Goal: Task Accomplishment & Management: Manage account settings

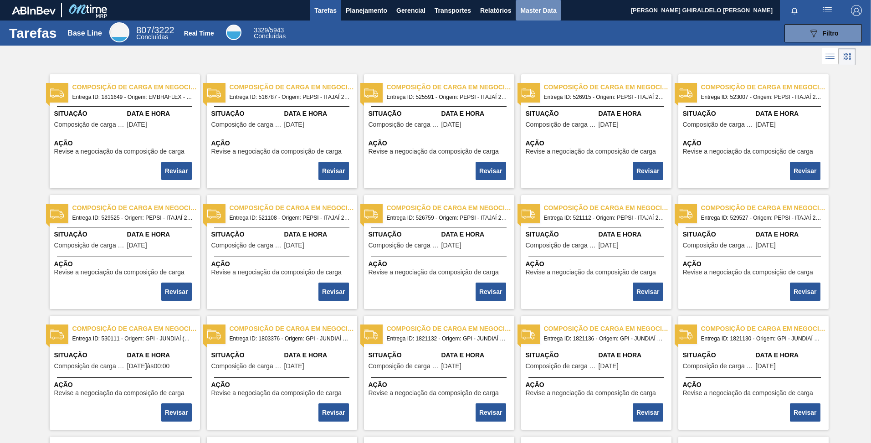
click at [534, 10] on span "Master Data" at bounding box center [538, 10] width 36 height 11
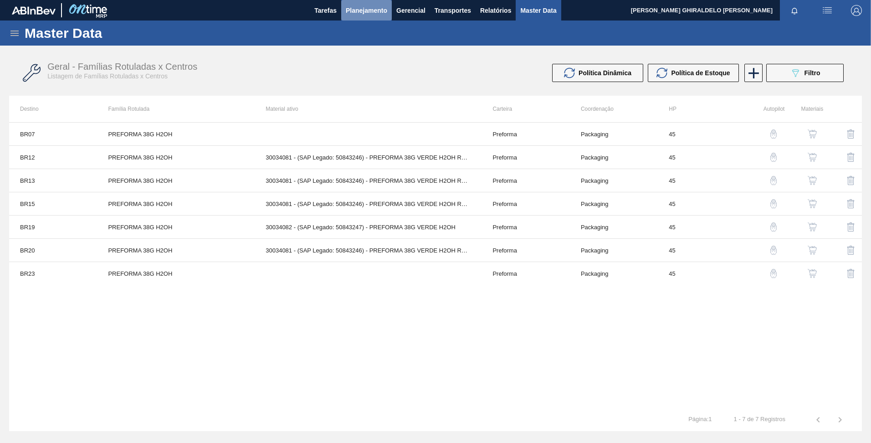
click at [368, 12] on span "Planejamento" at bounding box center [366, 10] width 41 height 11
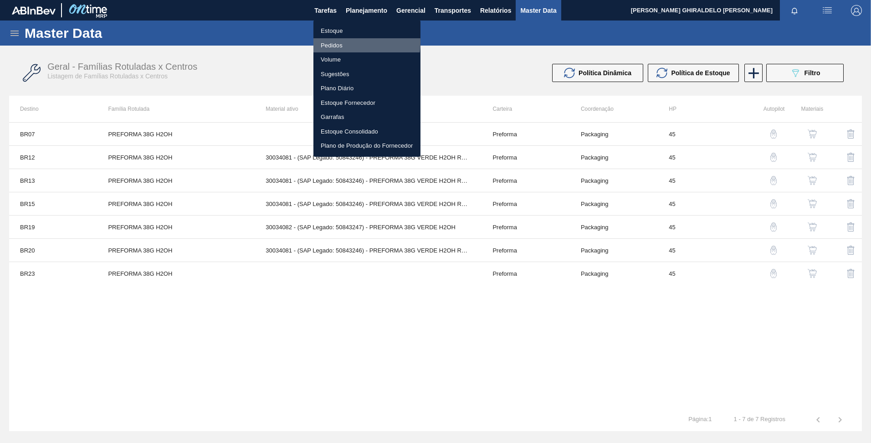
click at [340, 42] on li "Pedidos" at bounding box center [366, 45] width 107 height 15
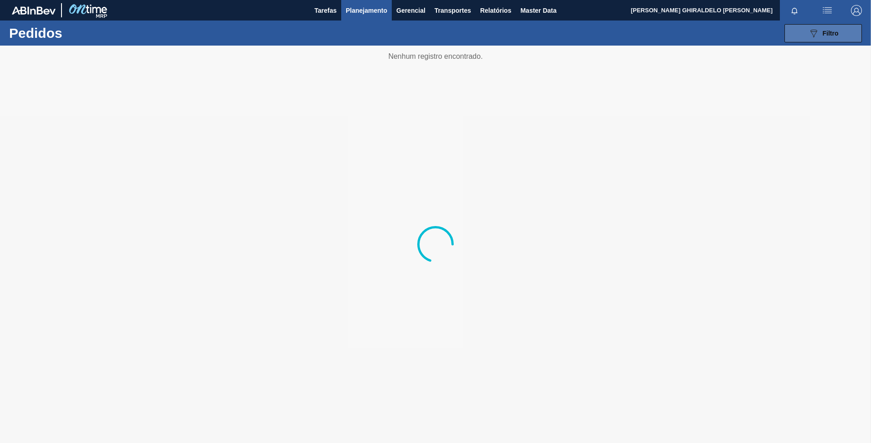
click at [829, 30] on span "Filtro" at bounding box center [831, 33] width 16 height 7
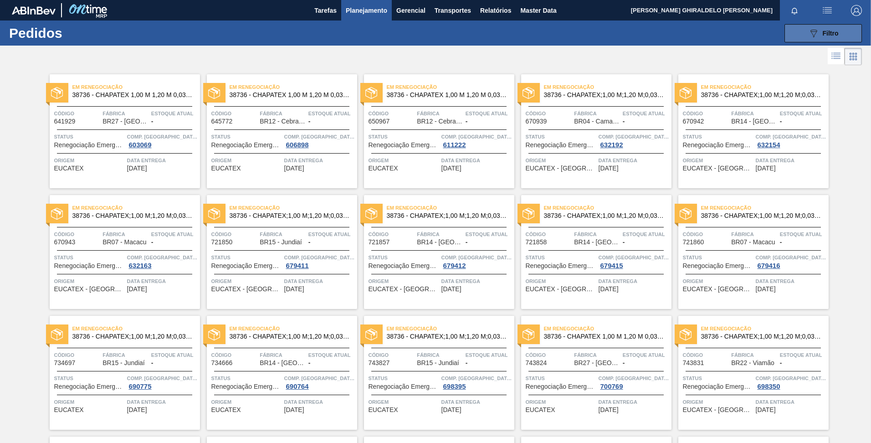
click at [824, 36] on span "Filtro" at bounding box center [831, 33] width 16 height 7
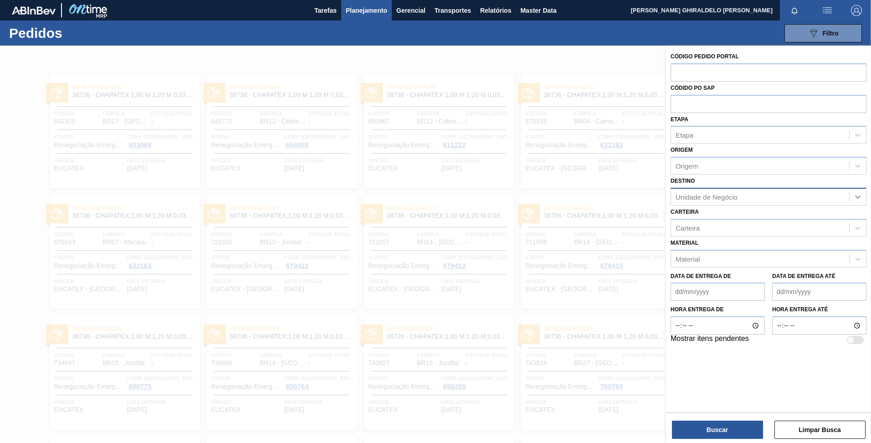
click at [856, 195] on icon at bounding box center [857, 196] width 9 height 9
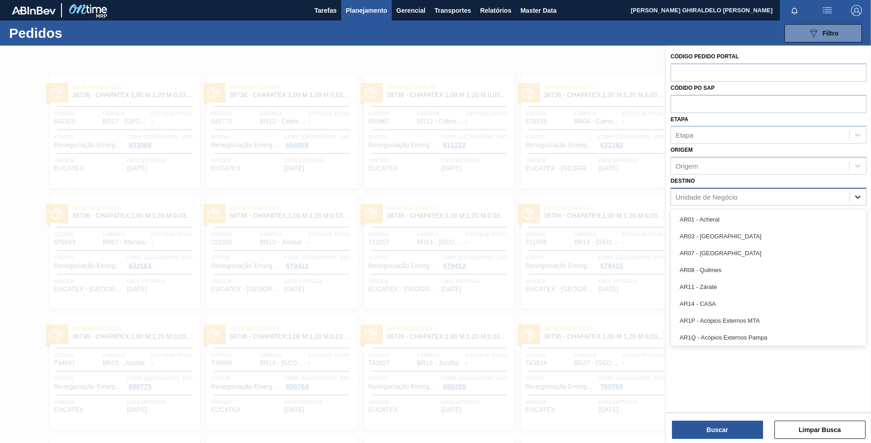
click at [856, 195] on icon at bounding box center [857, 196] width 9 height 9
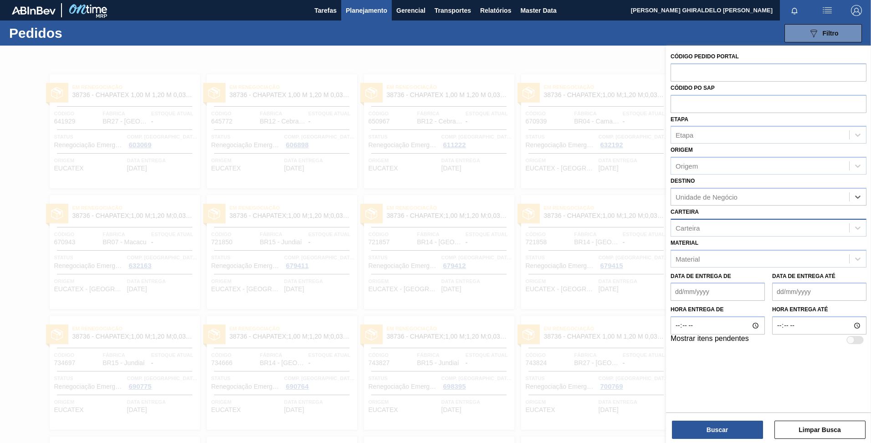
click at [698, 229] on div "Carteira" at bounding box center [688, 228] width 24 height 8
type input "xarope"
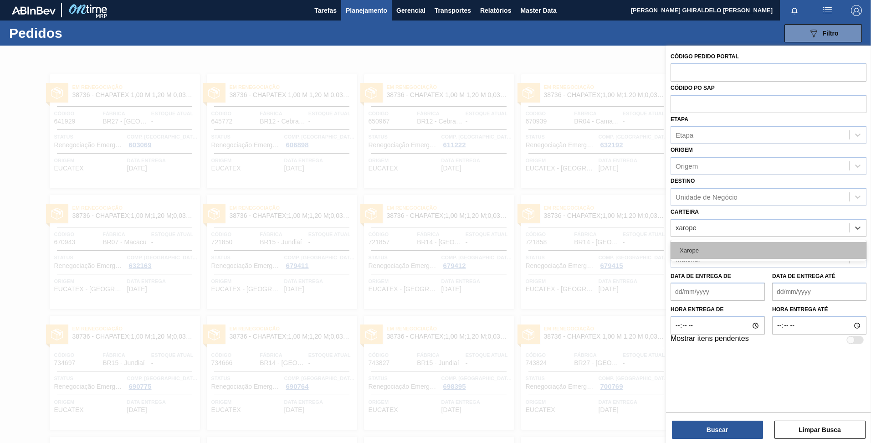
click at [690, 249] on div "Xarope" at bounding box center [769, 250] width 196 height 17
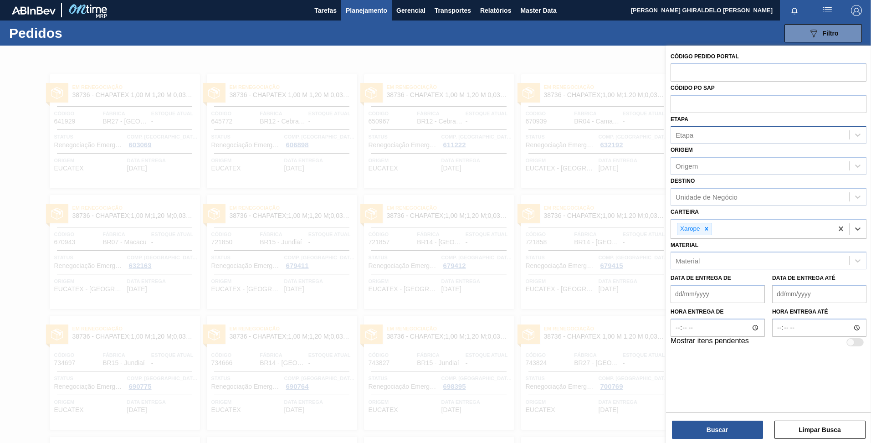
click at [707, 139] on div "Etapa" at bounding box center [760, 134] width 178 height 13
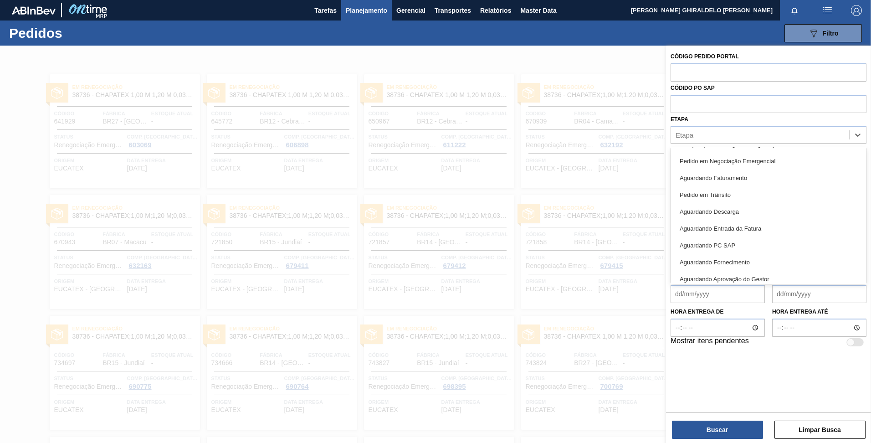
scroll to position [120, 0]
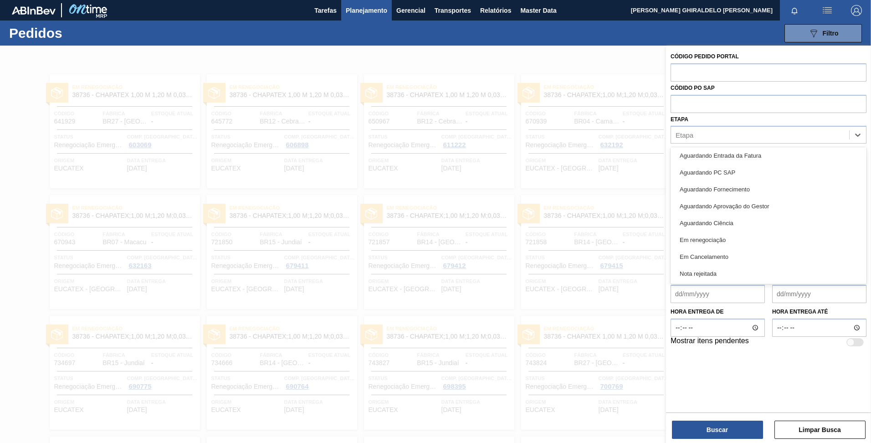
click at [722, 170] on div "Aguardando PC SAP" at bounding box center [769, 172] width 196 height 17
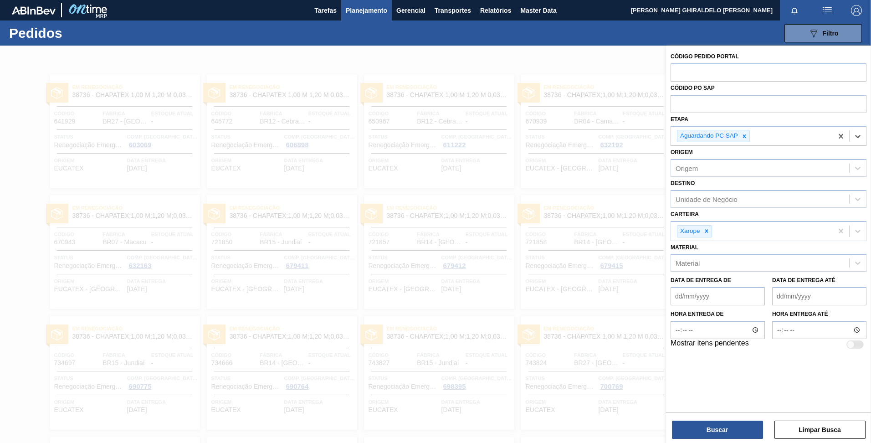
click at [722, 297] on de "Data de Entrega de" at bounding box center [718, 296] width 94 height 18
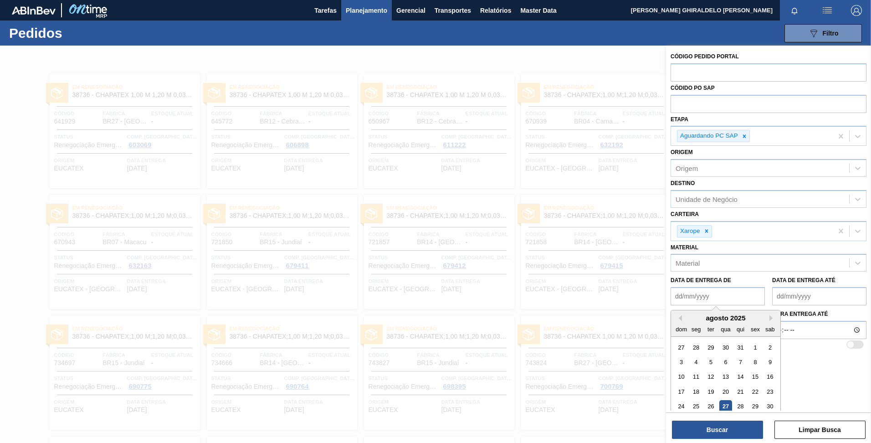
click at [726, 284] on div "Data de Entrega de Previous Month Next Month agosto 2025 dom seg ter qua qui se…" at bounding box center [718, 289] width 94 height 31
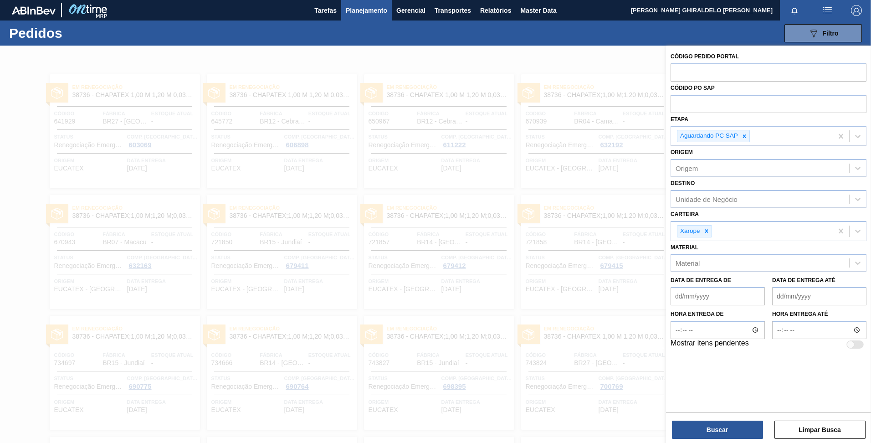
click at [716, 297] on de "Data de Entrega de" at bounding box center [718, 296] width 94 height 18
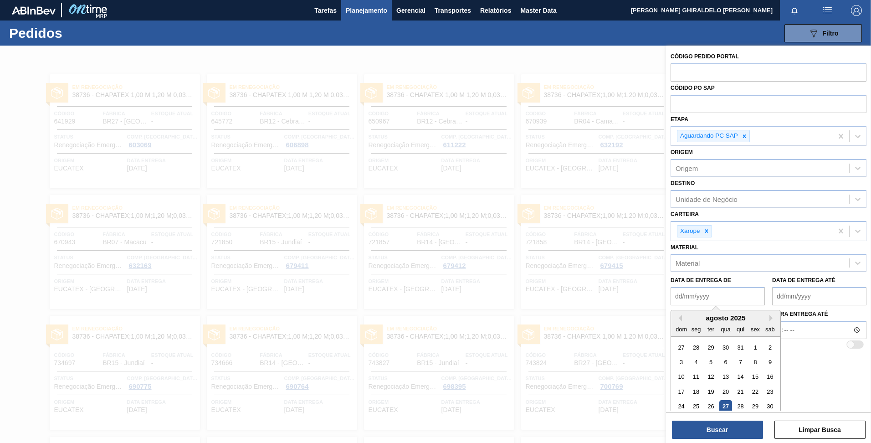
click at [725, 405] on div "27" at bounding box center [725, 406] width 12 height 12
type de "[DATE]"
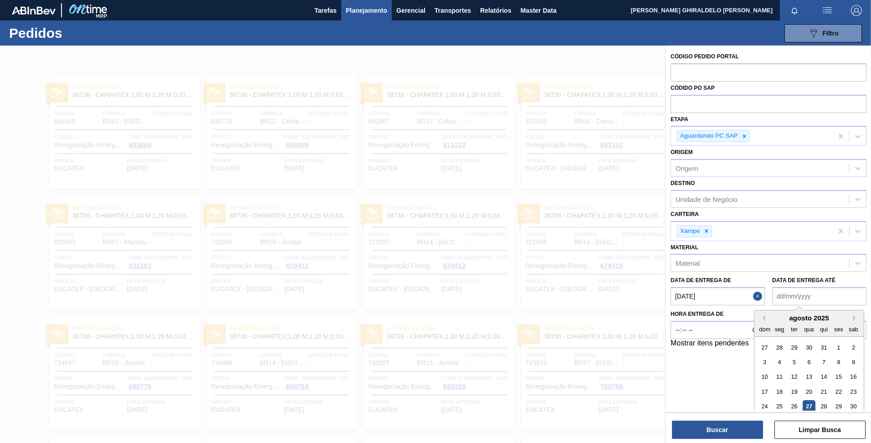
click at [792, 294] on até "Data de Entrega até" at bounding box center [819, 296] width 94 height 18
click at [854, 321] on div "agosto 2025" at bounding box center [808, 318] width 109 height 8
click at [855, 321] on button "Next Month" at bounding box center [856, 318] width 6 height 6
click at [781, 349] on div "1" at bounding box center [780, 347] width 12 height 12
type até "[DATE]"
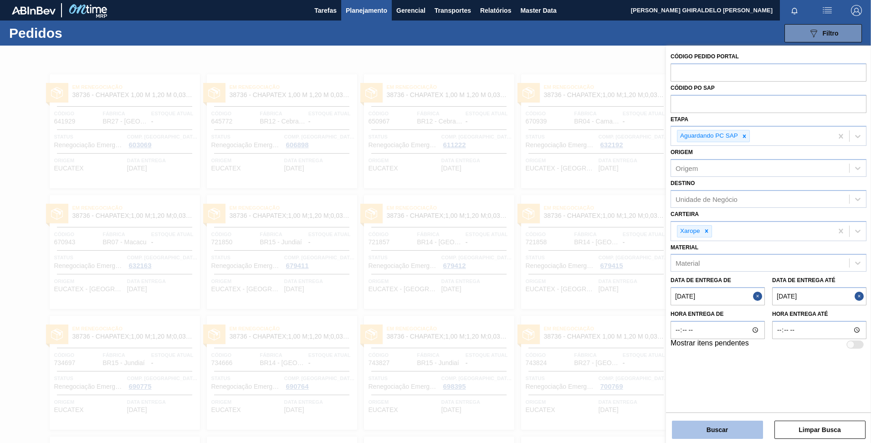
click at [724, 431] on button "Buscar" at bounding box center [717, 429] width 91 height 18
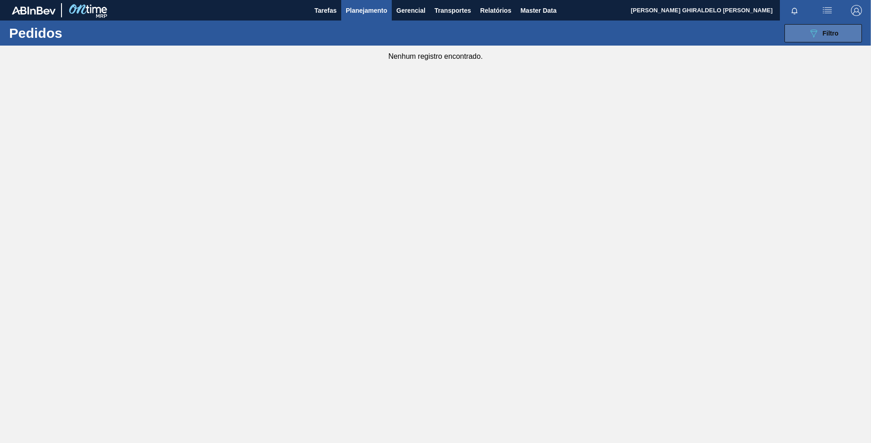
click at [811, 36] on icon "089F7B8B-B2A5-4AFE-B5C0-19BA573D28AC" at bounding box center [813, 33] width 11 height 11
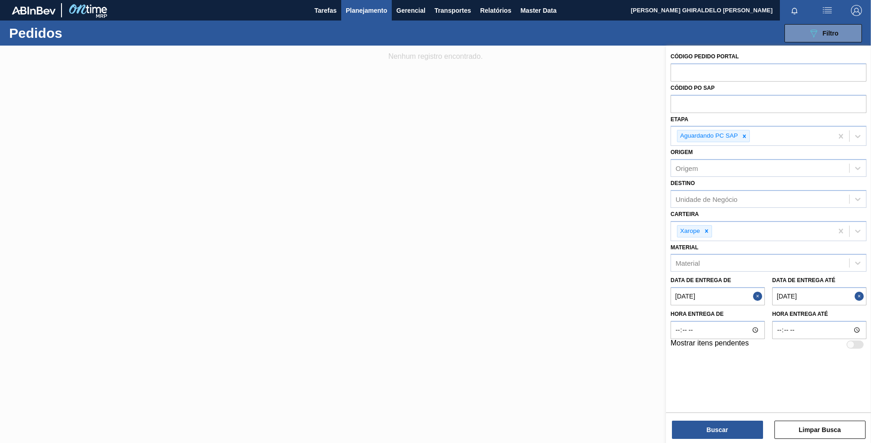
click at [860, 297] on button "Close" at bounding box center [861, 296] width 12 height 18
click at [814, 297] on até "Data de Entrega até" at bounding box center [819, 296] width 94 height 18
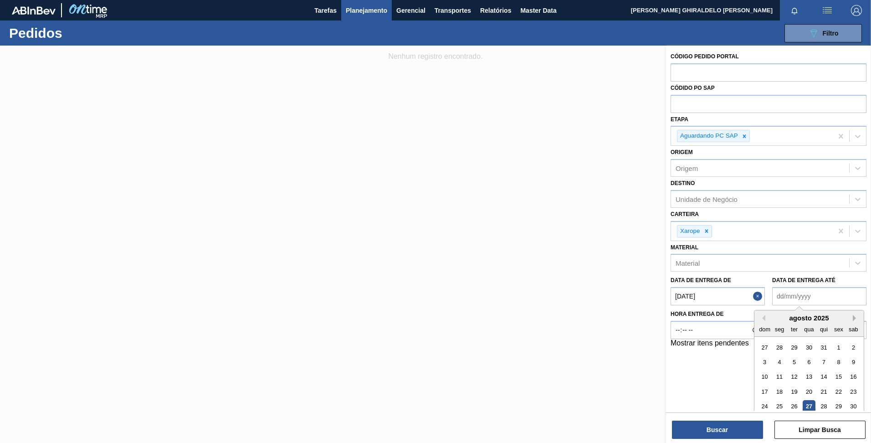
click at [854, 318] on button "Next Month" at bounding box center [856, 318] width 6 height 6
click at [842, 362] on div "12" at bounding box center [838, 362] width 12 height 12
type até "12/09/2025"
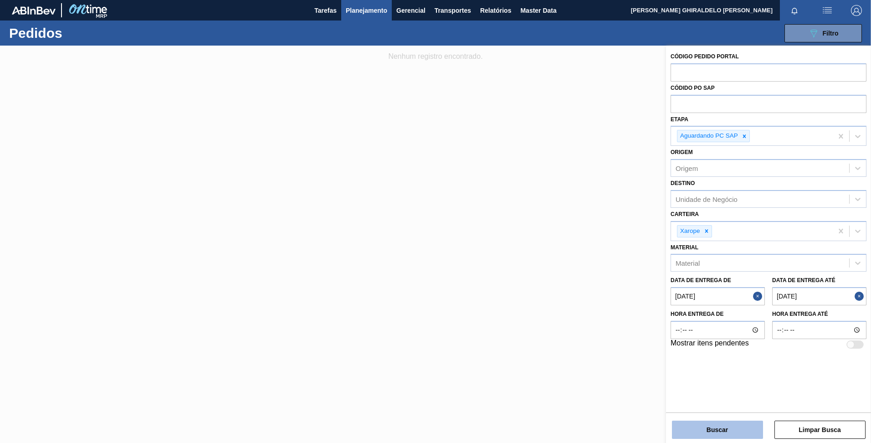
click at [732, 429] on button "Buscar" at bounding box center [717, 429] width 91 height 18
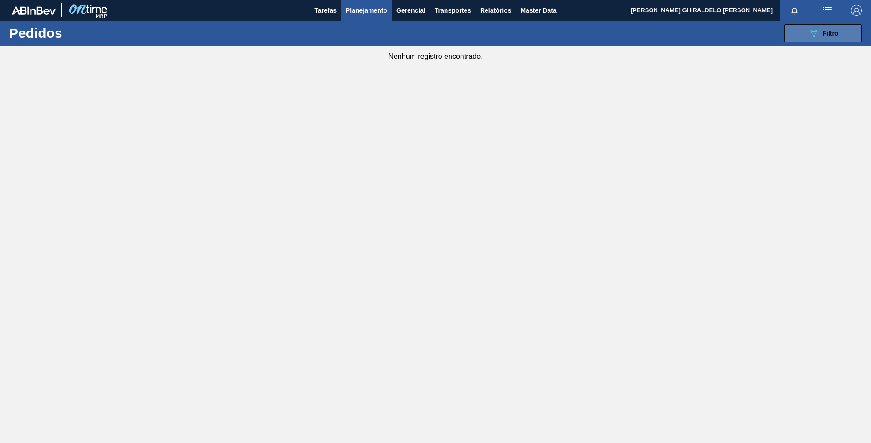
click at [839, 40] on button "089F7B8B-B2A5-4AFE-B5C0-19BA573D28AC Filtro" at bounding box center [822, 33] width 77 height 18
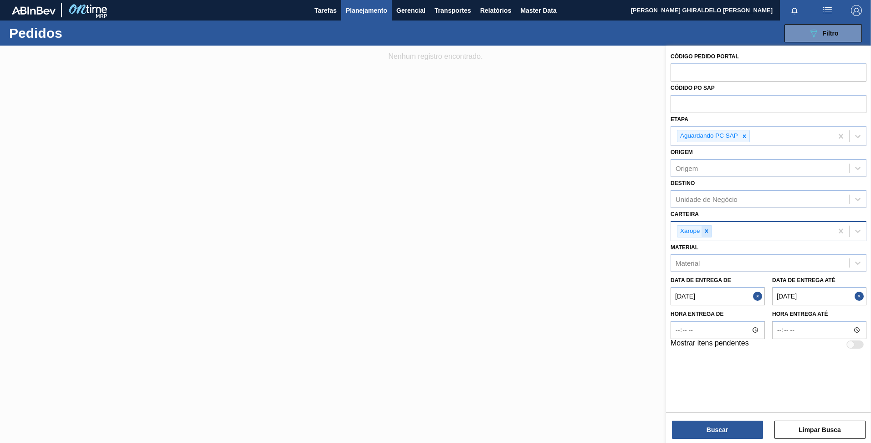
click at [706, 233] on icon at bounding box center [706, 231] width 6 height 6
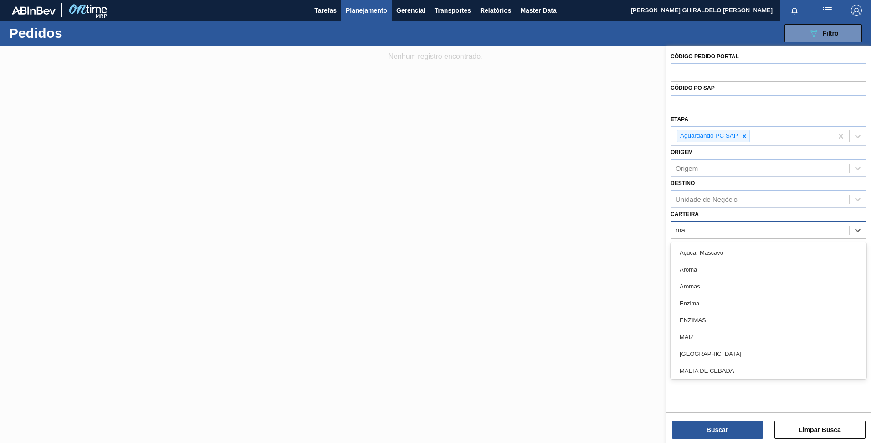
type input "mal"
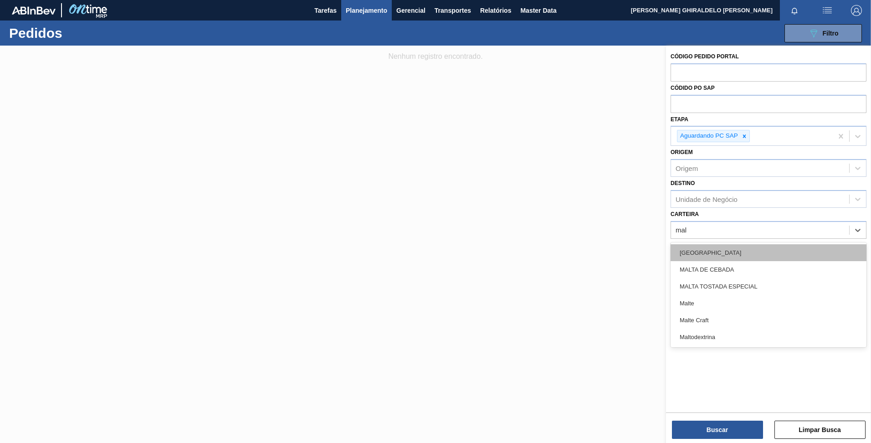
click at [695, 252] on div "MALTA" at bounding box center [769, 252] width 196 height 17
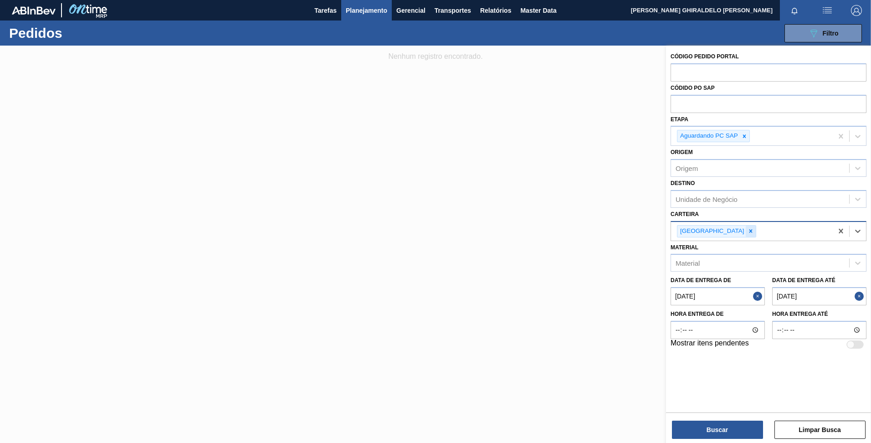
click at [748, 234] on icon at bounding box center [751, 231] width 6 height 6
type input "x"
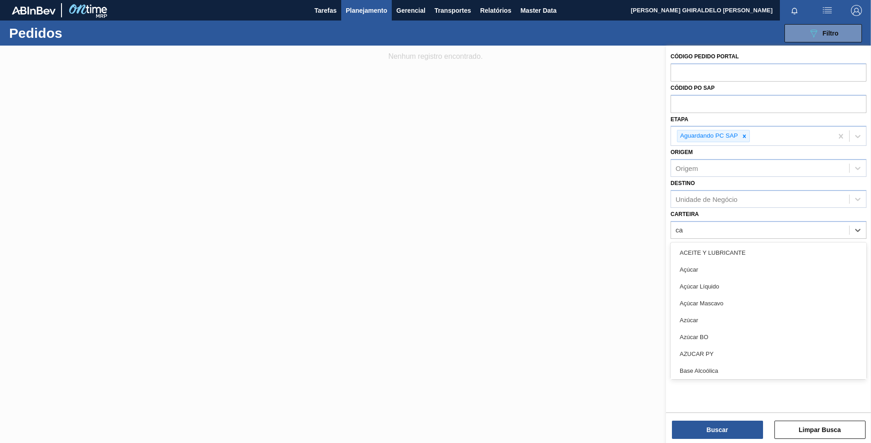
type input "c"
click at [774, 396] on div "Código Pedido Portal Códido PO SAP Etapa Aguardando PC SAP Origem Origem Destin…" at bounding box center [768, 228] width 205 height 365
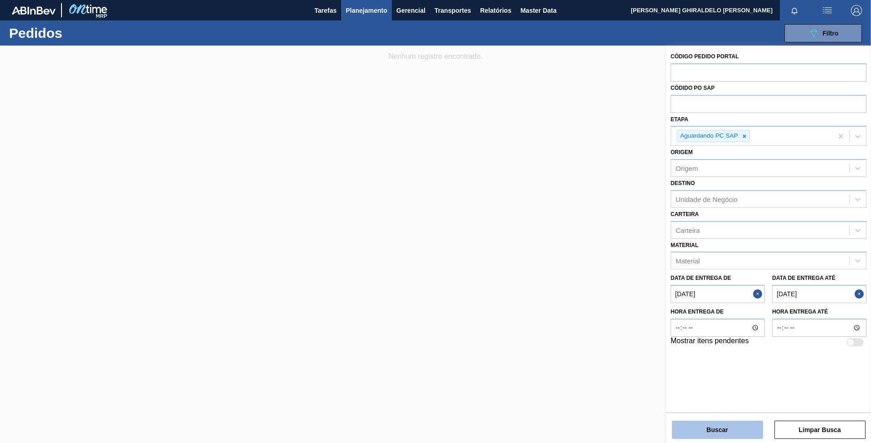
click at [729, 429] on button "Buscar" at bounding box center [717, 429] width 91 height 18
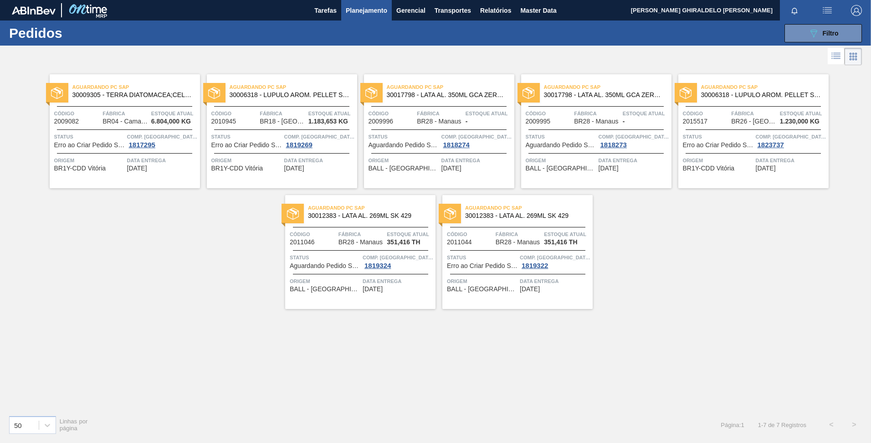
click at [833, 59] on icon at bounding box center [835, 56] width 11 height 11
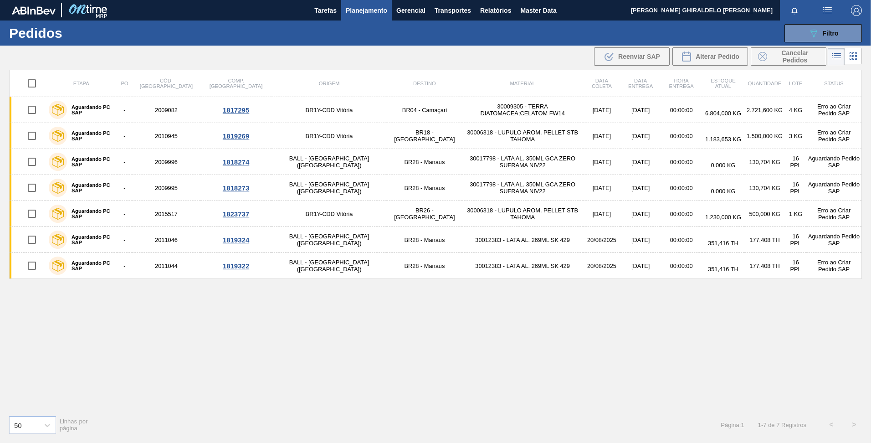
click at [857, 56] on icon at bounding box center [853, 56] width 11 height 11
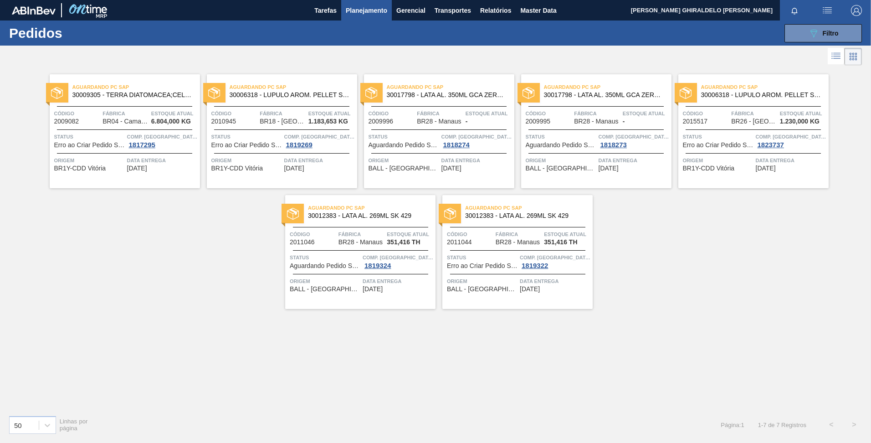
click at [837, 61] on icon at bounding box center [835, 56] width 11 height 11
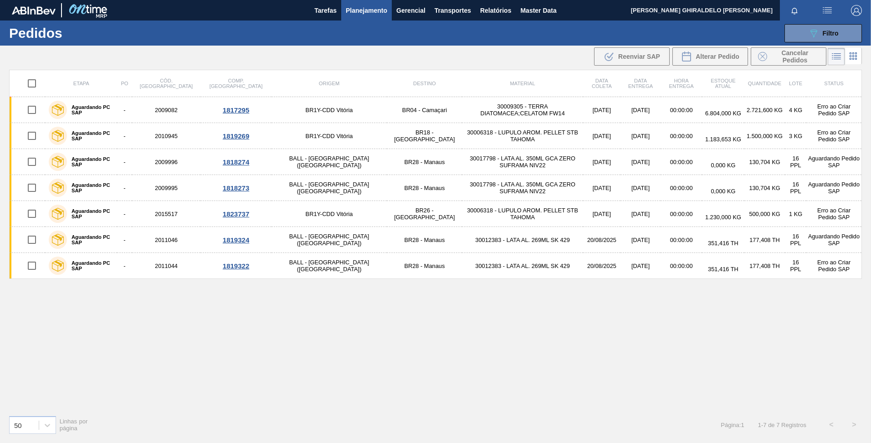
click at [34, 85] on input "checkbox" at bounding box center [31, 83] width 19 height 19
checkbox input "true"
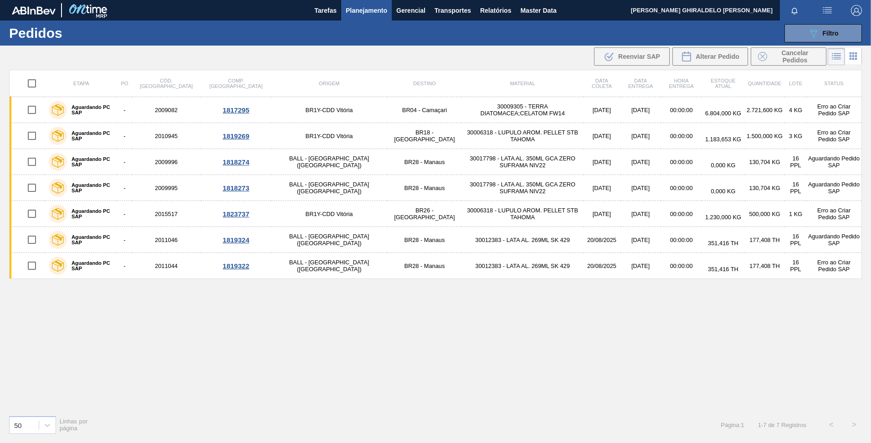
checkbox input "true"
click at [37, 85] on input "checkbox" at bounding box center [31, 83] width 19 height 19
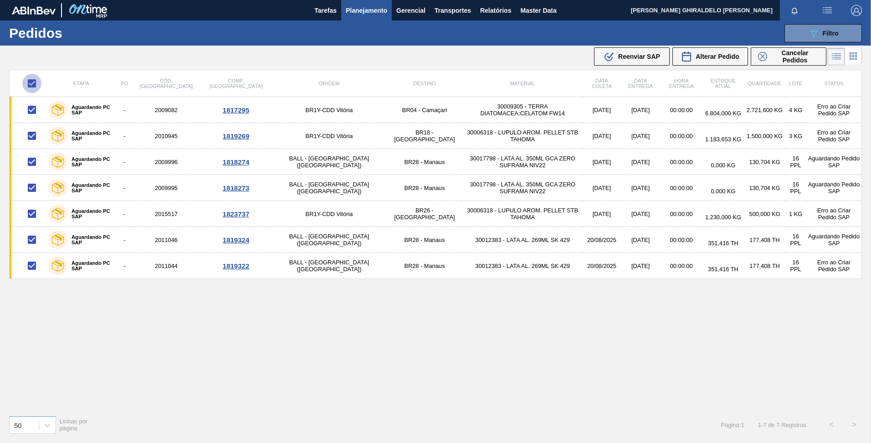
checkbox input "false"
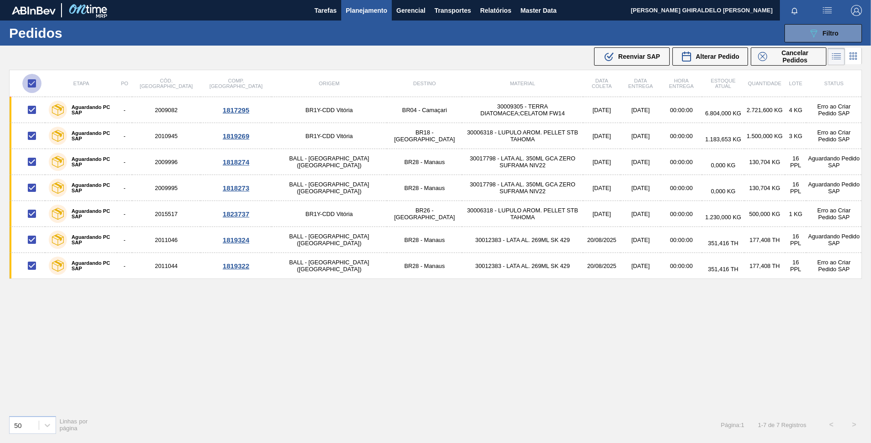
checkbox input "false"
click at [38, 85] on input "checkbox" at bounding box center [31, 83] width 19 height 19
checkbox input "true"
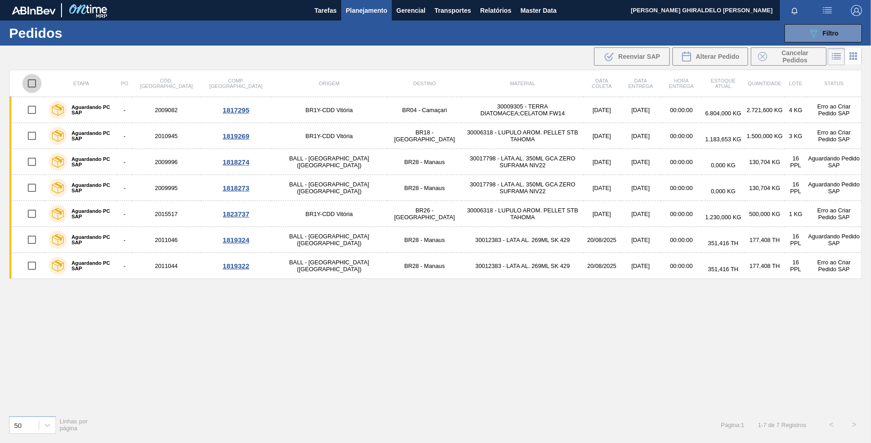
checkbox input "true"
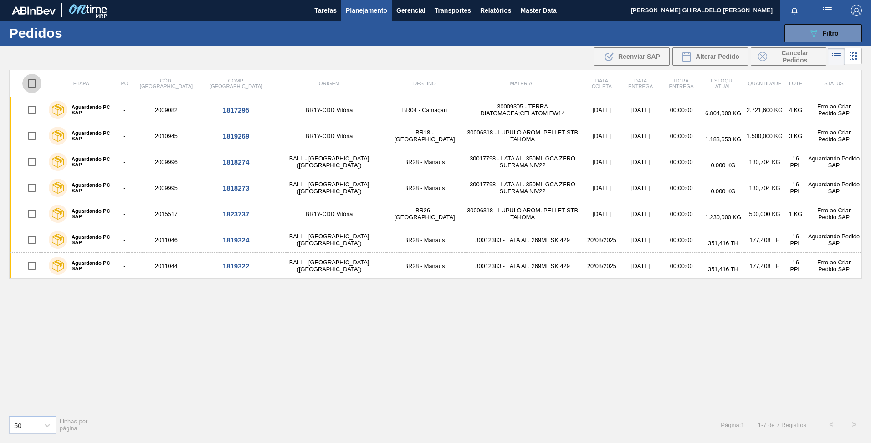
checkbox input "true"
click at [619, 61] on div ".b{fill:var(--color-action-default)} Reenviar SAP" at bounding box center [632, 56] width 56 height 11
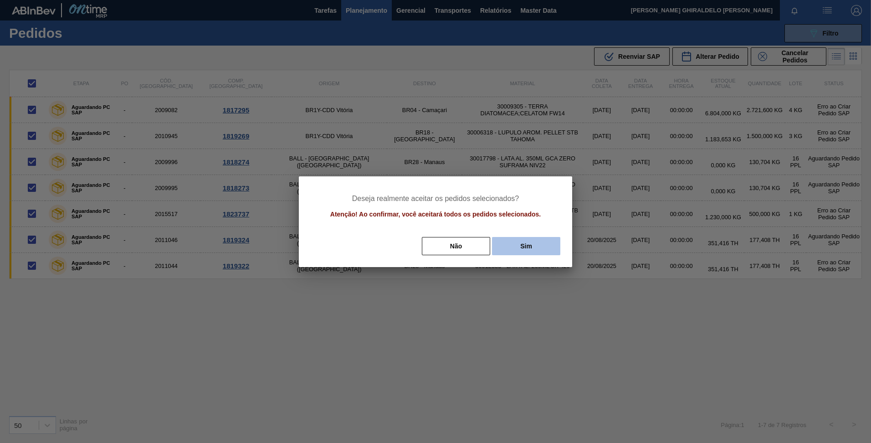
click at [532, 249] on button "Sim" at bounding box center [526, 246] width 68 height 18
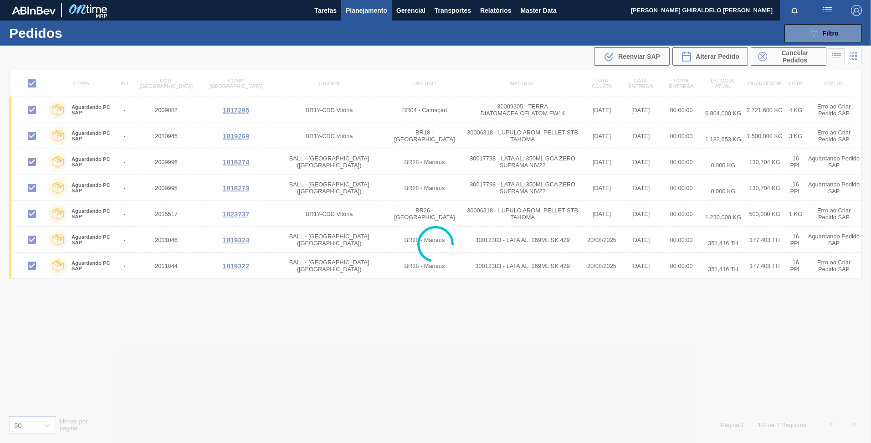
checkbox input "false"
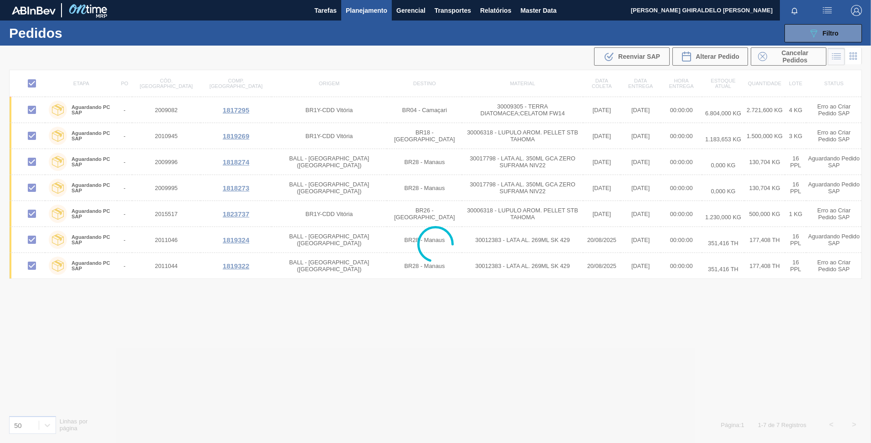
checkbox input "false"
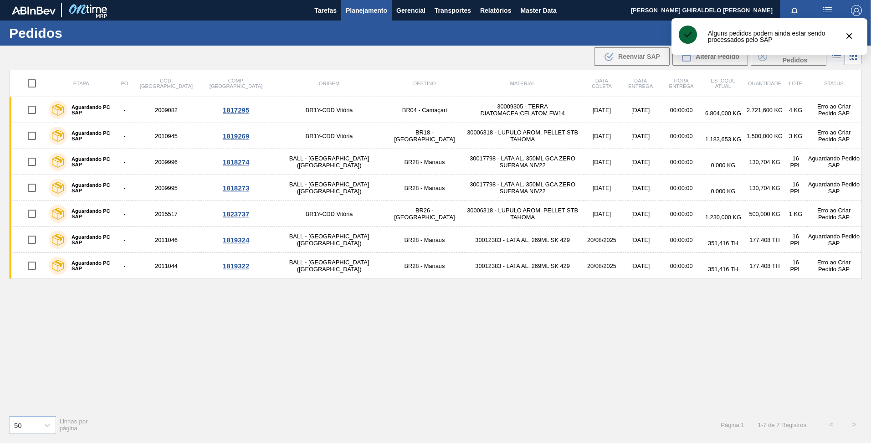
drag, startPoint x: 549, startPoint y: 323, endPoint x: 457, endPoint y: 319, distance: 92.5
click at [456, 318] on div "Etapa PO Cód. Pedido Comp. Carga Origem Destino Material Data coleta Data entre…" at bounding box center [435, 239] width 853 height 338
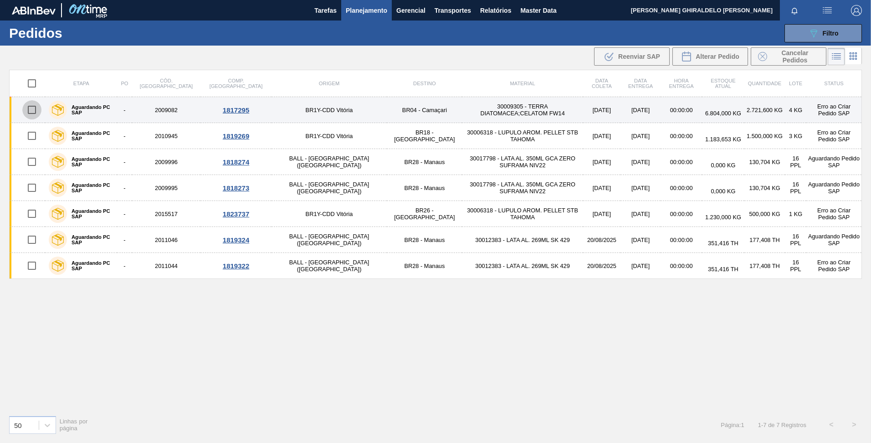
click at [31, 111] on input "checkbox" at bounding box center [31, 109] width 19 height 19
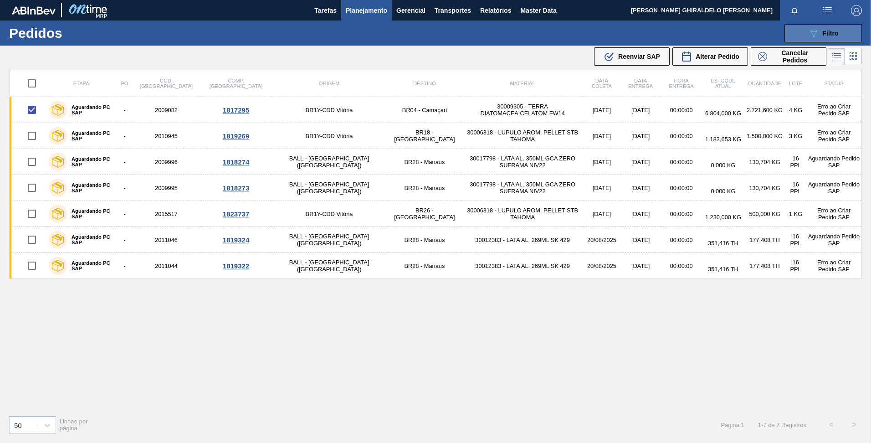
click at [814, 28] on icon "089F7B8B-B2A5-4AFE-B5C0-19BA573D28AC" at bounding box center [813, 33] width 11 height 11
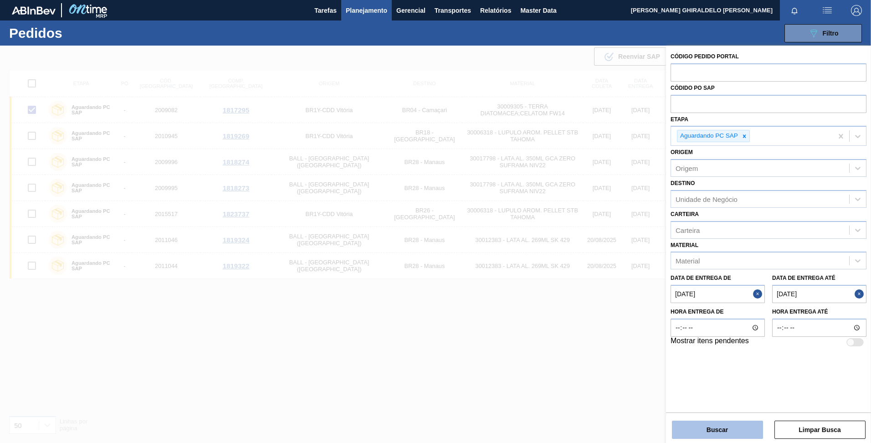
click at [719, 429] on button "Buscar" at bounding box center [717, 429] width 91 height 18
checkbox input "false"
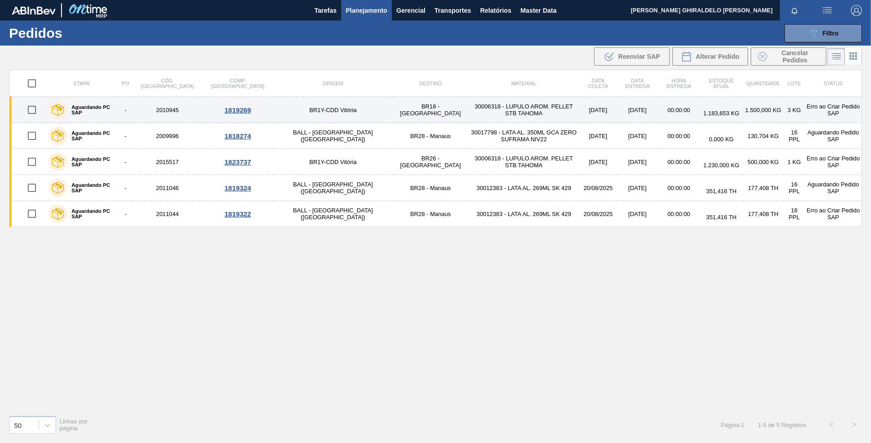
click at [32, 111] on input "checkbox" at bounding box center [31, 109] width 19 height 19
checkbox input "true"
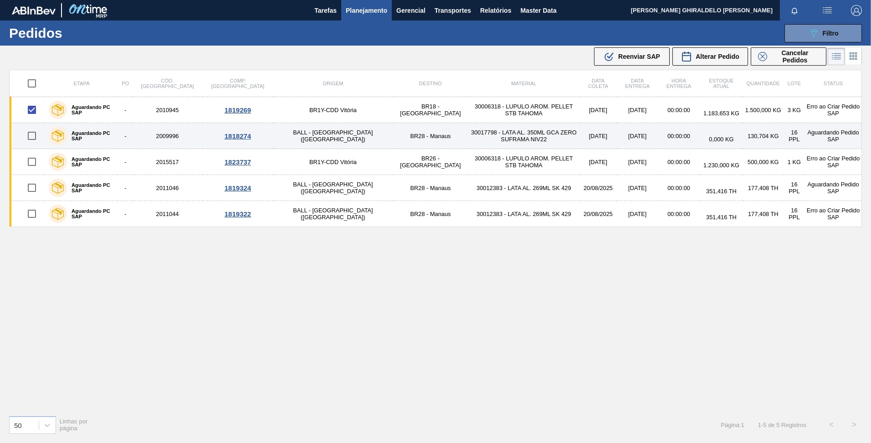
click at [32, 132] on input "checkbox" at bounding box center [31, 135] width 19 height 19
checkbox input "true"
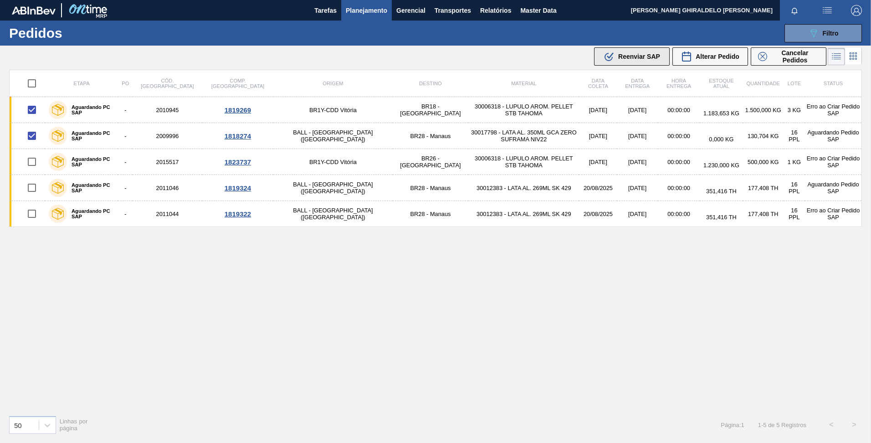
click at [614, 55] on icon ".b{fill:var(--color-action-default)}" at bounding box center [609, 56] width 11 height 11
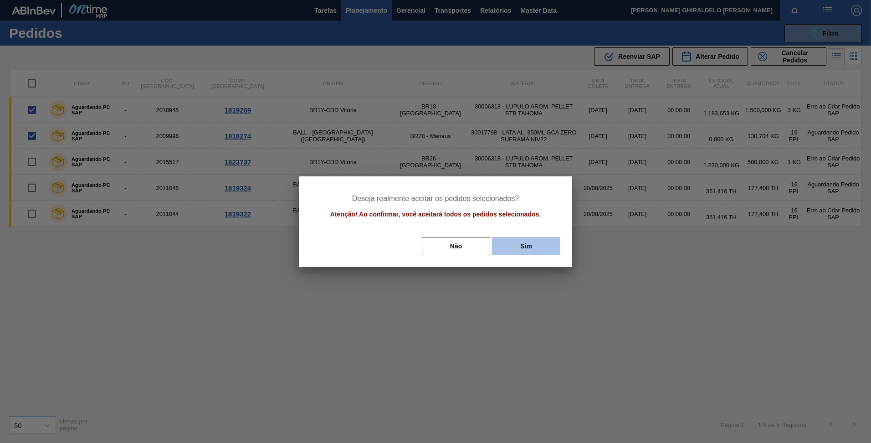
click at [528, 246] on button "Sim" at bounding box center [526, 246] width 68 height 18
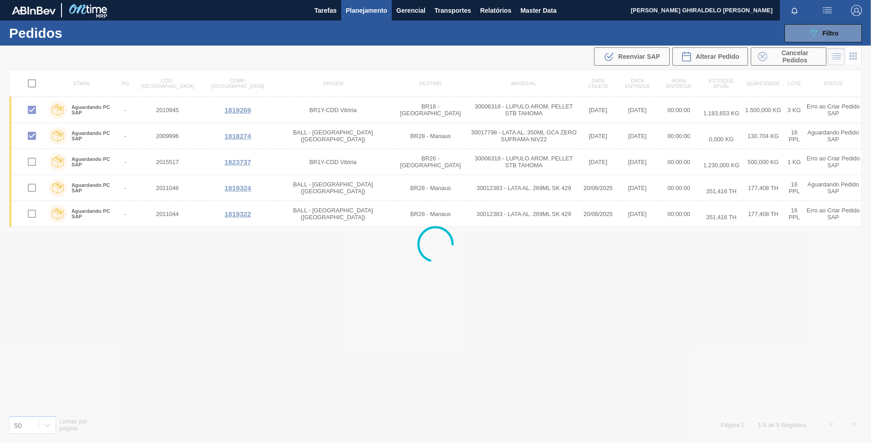
checkbox input "false"
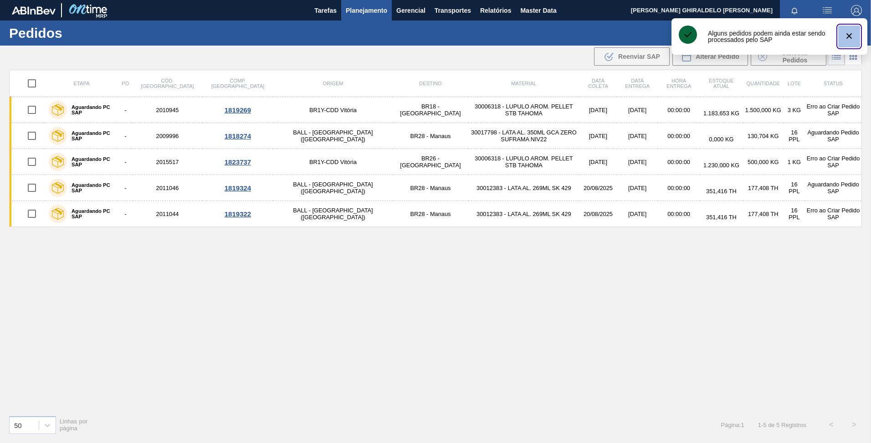
click at [850, 37] on icon "botão de ícone" at bounding box center [849, 36] width 11 height 11
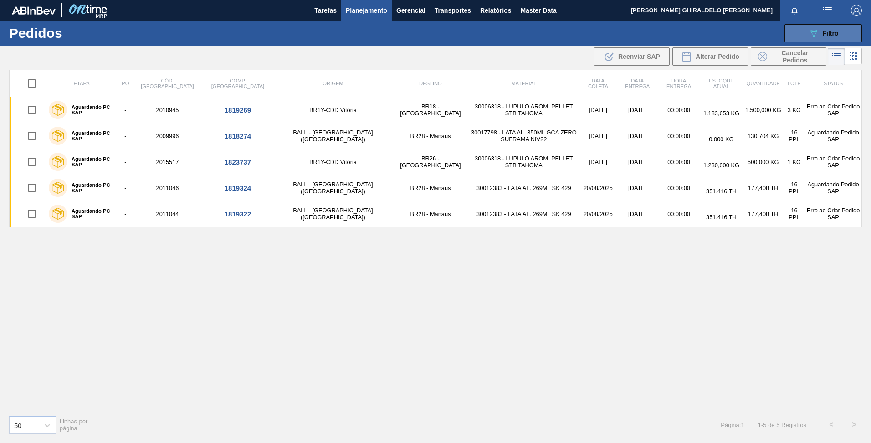
click at [824, 38] on div "089F7B8B-B2A5-4AFE-B5C0-19BA573D28AC Filtro" at bounding box center [823, 33] width 31 height 11
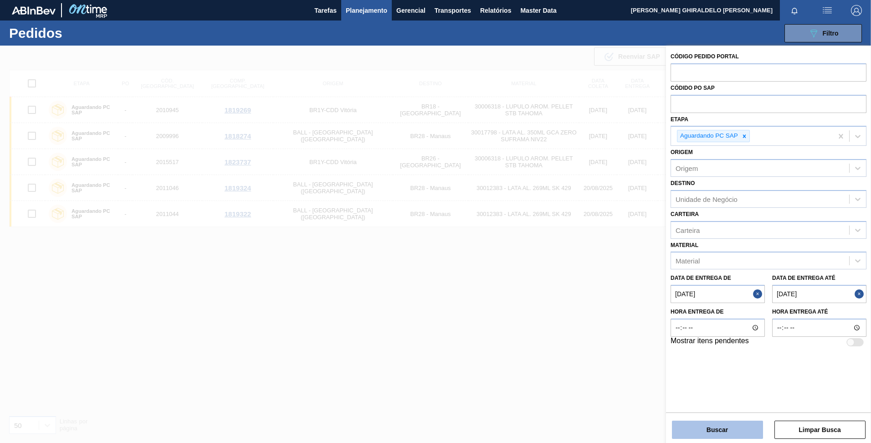
drag, startPoint x: 726, startPoint y: 425, endPoint x: 729, endPoint y: 429, distance: 4.8
click at [729, 429] on button "Buscar" at bounding box center [717, 429] width 91 height 18
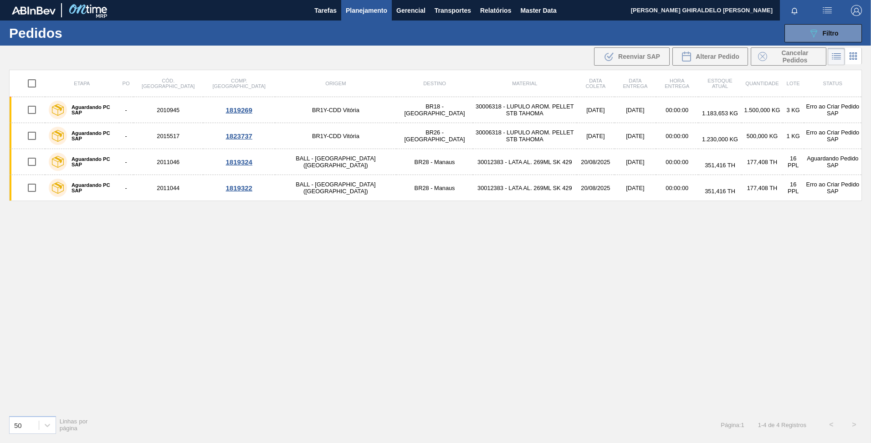
click at [33, 81] on input "checkbox" at bounding box center [31, 83] width 19 height 19
checkbox input "true"
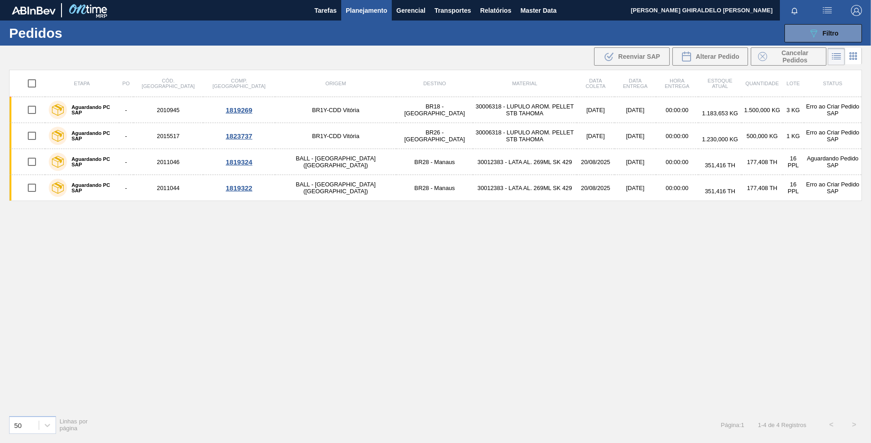
checkbox input "true"
click at [631, 59] on span "Reenviar SAP" at bounding box center [639, 56] width 42 height 7
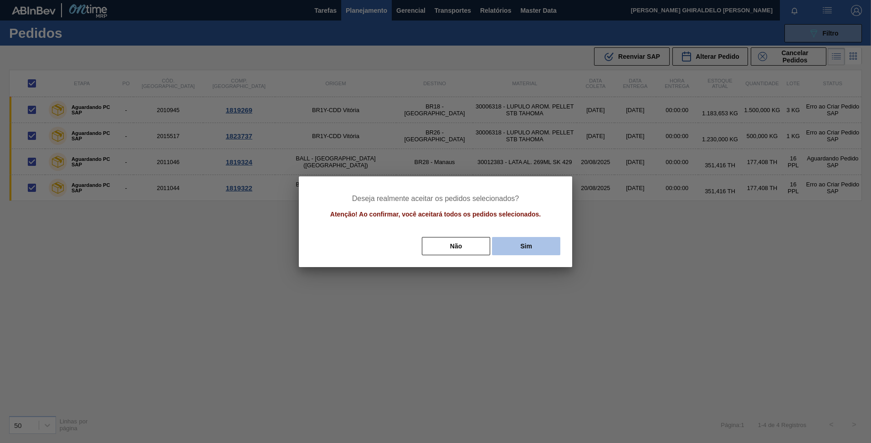
click at [518, 242] on button "Sim" at bounding box center [526, 246] width 68 height 18
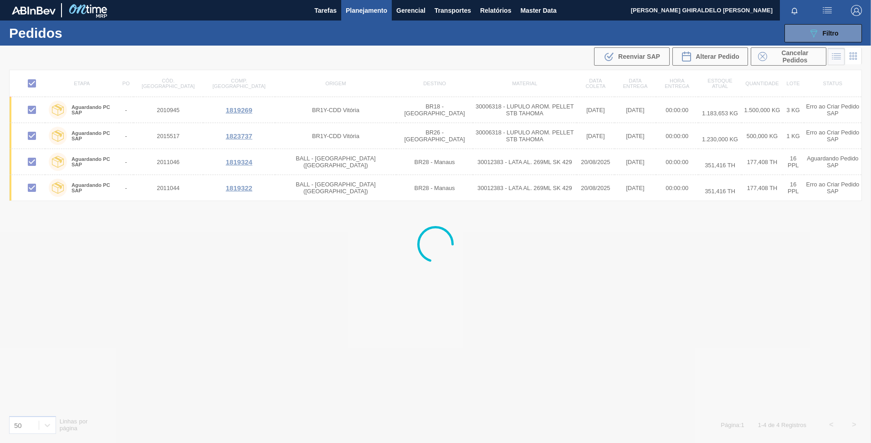
checkbox input "false"
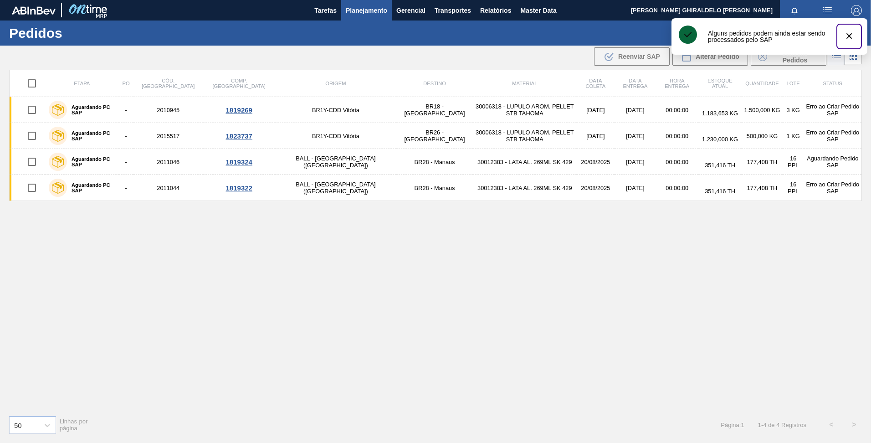
drag, startPoint x: 852, startPoint y: 41, endPoint x: 848, endPoint y: 40, distance: 4.8
click at [852, 41] on icon "botão de ícone" at bounding box center [849, 36] width 11 height 11
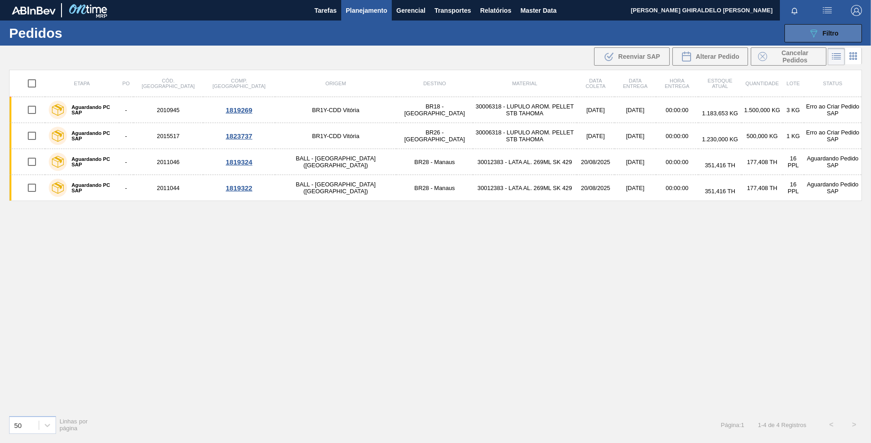
click at [824, 37] on div "089F7B8B-B2A5-4AFE-B5C0-19BA573D28AC Filtro" at bounding box center [823, 33] width 31 height 11
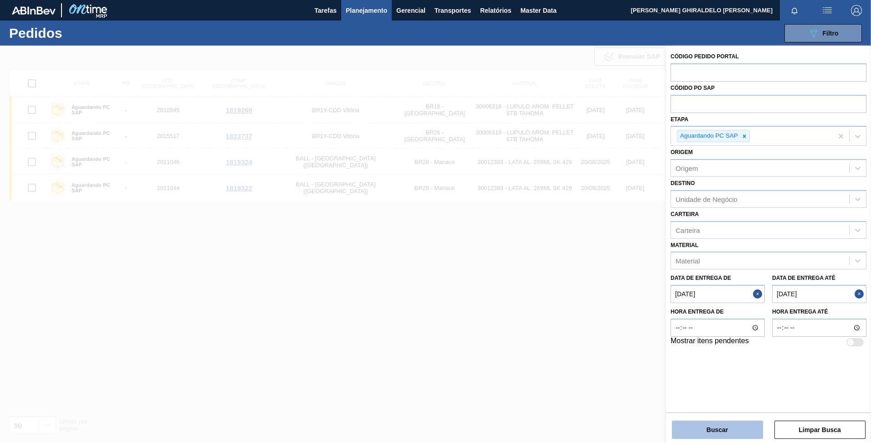
drag, startPoint x: 728, startPoint y: 415, endPoint x: 730, endPoint y: 424, distance: 8.8
click at [728, 420] on div "Buscar Limpar Busca" at bounding box center [768, 425] width 205 height 26
click at [729, 426] on button "Buscar" at bounding box center [717, 429] width 91 height 18
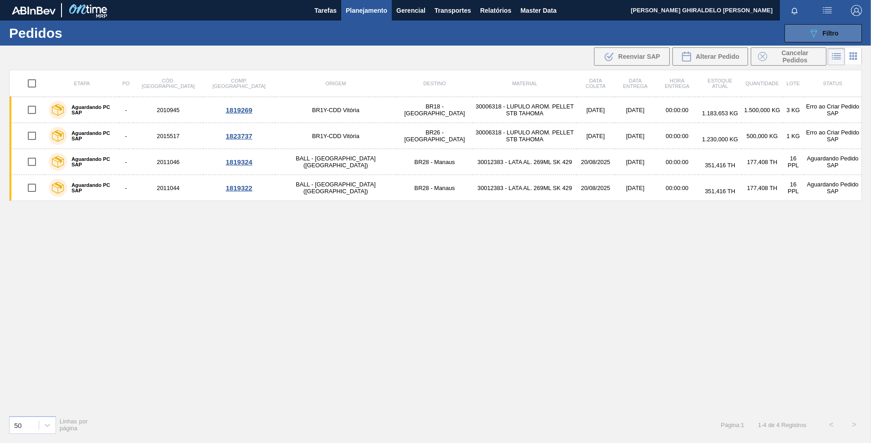
click at [813, 42] on button "089F7B8B-B2A5-4AFE-B5C0-19BA573D28AC Filtro" at bounding box center [822, 33] width 77 height 18
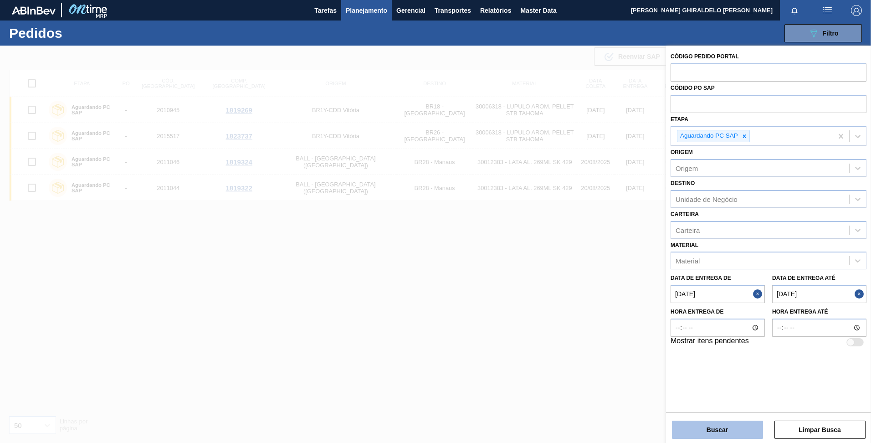
click at [724, 436] on button "Buscar" at bounding box center [717, 429] width 91 height 18
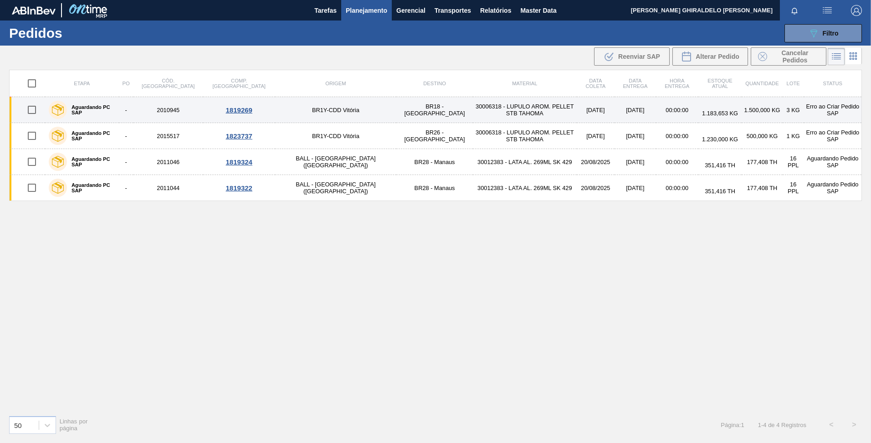
click at [31, 111] on input "checkbox" at bounding box center [31, 109] width 19 height 19
click at [30, 112] on input "checkbox" at bounding box center [31, 109] width 19 height 19
checkbox input "false"
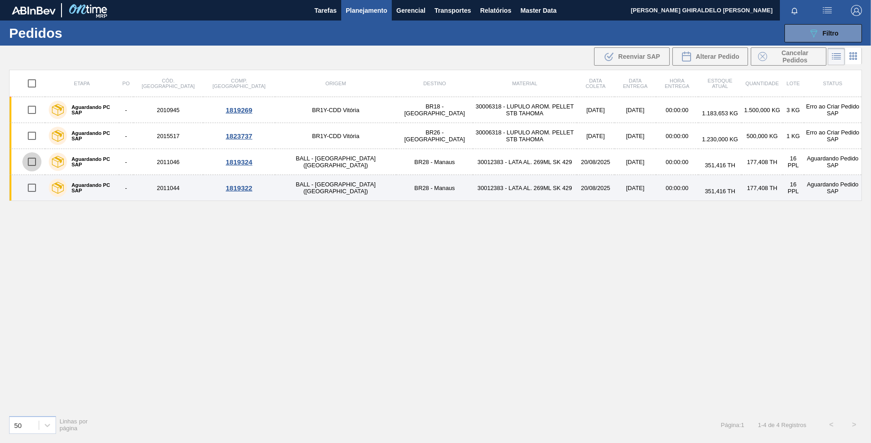
drag, startPoint x: 33, startPoint y: 165, endPoint x: 145, endPoint y: 176, distance: 113.0
click at [33, 165] on input "checkbox" at bounding box center [31, 161] width 19 height 19
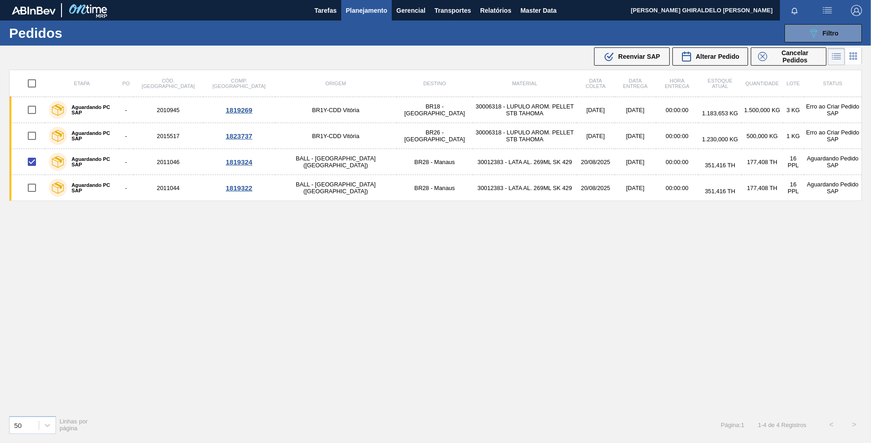
click at [646, 56] on span "Reenviar SAP" at bounding box center [639, 56] width 42 height 7
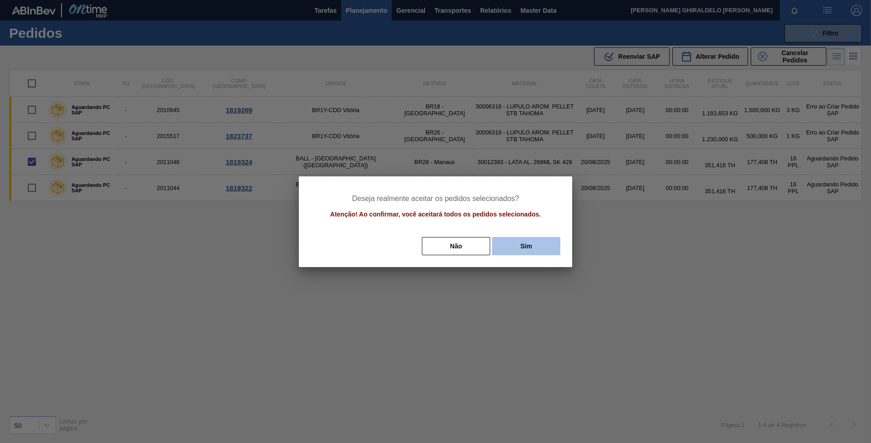
click at [534, 246] on button "Sim" at bounding box center [526, 246] width 68 height 18
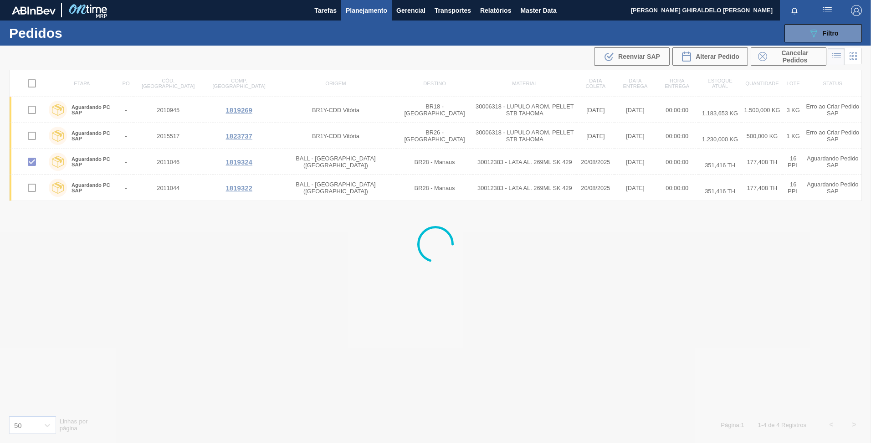
checkbox input "false"
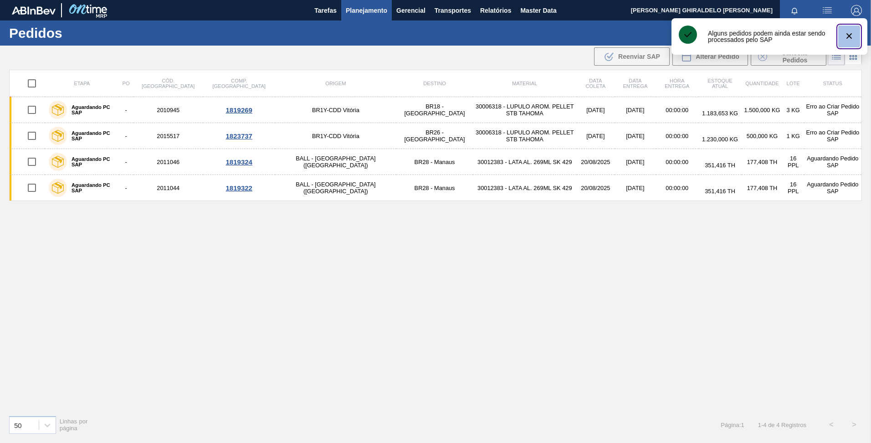
click at [849, 35] on icon "botão de ícone" at bounding box center [849, 36] width 11 height 11
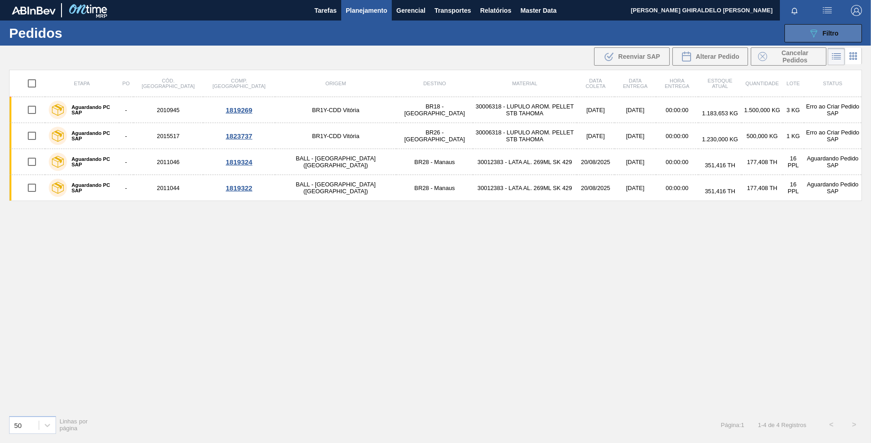
click at [831, 33] on span "Filtro" at bounding box center [831, 33] width 16 height 7
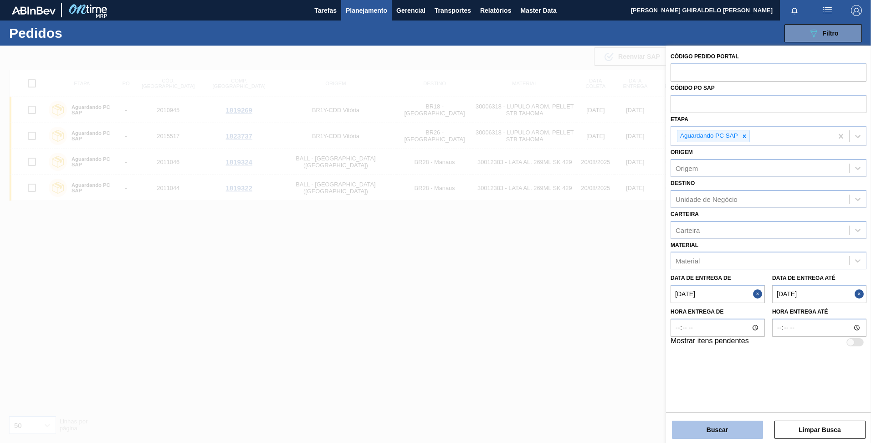
click at [712, 427] on button "Buscar" at bounding box center [717, 429] width 91 height 18
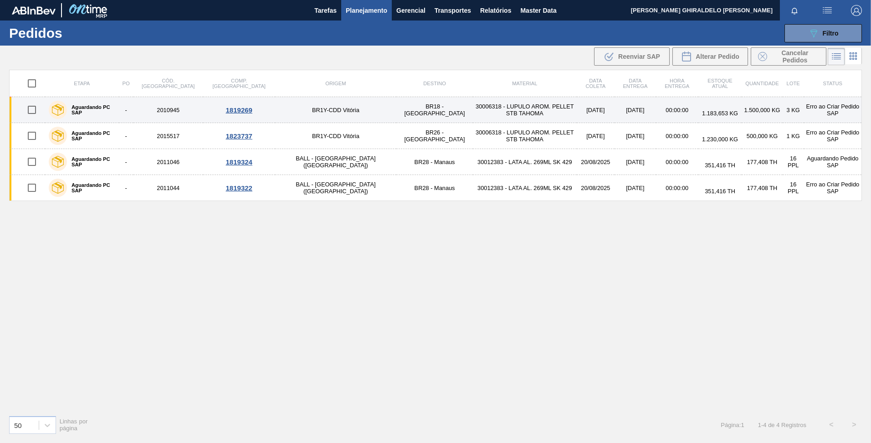
click at [473, 110] on td "30006318 - LUPULO AROM. PELLET STB TAHOMA" at bounding box center [524, 110] width 103 height 26
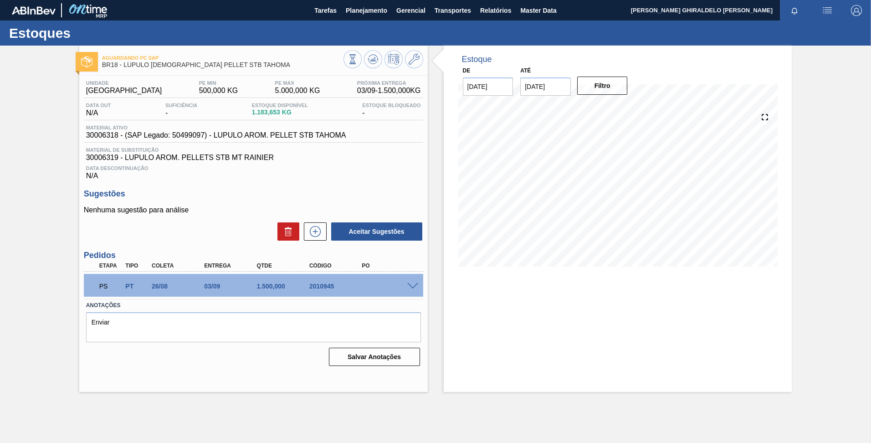
click at [415, 288] on span at bounding box center [412, 286] width 11 height 7
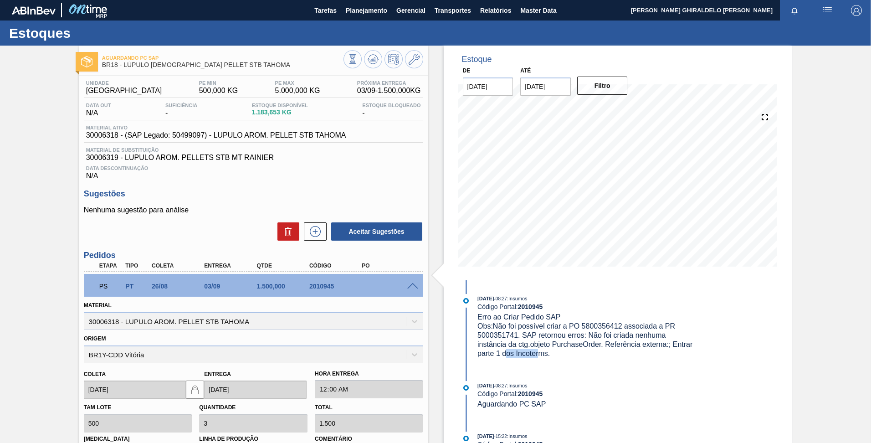
drag, startPoint x: 539, startPoint y: 354, endPoint x: 504, endPoint y: 353, distance: 34.6
click at [504, 353] on span "Obs: Não foi possível criar a PO 5800356412 associada a PR 5000351741. SAP reto…" at bounding box center [585, 339] width 217 height 35
drag, startPoint x: 504, startPoint y: 353, endPoint x: 497, endPoint y: 362, distance: 11.7
click at [497, 362] on div "27/08/2025 - 08:27 : Insumos Código Portal: 2010945 Erro ao Criar Pedido SAP Ob…" at bounding box center [577, 330] width 235 height 73
click at [95, 285] on div "PS" at bounding box center [106, 286] width 26 height 20
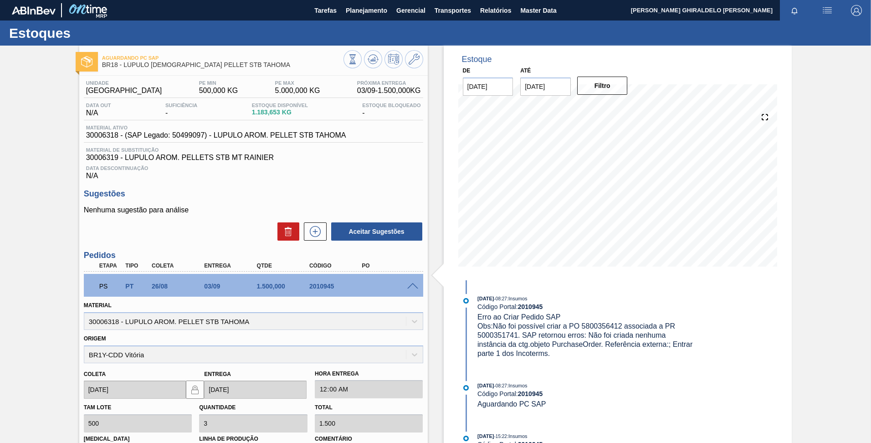
drag, startPoint x: 95, startPoint y: 285, endPoint x: 63, endPoint y: 285, distance: 32.3
click at [63, 285] on div "Aguardando PC SAP BR18 - LÚPULO AROMÁTICO PELLET STB TAHOMA Unidade Pernambuco …" at bounding box center [435, 345] width 871 height 598
click at [376, 12] on span "Planejamento" at bounding box center [366, 10] width 41 height 11
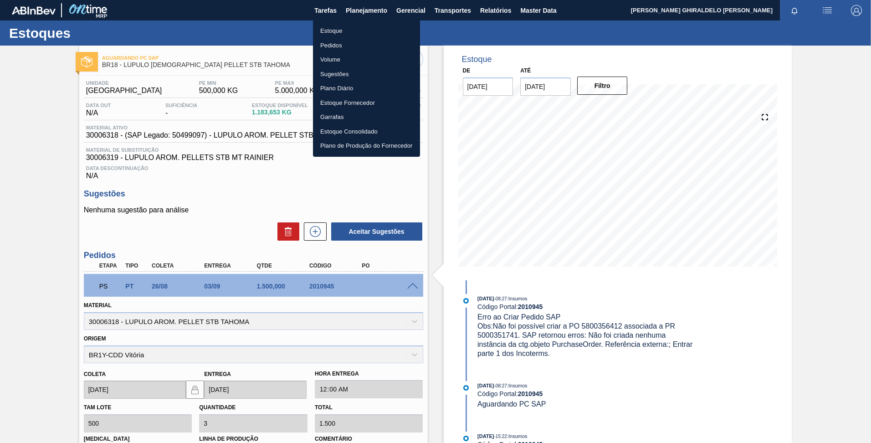
click at [333, 46] on li "Pedidos" at bounding box center [366, 45] width 107 height 15
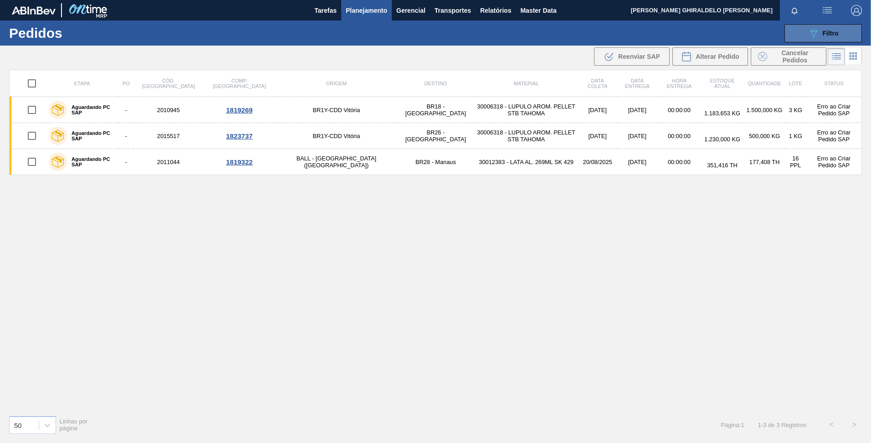
click at [802, 36] on button "089F7B8B-B2A5-4AFE-B5C0-19BA573D28AC Filtro" at bounding box center [822, 33] width 77 height 18
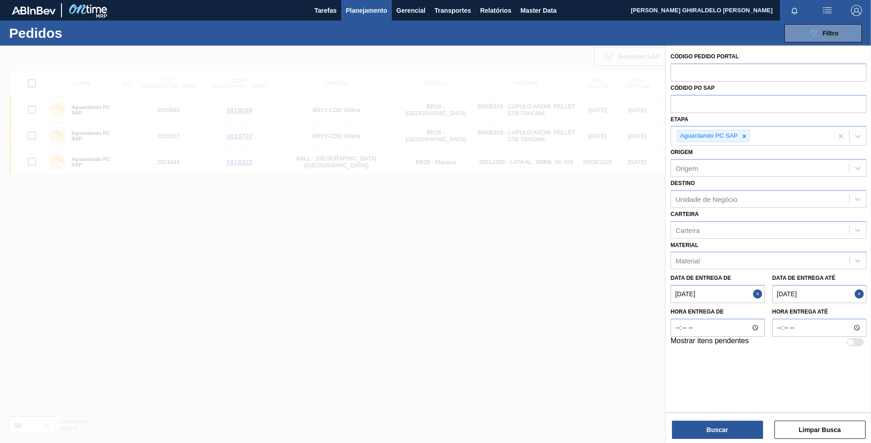
click at [861, 294] on button "Close" at bounding box center [861, 294] width 12 height 18
click at [758, 294] on button "Close" at bounding box center [759, 294] width 12 height 18
drag, startPoint x: 726, startPoint y: 434, endPoint x: 729, endPoint y: 427, distance: 7.4
click at [729, 429] on button "Buscar" at bounding box center [717, 429] width 91 height 18
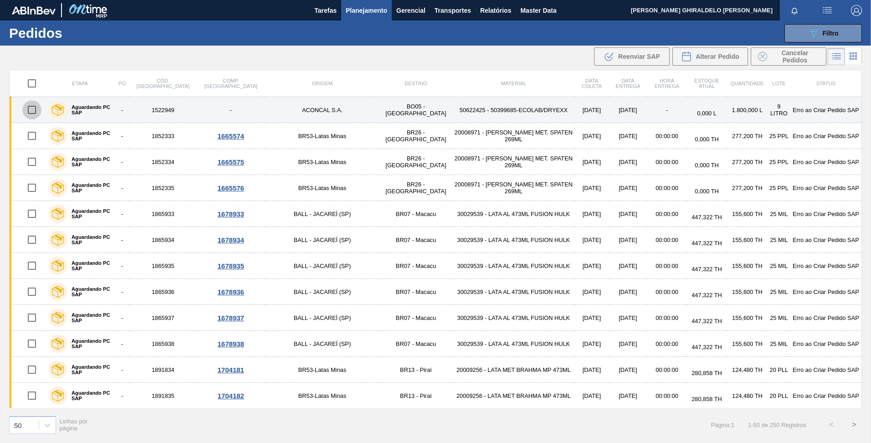
click at [29, 109] on input "checkbox" at bounding box center [31, 109] width 19 height 19
checkbox input "true"
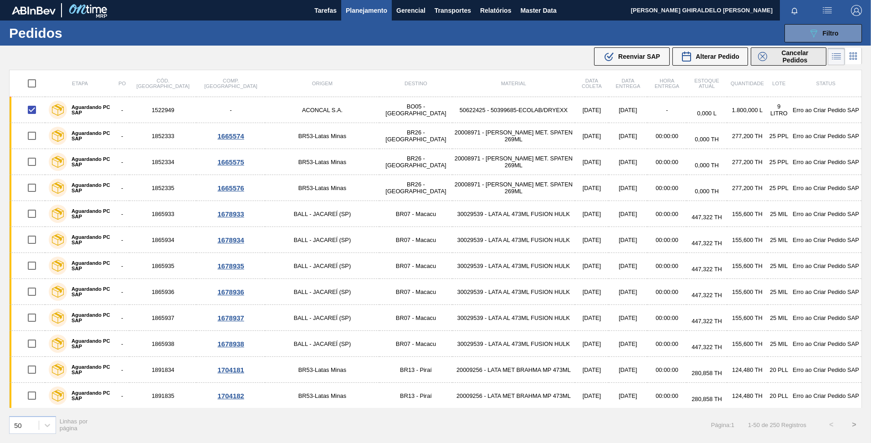
click at [771, 61] on span "Cancelar Pedidos" at bounding box center [795, 56] width 48 height 15
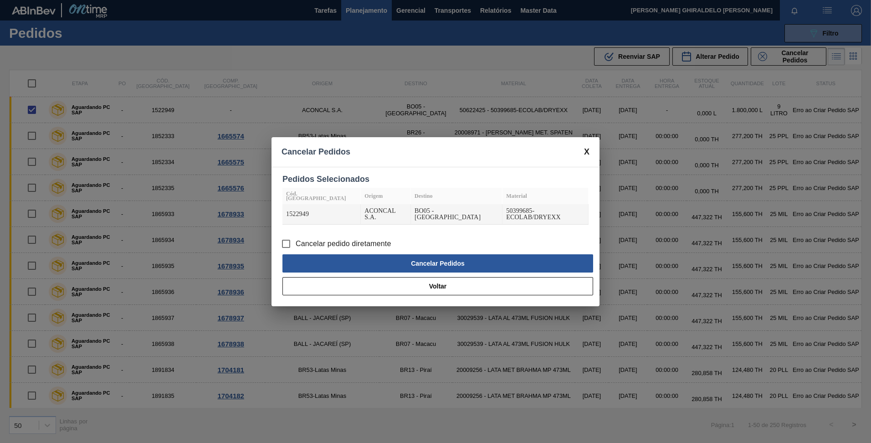
click at [282, 236] on input "Cancelar pedido diretamente" at bounding box center [286, 243] width 19 height 19
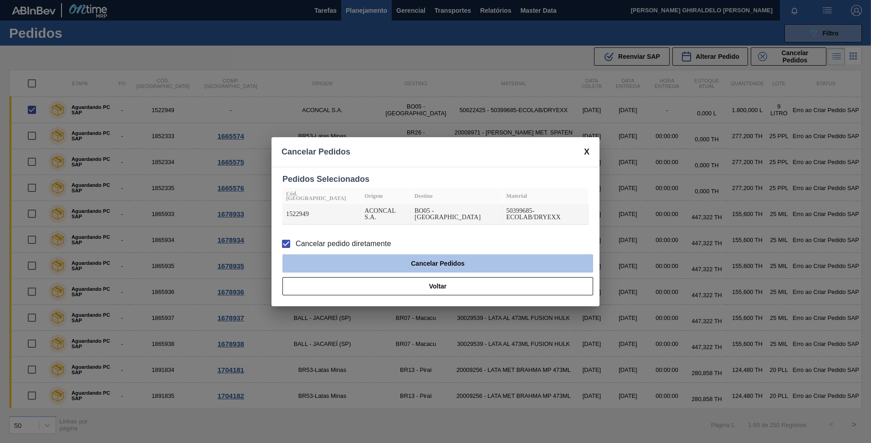
click at [446, 262] on button "Cancelar Pedidos" at bounding box center [437, 263] width 311 height 18
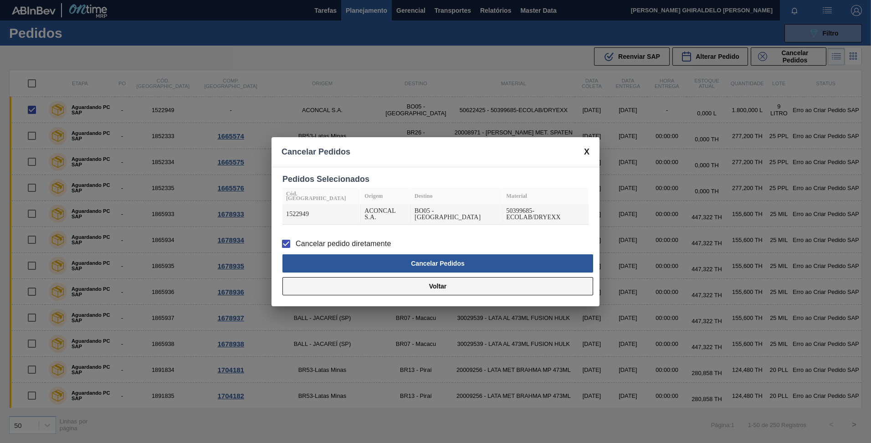
checkbox input "false"
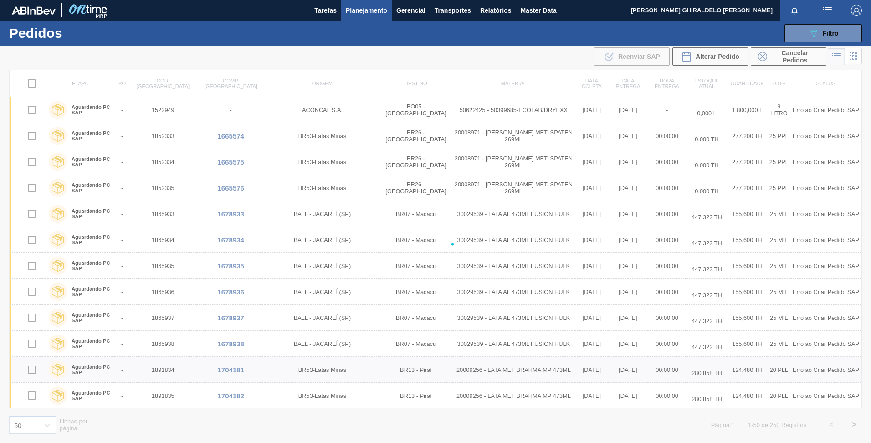
checkbox input "false"
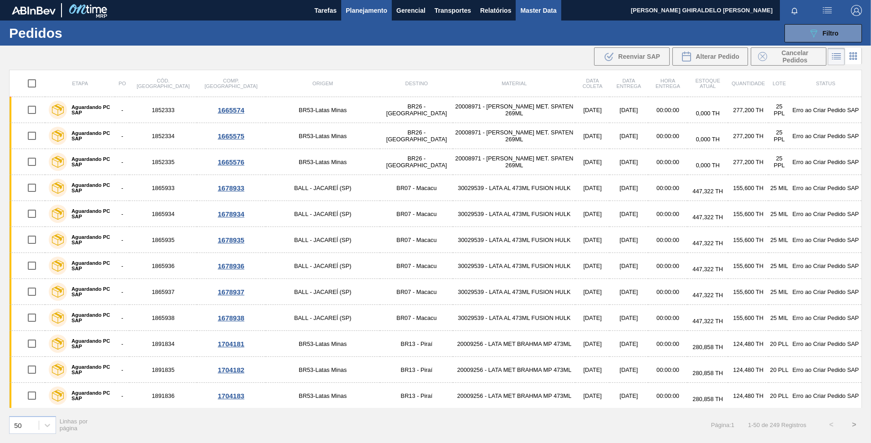
click at [535, 12] on span "Master Data" at bounding box center [538, 10] width 36 height 11
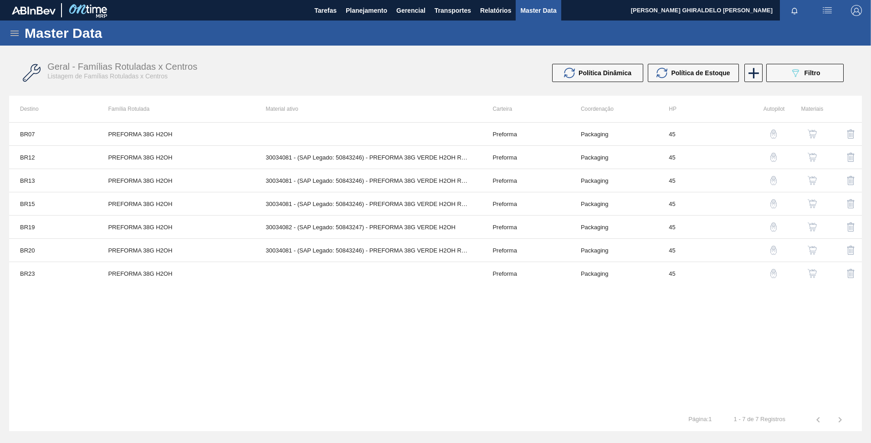
click at [10, 25] on div "Master Data" at bounding box center [435, 32] width 871 height 25
click at [11, 35] on icon at bounding box center [14, 33] width 8 height 5
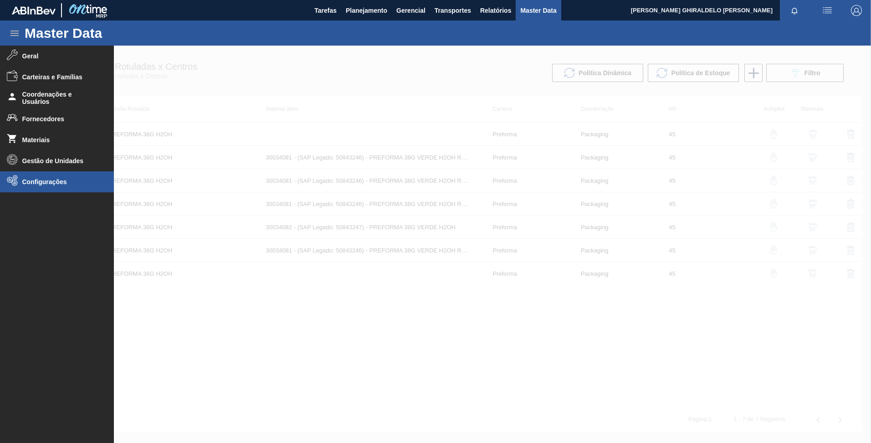
drag, startPoint x: 41, startPoint y: 184, endPoint x: 43, endPoint y: 192, distance: 8.4
click at [41, 184] on span "Configurações" at bounding box center [59, 181] width 75 height 7
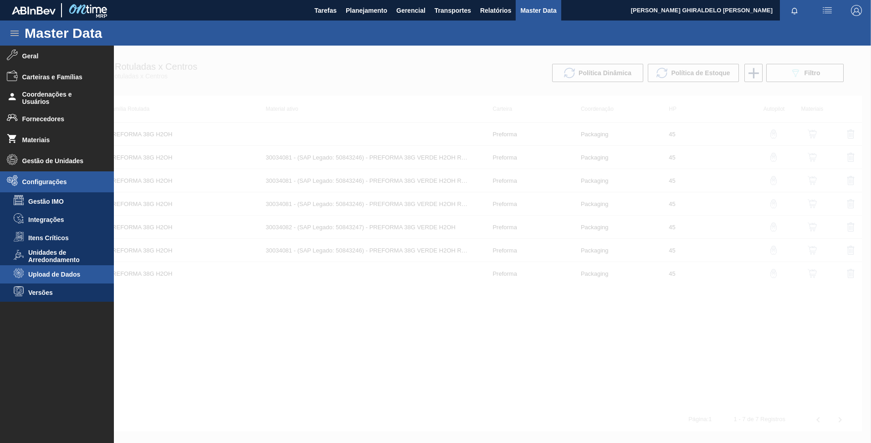
click at [44, 268] on li "Upload de Dados" at bounding box center [57, 274] width 114 height 18
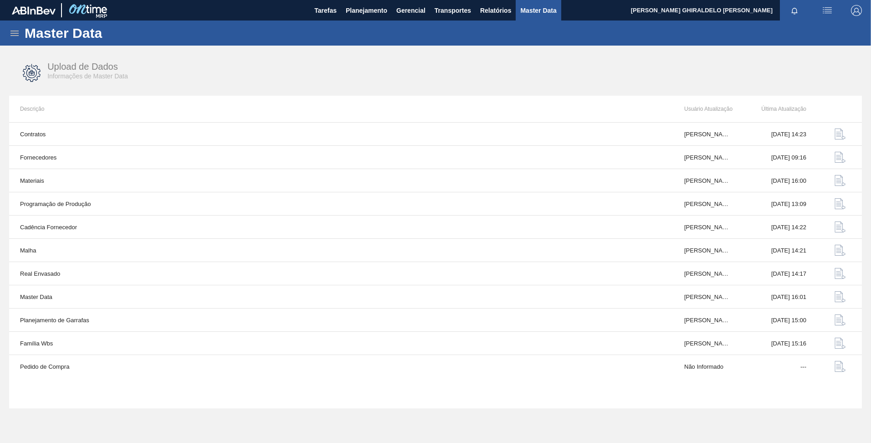
click at [10, 35] on div "Master Data" at bounding box center [435, 32] width 871 height 25
click at [12, 33] on icon at bounding box center [14, 33] width 8 height 5
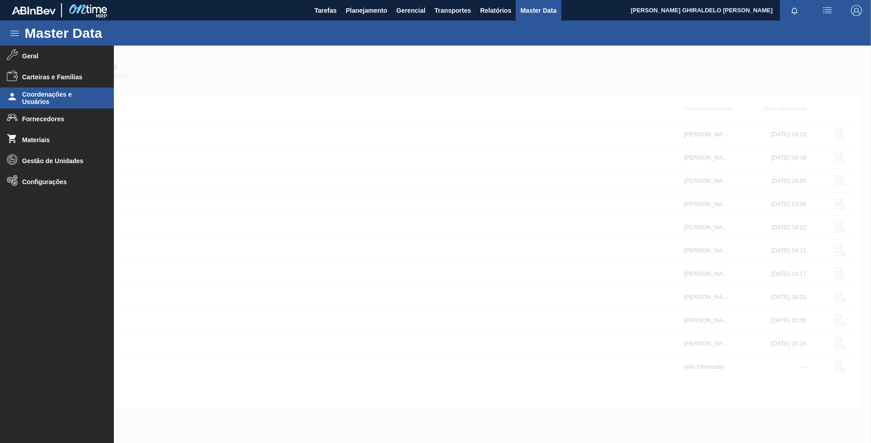
click at [49, 105] on span "Coordenações e Usuários" at bounding box center [59, 98] width 75 height 15
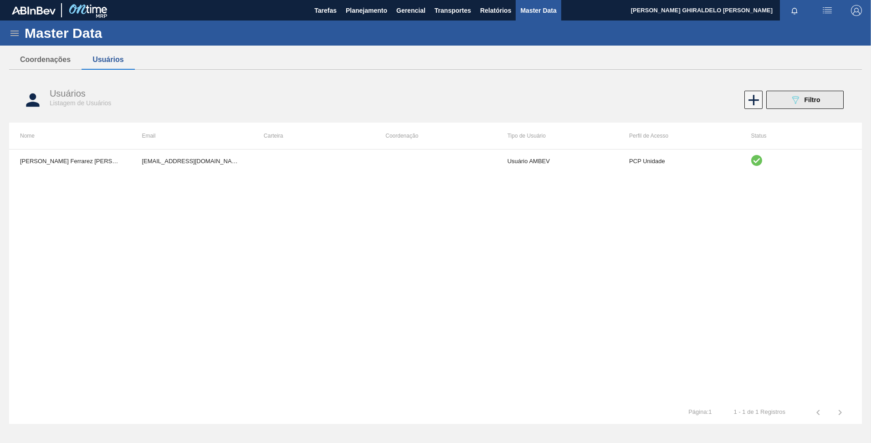
click at [799, 93] on button "089F7B8B-B2A5-4AFE-B5C0-19BA573D28AC Filtro" at bounding box center [804, 100] width 77 height 18
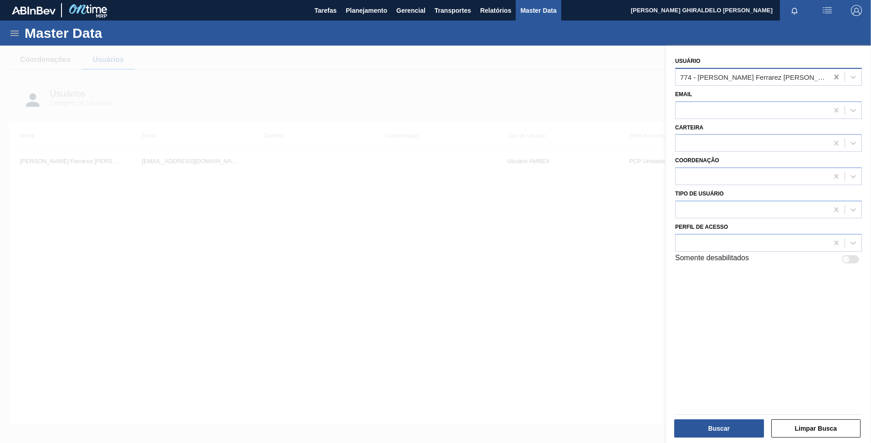
click at [834, 75] on icon at bounding box center [836, 77] width 4 height 5
type input "matheus f"
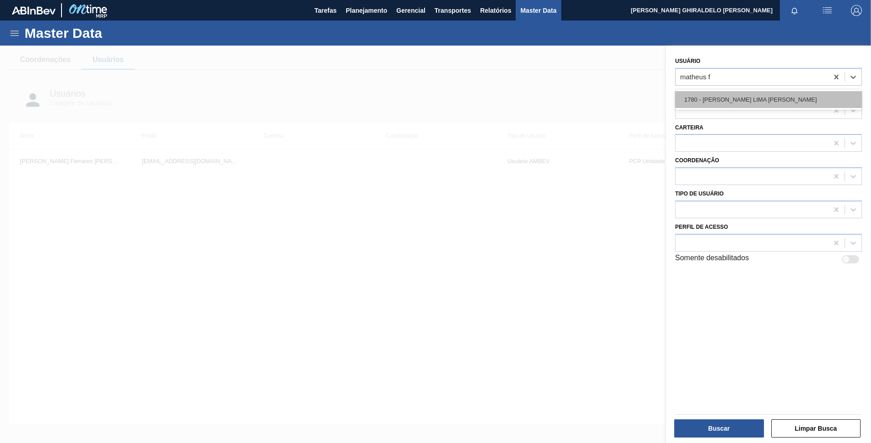
click at [792, 99] on div "1780 - MATHEUS FARIA LIMA DA SILVA" at bounding box center [768, 99] width 187 height 17
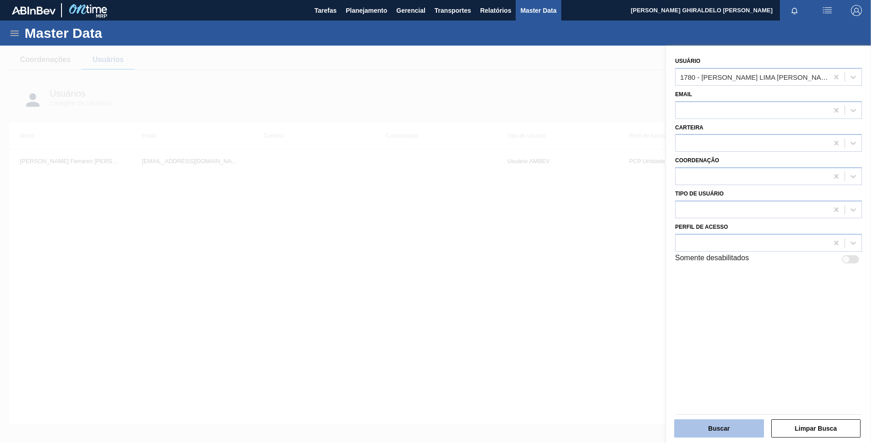
click at [721, 427] on button "Buscar" at bounding box center [719, 428] width 90 height 18
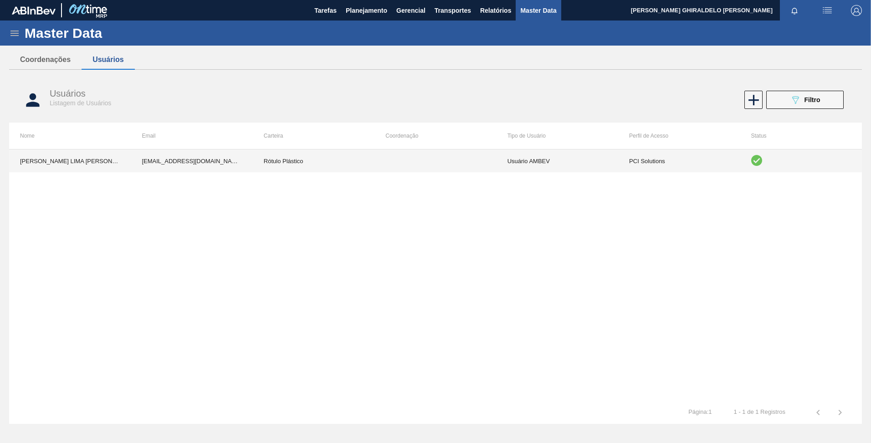
click at [218, 165] on td "99848679@ab-inbev.com" at bounding box center [192, 160] width 122 height 23
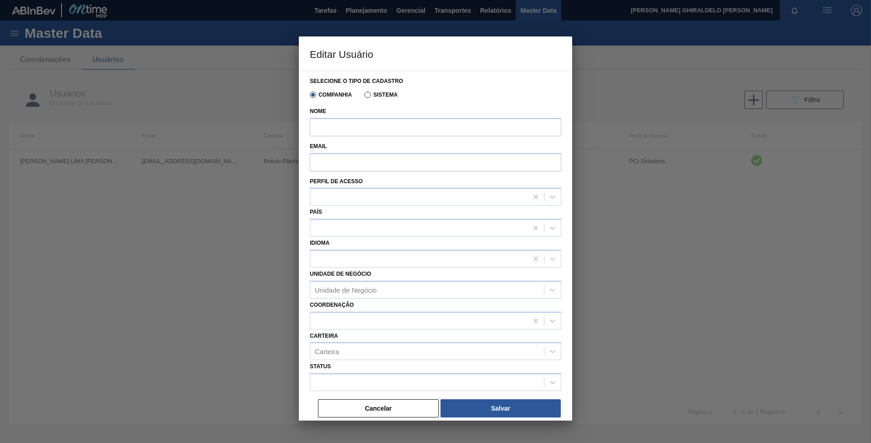
type input "MATHEUS FARIA LIMA DA SILVA"
type input "99848679@ab-inbev.com"
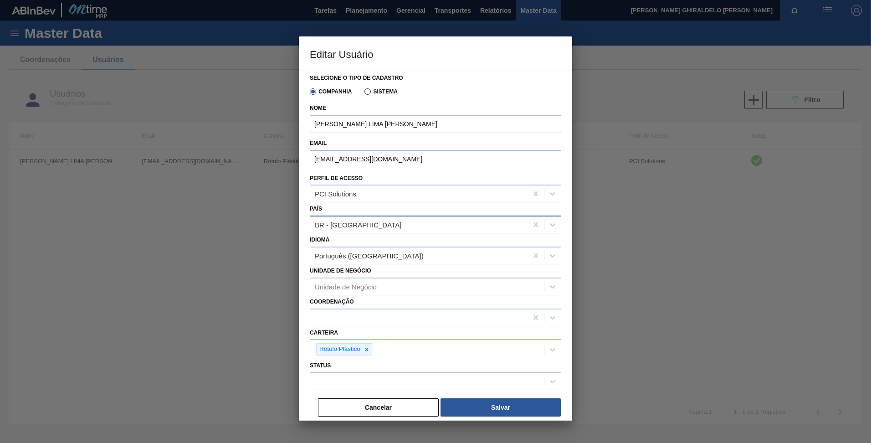
scroll to position [4, 0]
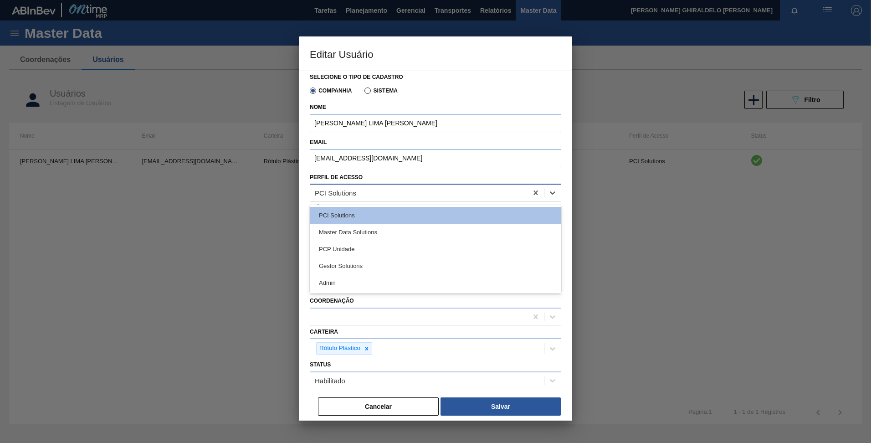
click at [353, 191] on div "PCI Solutions" at bounding box center [335, 193] width 41 height 8
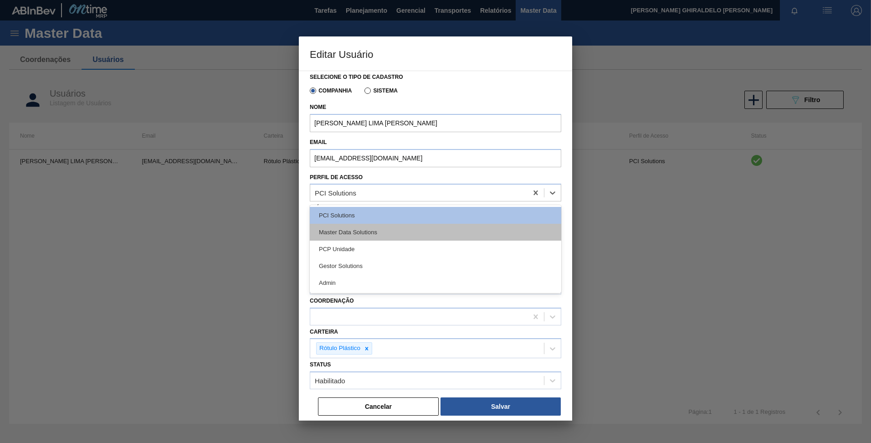
click at [359, 231] on div "Master Data Solutions" at bounding box center [435, 232] width 251 height 17
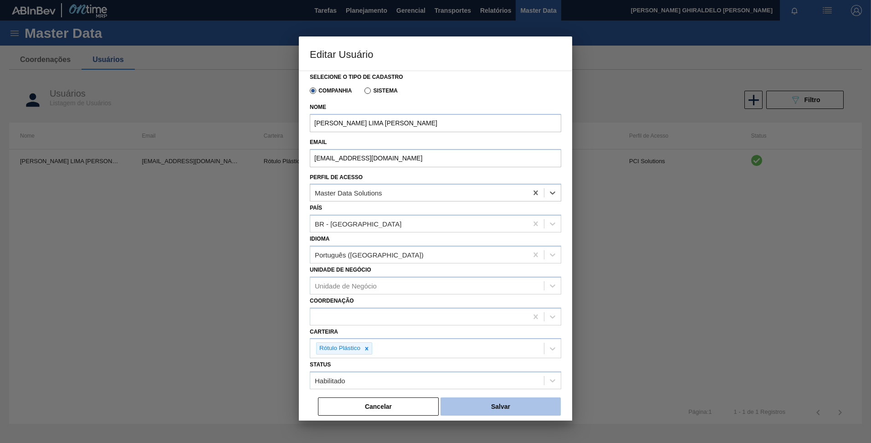
click at [480, 410] on button "Salvar" at bounding box center [501, 406] width 120 height 18
drag, startPoint x: 494, startPoint y: 407, endPoint x: 498, endPoint y: 411, distance: 5.5
click at [495, 409] on button "Salvar" at bounding box center [501, 406] width 120 height 18
click at [492, 412] on button "Salvar" at bounding box center [501, 406] width 120 height 18
click at [491, 410] on button "Salvar" at bounding box center [501, 406] width 120 height 18
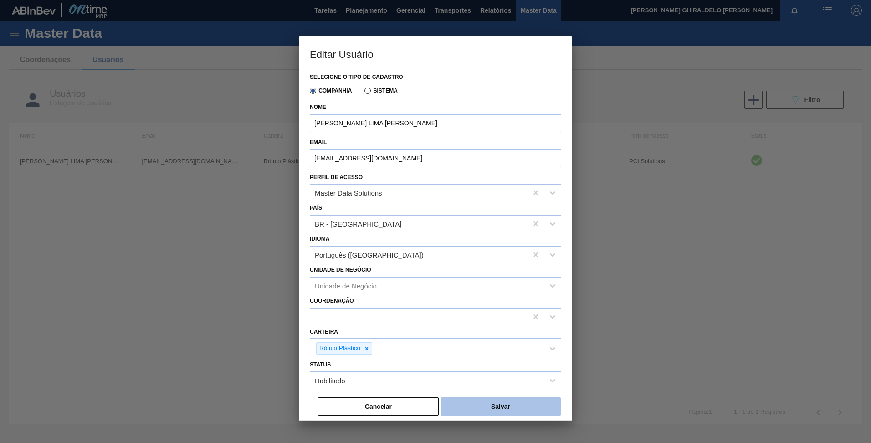
click at [489, 413] on button "Salvar" at bounding box center [501, 406] width 120 height 18
click at [485, 410] on button "Salvar" at bounding box center [501, 406] width 120 height 18
drag, startPoint x: 483, startPoint y: 410, endPoint x: 352, endPoint y: 352, distance: 144.0
click at [482, 410] on button "Salvar" at bounding box center [501, 406] width 120 height 18
click at [475, 413] on button "Salvar" at bounding box center [501, 406] width 120 height 18
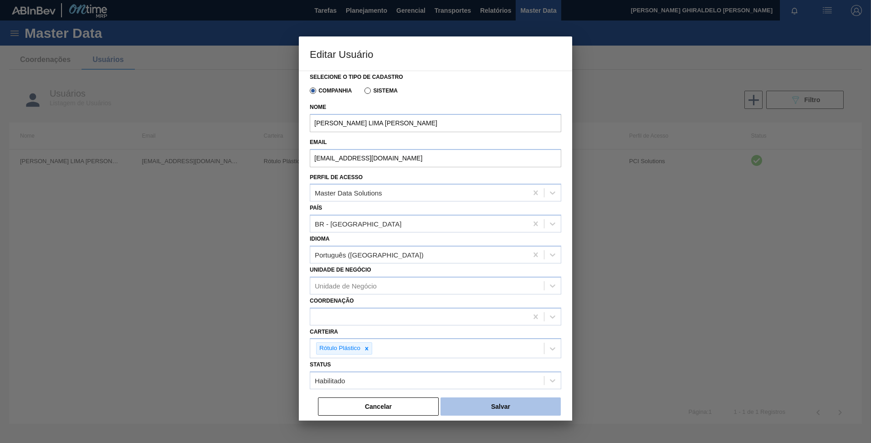
drag, startPoint x: 475, startPoint y: 410, endPoint x: 462, endPoint y: 407, distance: 13.0
click at [476, 411] on button "Salvar" at bounding box center [501, 406] width 120 height 18
click at [406, 407] on button "Cancelar" at bounding box center [378, 406] width 121 height 18
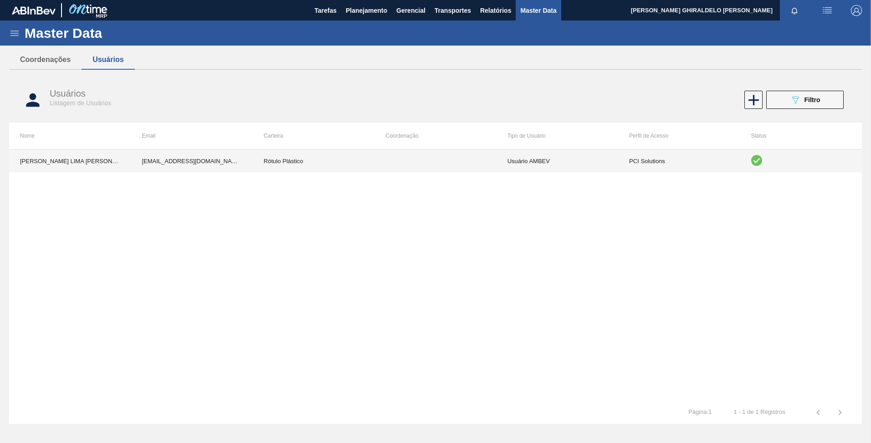
click at [573, 165] on td "Usuário AMBEV" at bounding box center [558, 160] width 122 height 23
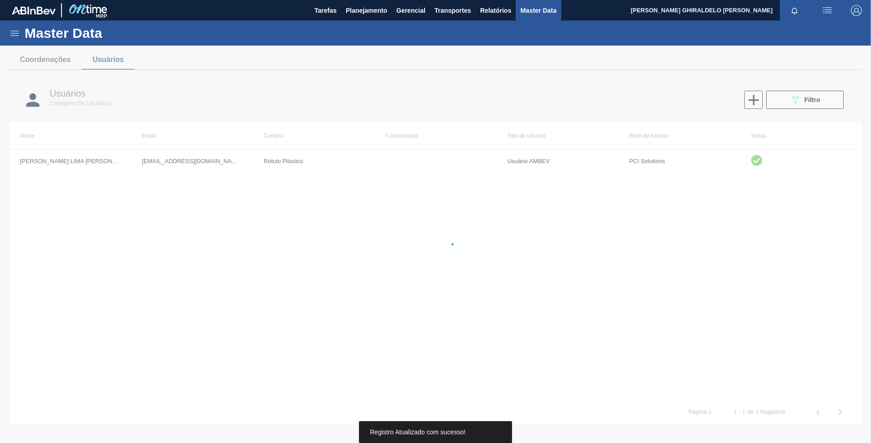
click at [369, 416] on div at bounding box center [435, 244] width 871 height 397
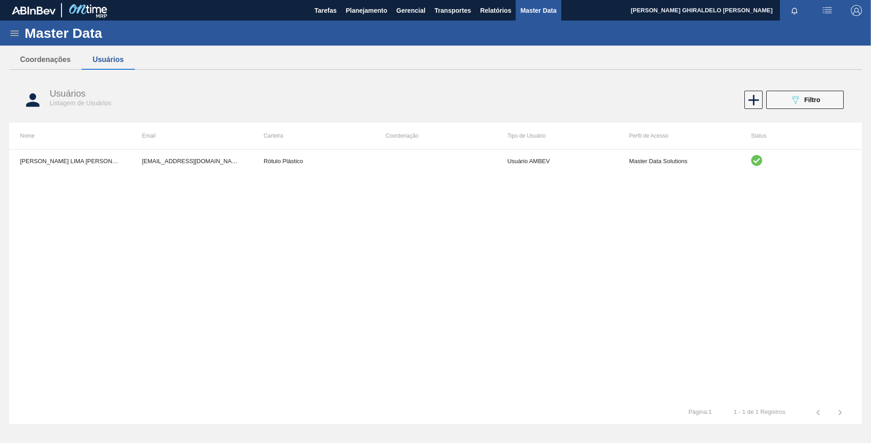
click at [388, 172] on div "MATHEUS FARIA LIMA DA SILVA 99848679@ab-inbev.com Rótulo Plástico Usuário AMBEV…" at bounding box center [435, 275] width 853 height 252
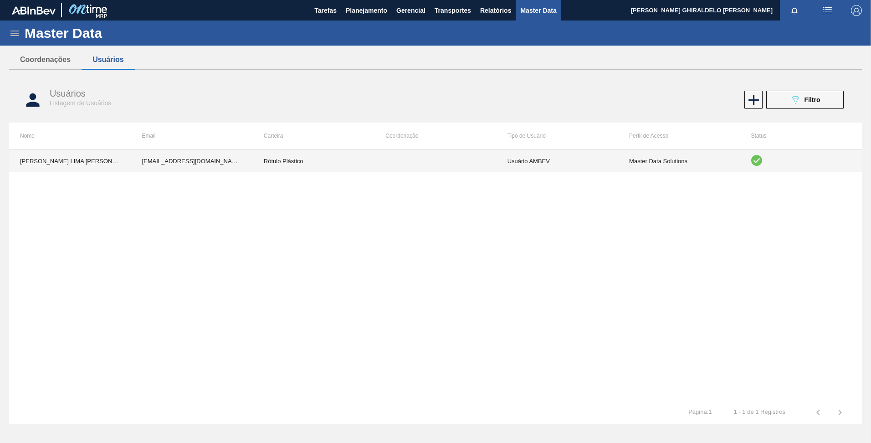
click at [369, 164] on td "Rótulo Plástico" at bounding box center [314, 160] width 122 height 23
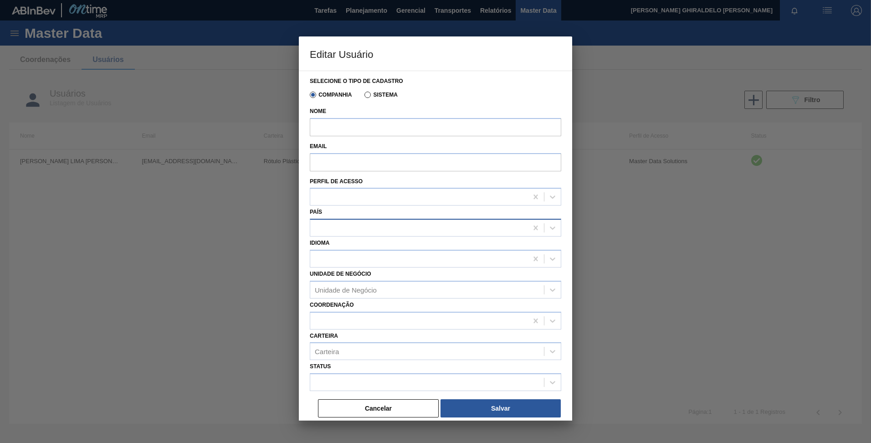
type input "MATHEUS FARIA LIMA DA SILVA"
type input "99848679@ab-inbev.com"
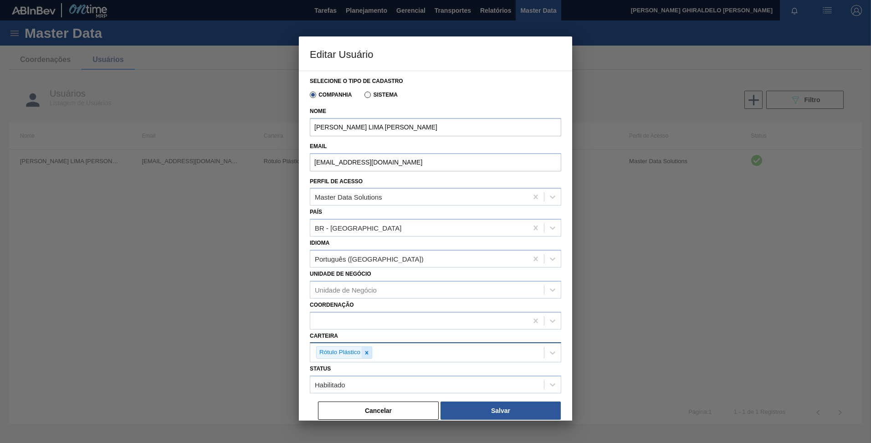
click at [369, 348] on div at bounding box center [367, 352] width 10 height 11
click at [482, 403] on button "Salvar" at bounding box center [501, 408] width 120 height 18
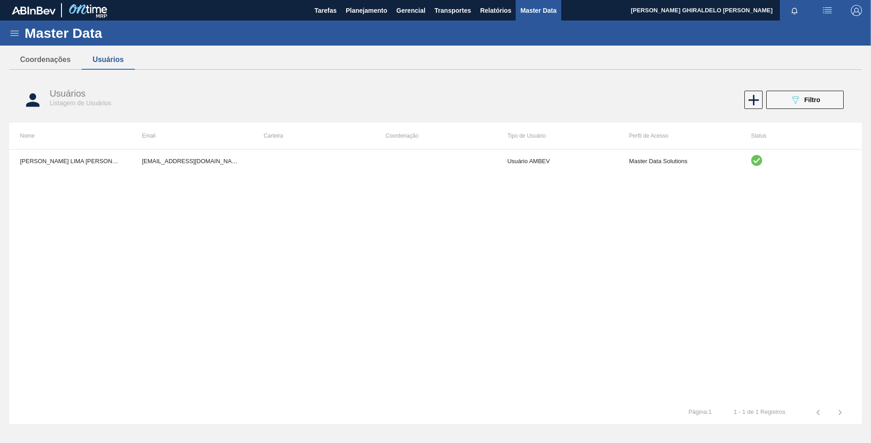
click at [20, 40] on div "Master Data" at bounding box center [435, 32] width 871 height 25
click at [10, 35] on icon at bounding box center [14, 33] width 11 height 11
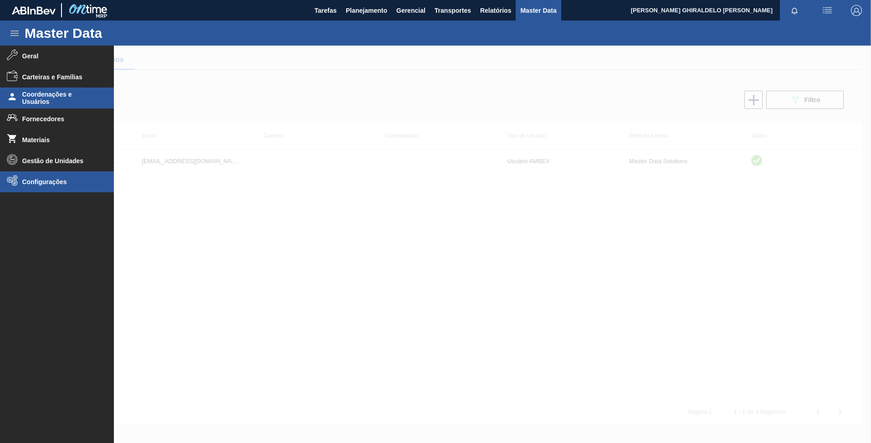
click at [40, 183] on span "Configurações" at bounding box center [59, 181] width 75 height 7
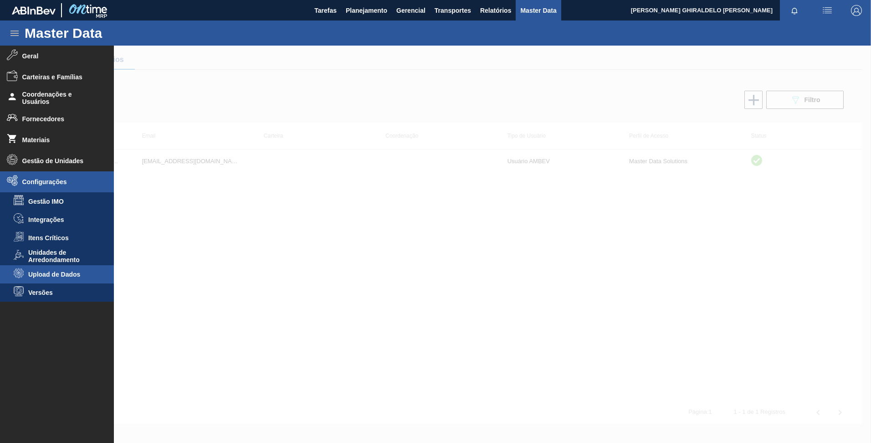
click at [54, 276] on span "Upload de Dados" at bounding box center [63, 274] width 70 height 7
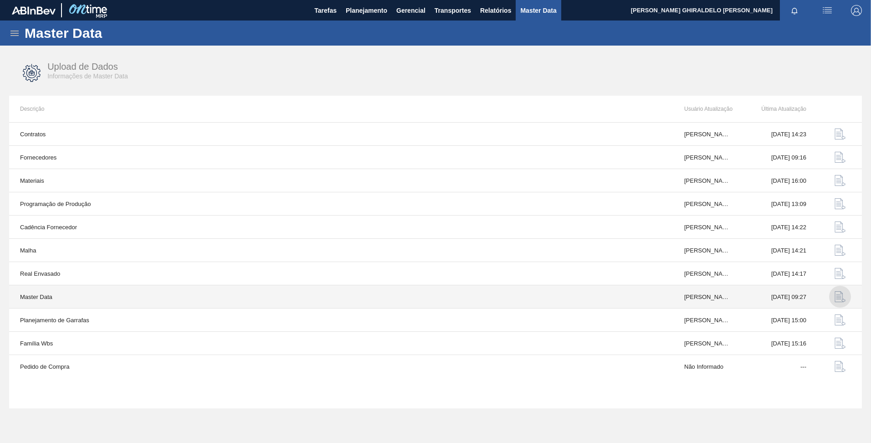
click at [841, 297] on img "button" at bounding box center [840, 296] width 11 height 11
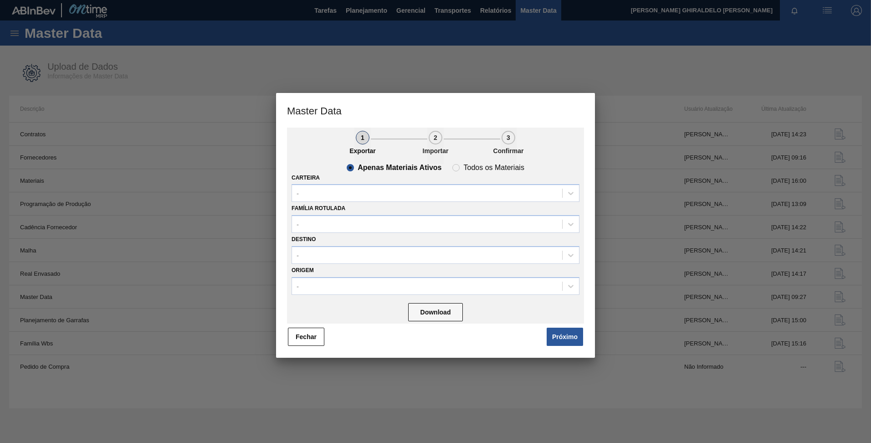
drag, startPoint x: 360, startPoint y: 204, endPoint x: 352, endPoint y: 198, distance: 9.9
click at [359, 203] on div "Família Rotulada -" at bounding box center [436, 217] width 288 height 31
click at [351, 198] on div "-" at bounding box center [427, 193] width 270 height 13
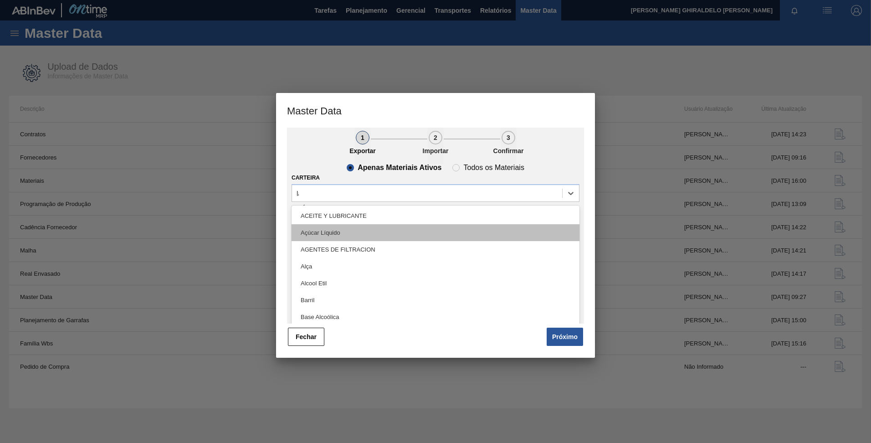
type input "l"
type input "tampa"
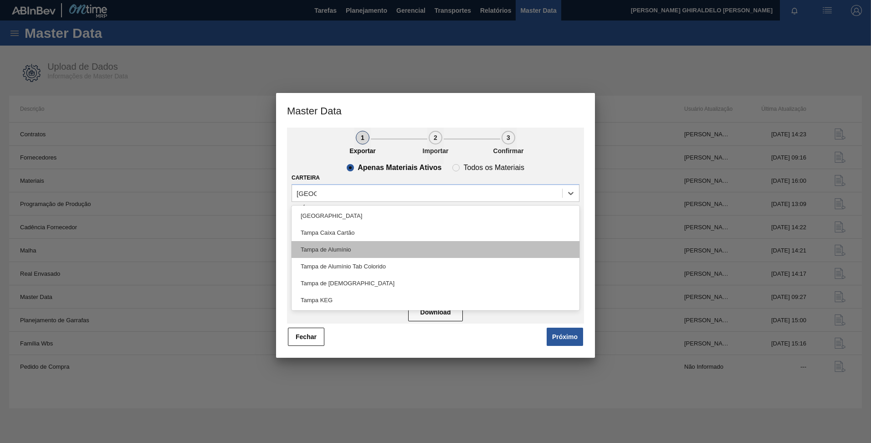
click at [360, 250] on div "Tampa de Alumínio" at bounding box center [436, 249] width 288 height 17
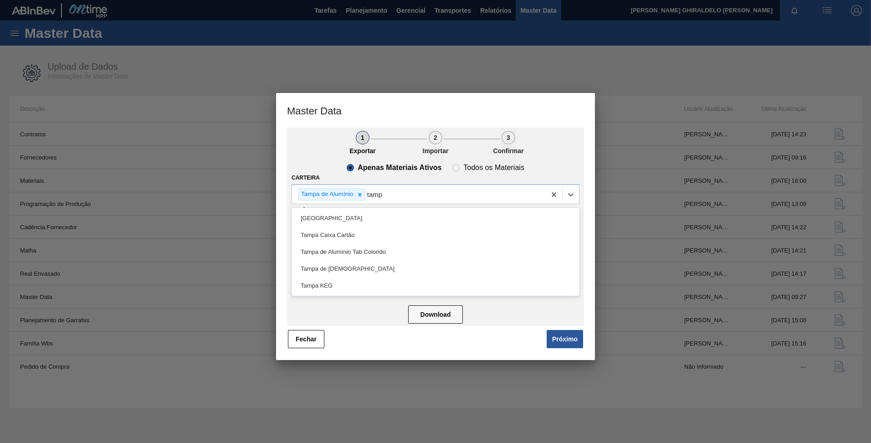
type input "tampa"
click at [360, 249] on div "Tampa de Alumínio Tab Colorido" at bounding box center [436, 251] width 288 height 17
type input "tampa"
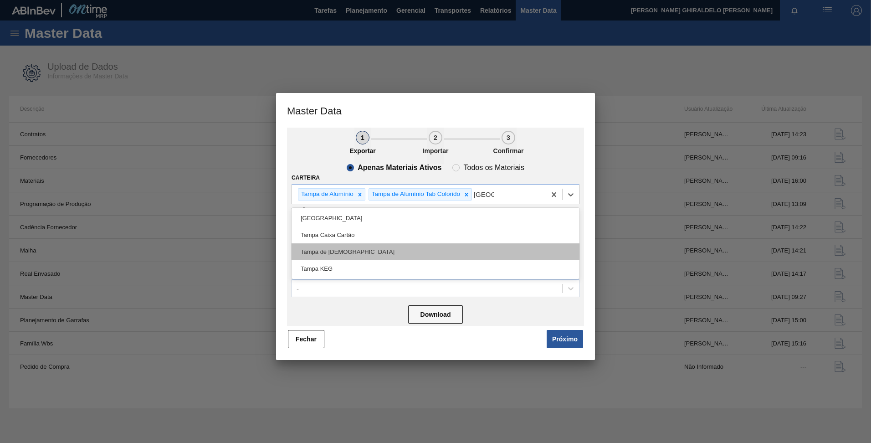
click at [317, 253] on div "Tampa de Lata" at bounding box center [436, 251] width 288 height 17
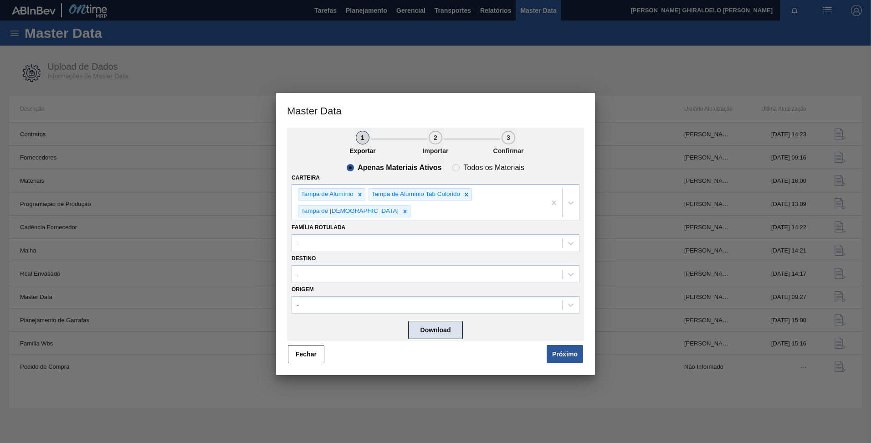
click at [441, 321] on button "Download" at bounding box center [435, 330] width 55 height 18
click at [558, 345] on button "Próximo" at bounding box center [565, 354] width 36 height 18
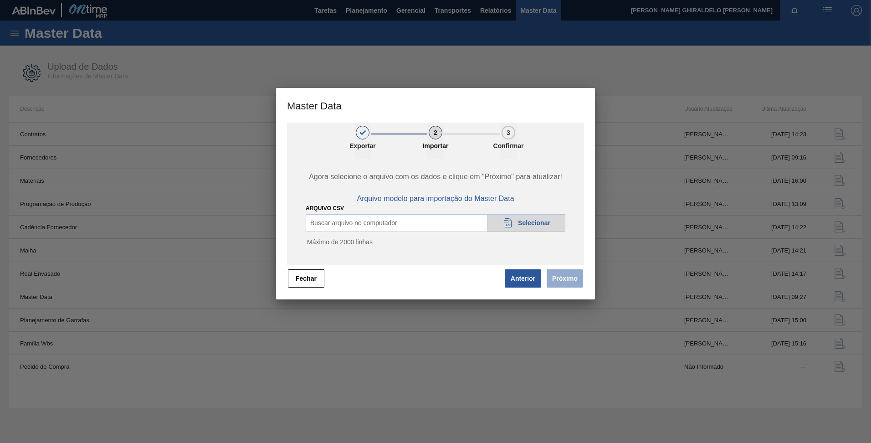
click at [519, 230] on div "20DAD902-3625-4257-8FDA-0C0CB19E2A3D Selecionar" at bounding box center [526, 223] width 78 height 18
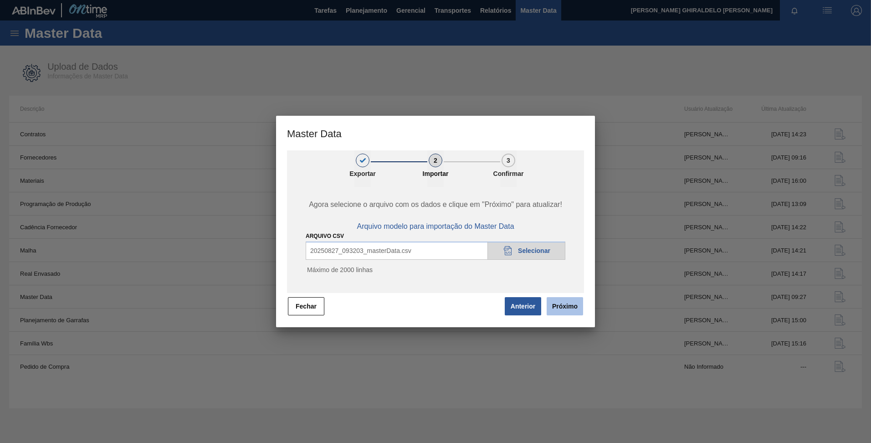
click at [561, 303] on button "Próximo" at bounding box center [565, 306] width 36 height 18
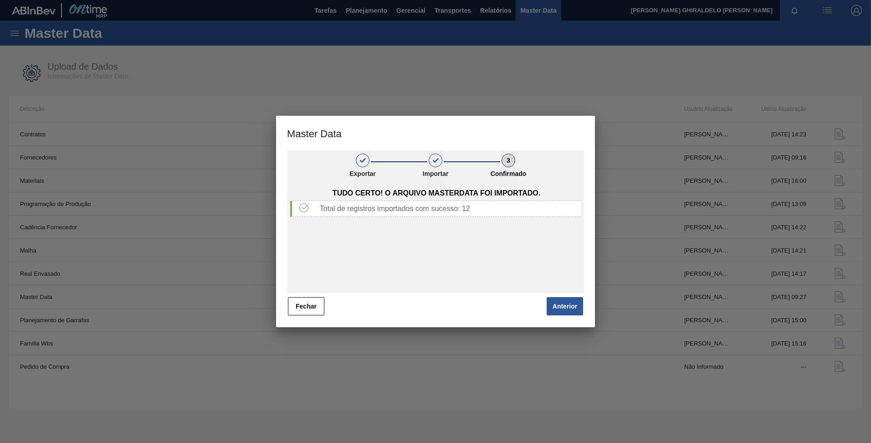
click at [533, 277] on div "Tudo certo! O arquivo Masterdata foi importado. Total de registros importados c…" at bounding box center [435, 240] width 297 height 106
click at [312, 304] on button "Fechar" at bounding box center [306, 306] width 36 height 18
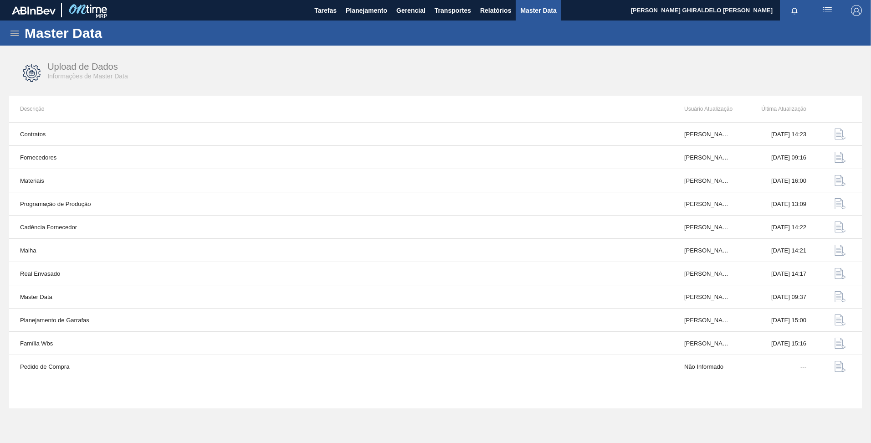
click at [17, 36] on icon at bounding box center [14, 33] width 11 height 11
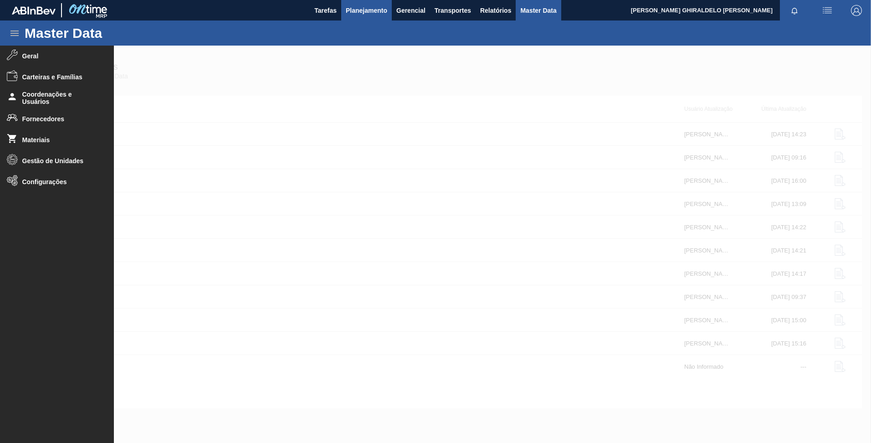
click at [346, 11] on span "Planejamento" at bounding box center [366, 10] width 41 height 11
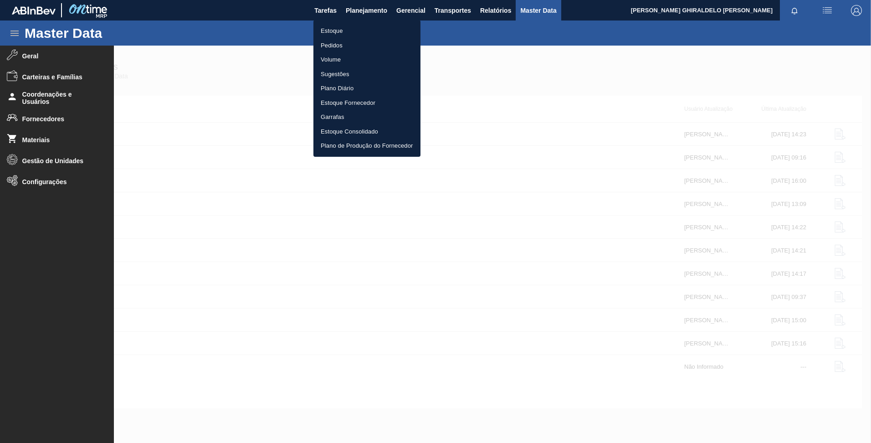
click at [332, 32] on li "Estoque" at bounding box center [366, 31] width 107 height 15
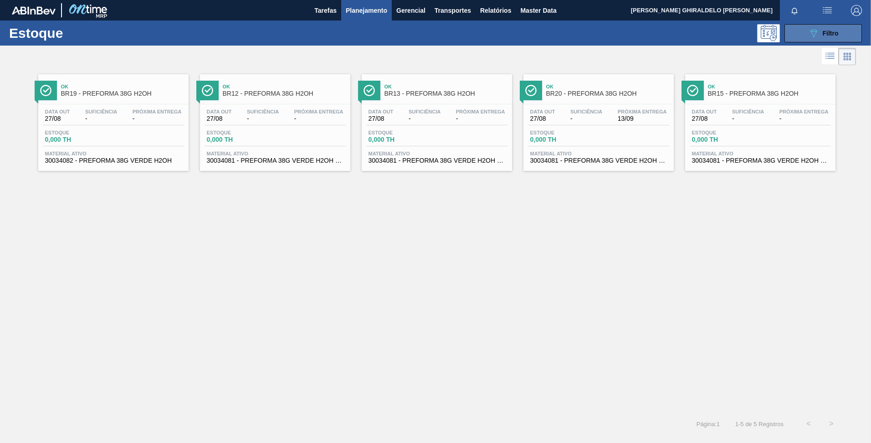
click at [829, 36] on span "Filtro" at bounding box center [831, 33] width 16 height 7
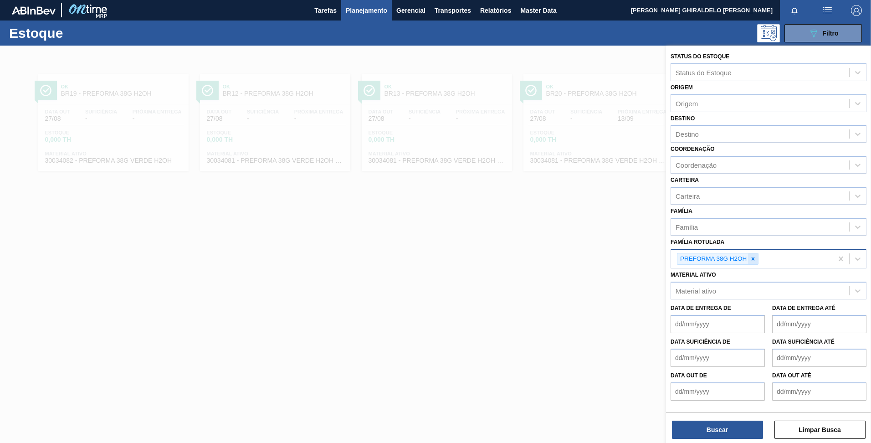
click at [755, 257] on icon at bounding box center [753, 259] width 6 height 6
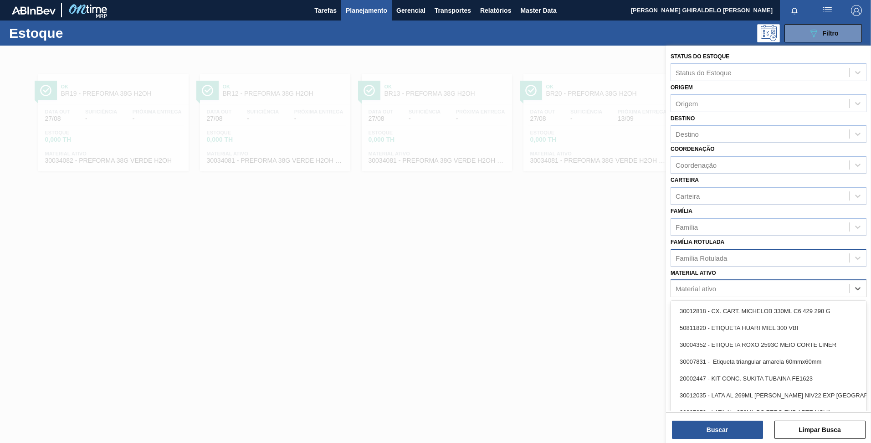
click at [686, 291] on div "Material ativo" at bounding box center [696, 289] width 41 height 8
type ativo "3"
paste ativo "30002702"
type ativo "30002702"
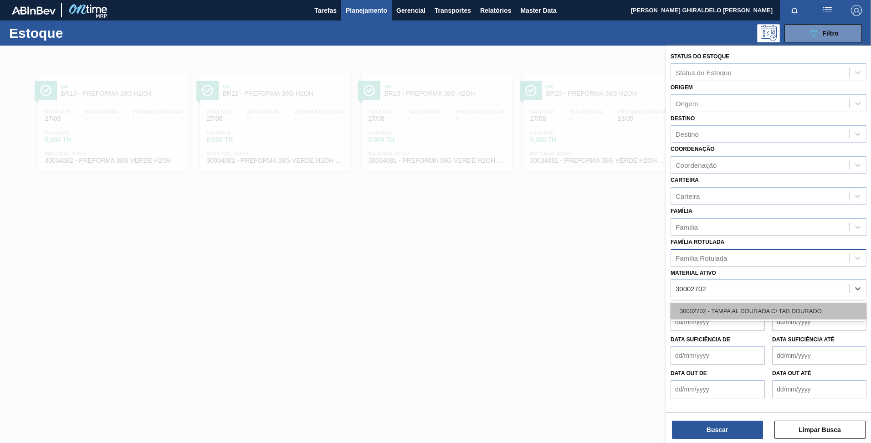
click at [692, 314] on div "30002702 - TAMPA AL DOURADA C/ TAB DOURADO" at bounding box center [769, 310] width 196 height 17
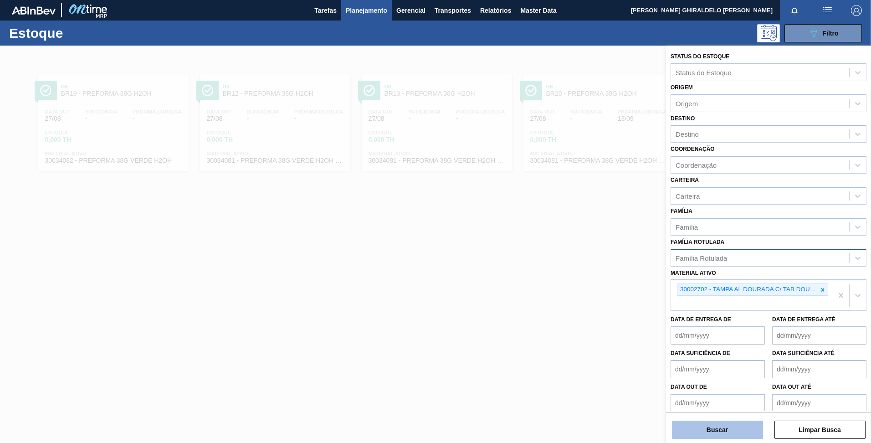
click at [712, 429] on button "Buscar" at bounding box center [717, 429] width 91 height 18
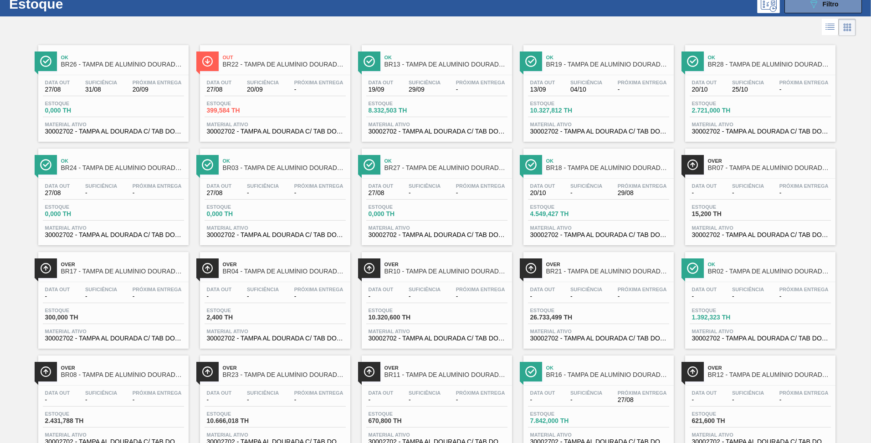
scroll to position [61, 0]
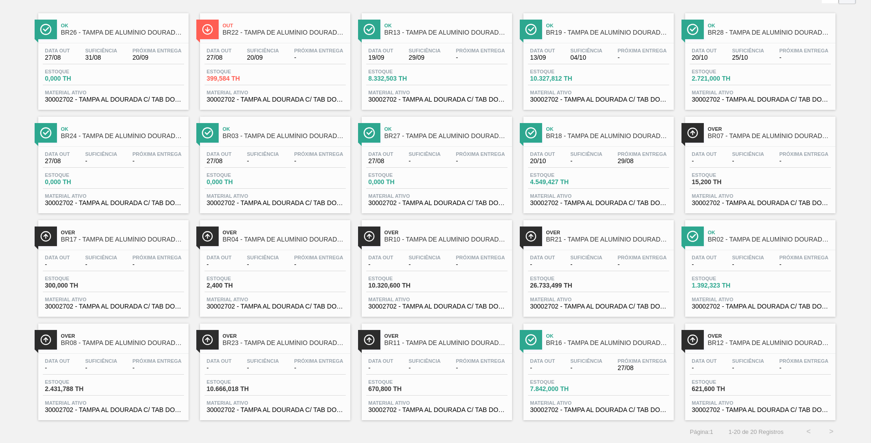
click at [579, 238] on span "BR21 - TAMPA DE ALUMÍNIO DOURADA TAB DOURADO" at bounding box center [607, 239] width 123 height 7
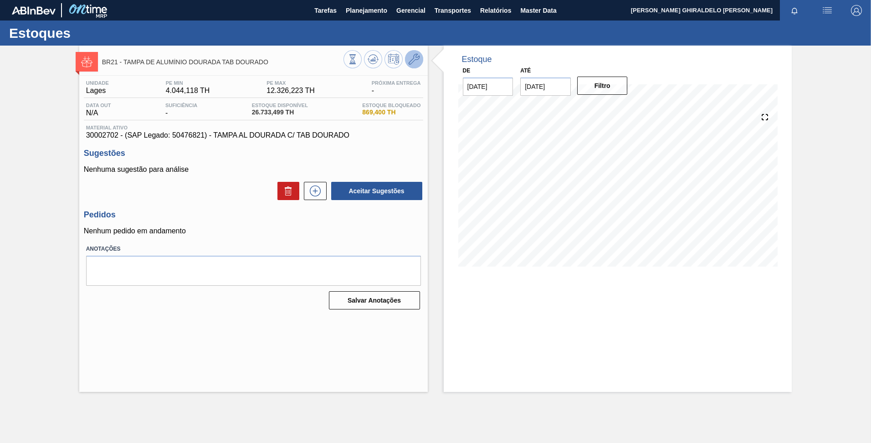
click at [410, 61] on icon at bounding box center [414, 59] width 11 height 11
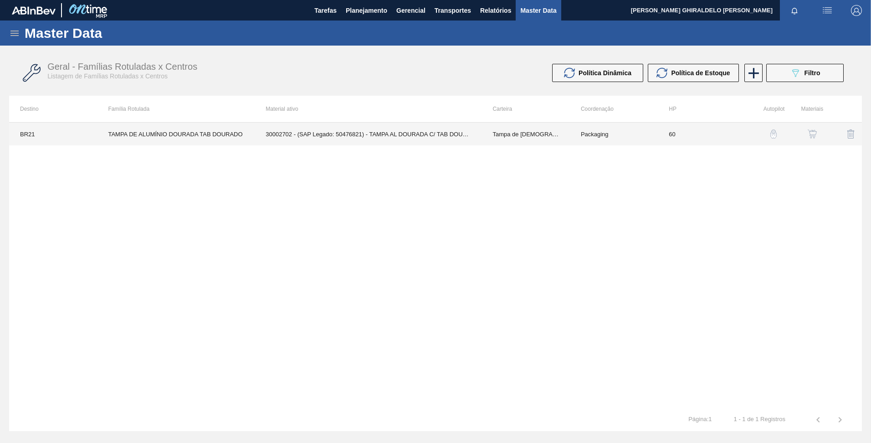
click at [443, 135] on td "30002702 - (SAP Legado: 50476821) - TAMPA AL DOURADA C/ TAB DOURADO" at bounding box center [368, 134] width 227 height 23
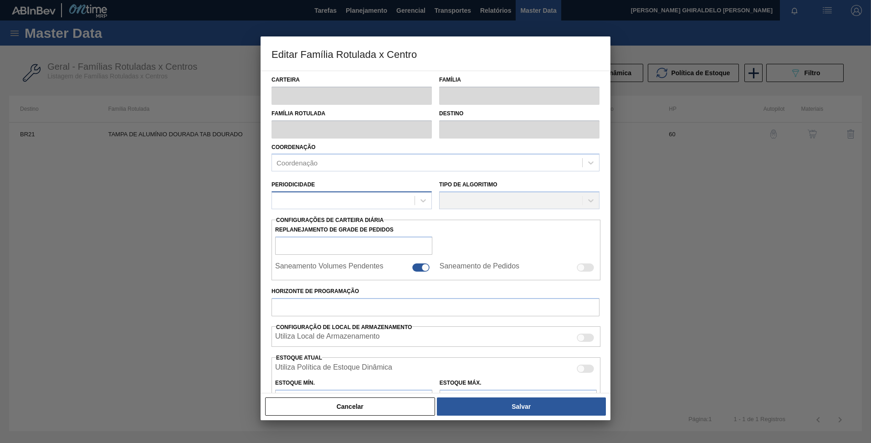
type input "Tampa de Lata"
type input "Tampa de Alumínio"
type input "TAMPA DE ALUMÍNIO DOURADA TAB DOURADO"
type input "BR21 - Lages"
type input "60"
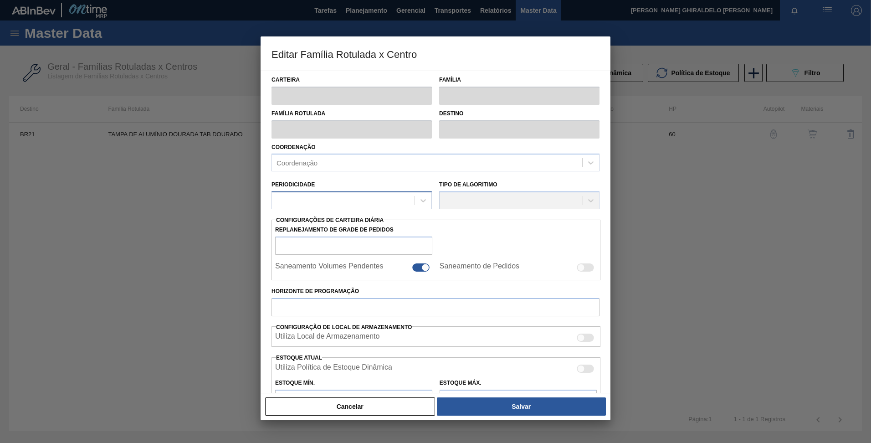
type input "4.044,118"
type input "12.326,223"
type input "70"
type input "9.801,874"
checkbox input "true"
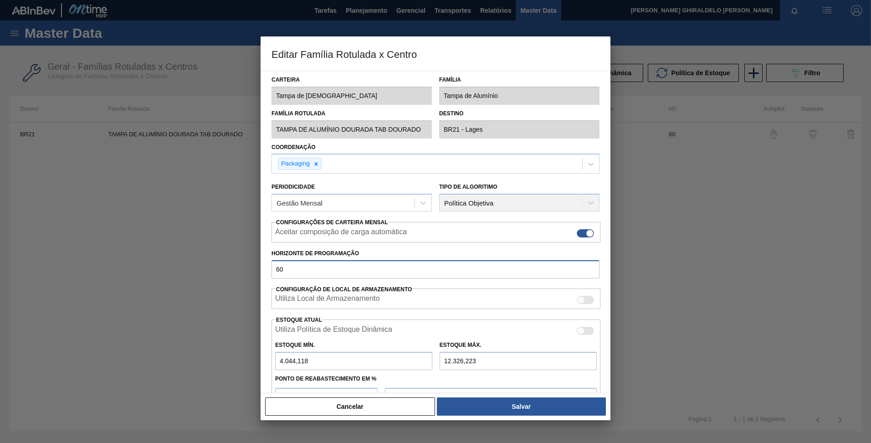
drag, startPoint x: 286, startPoint y: 274, endPoint x: 228, endPoint y: 279, distance: 57.6
click at [229, 278] on div "Editar Família Rotulada x Centro Carteira Tampa de Lata Família Tampa de Alumín…" at bounding box center [435, 221] width 871 height 443
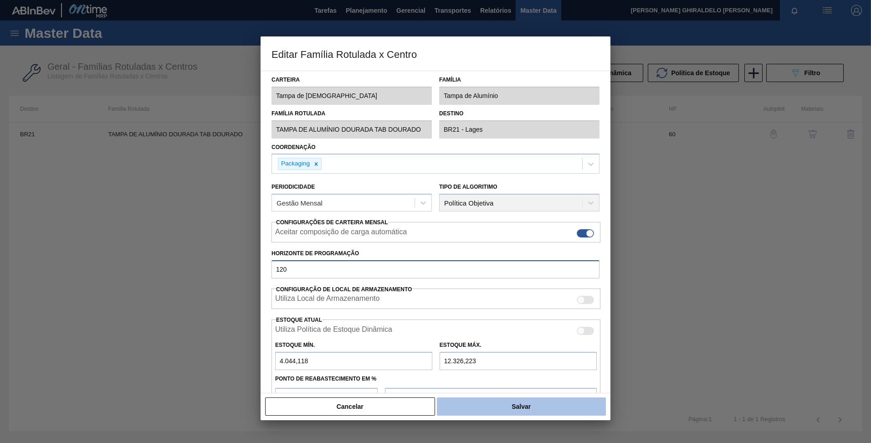
type input "120"
click at [523, 405] on button "Salvar" at bounding box center [521, 406] width 169 height 18
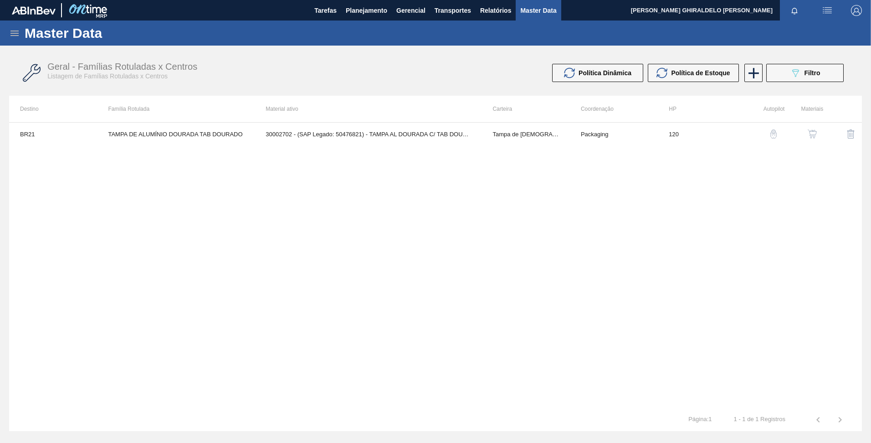
click at [548, 9] on span "Master Data" at bounding box center [538, 10] width 36 height 11
click at [809, 77] on div "089F7B8B-B2A5-4AFE-B5C0-19BA573D28AC Filtro" at bounding box center [805, 72] width 31 height 11
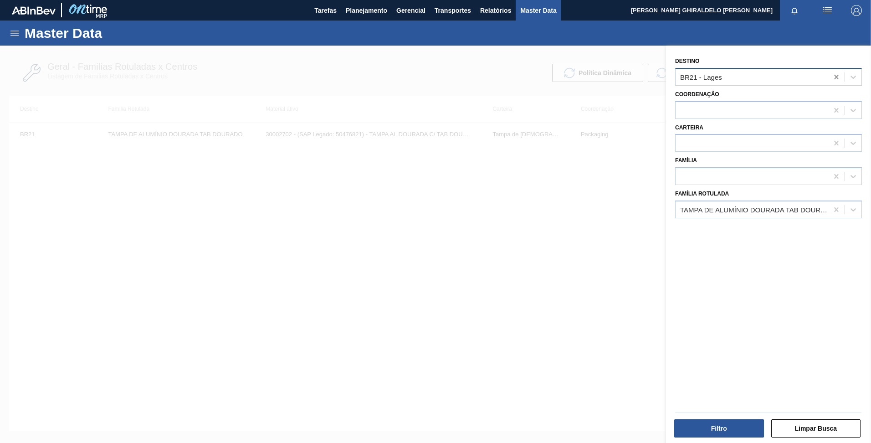
click at [835, 80] on icon at bounding box center [836, 76] width 9 height 9
click at [725, 425] on button "Filtro" at bounding box center [719, 428] width 90 height 18
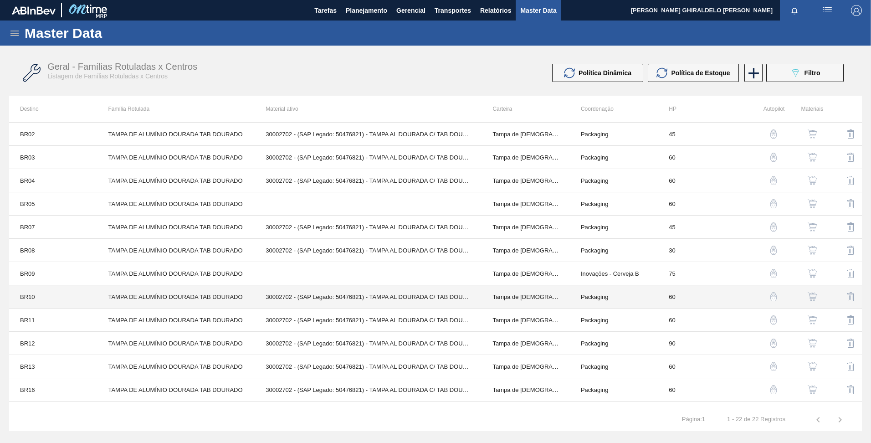
click at [128, 291] on td "TAMPA DE ALUMÍNIO DOURADA TAB DOURADO" at bounding box center [176, 296] width 158 height 23
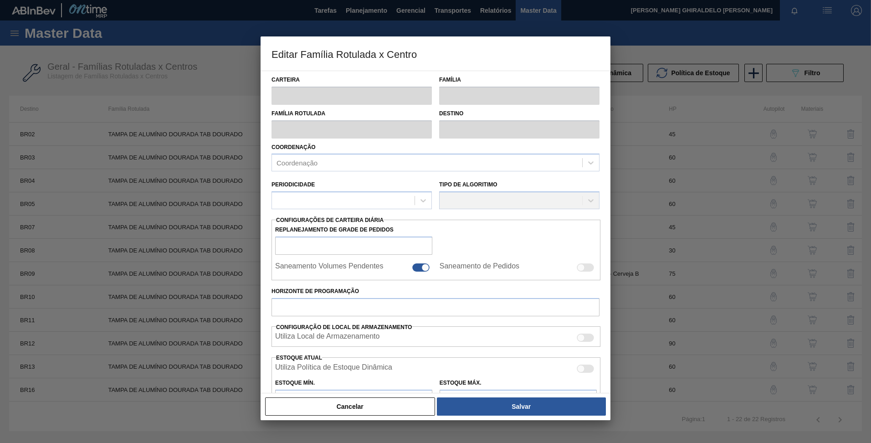
type input "Tampa de Lata"
type input "Tampa de Alumínio"
type input "TAMPA DE ALUMÍNIO DOURADA TAB DOURADO"
type input "BR10 - Guarulhos"
type input "60"
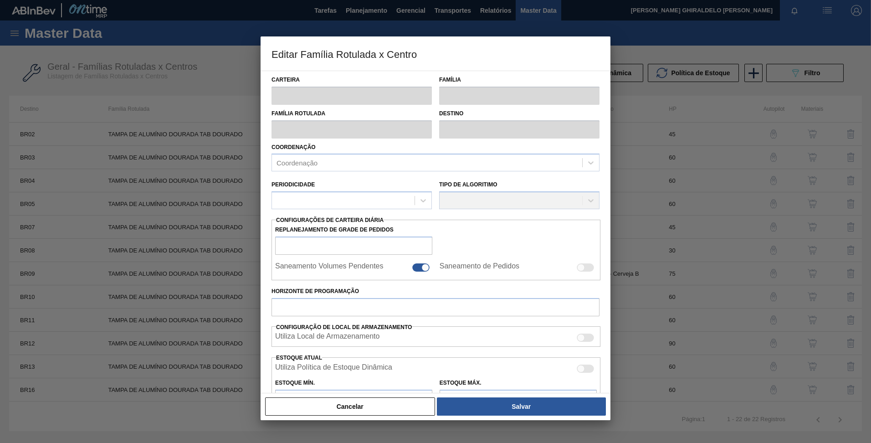
type input "0"
type input "100"
type input "0,000"
checkbox input "true"
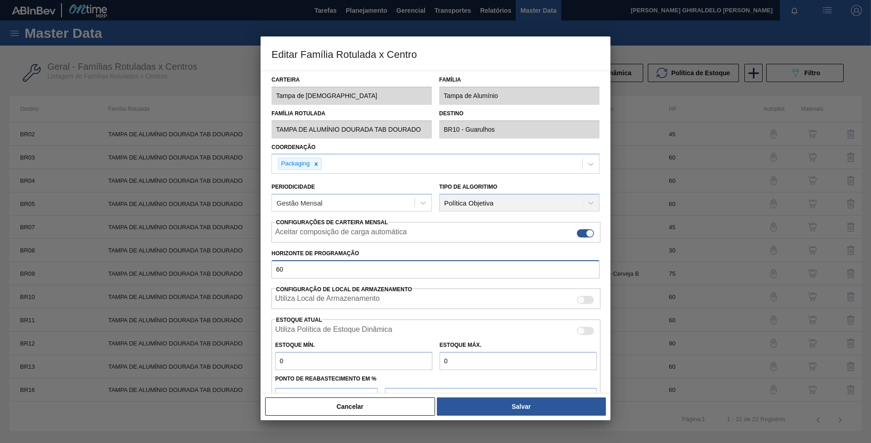
drag, startPoint x: 279, startPoint y: 271, endPoint x: 227, endPoint y: 261, distance: 52.4
click at [221, 261] on div "Editar Família Rotulada x Centro Carteira Tampa de Lata Família Tampa de Alumín…" at bounding box center [435, 221] width 871 height 443
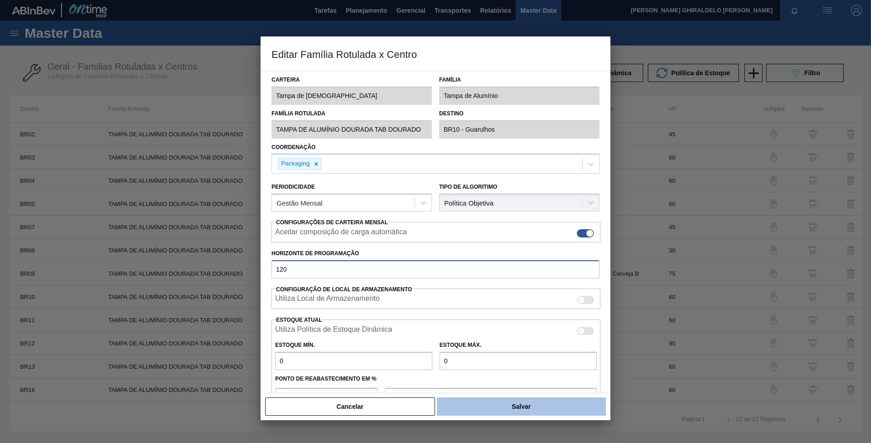
type input "120"
click at [530, 408] on button "Salvar" at bounding box center [521, 406] width 169 height 18
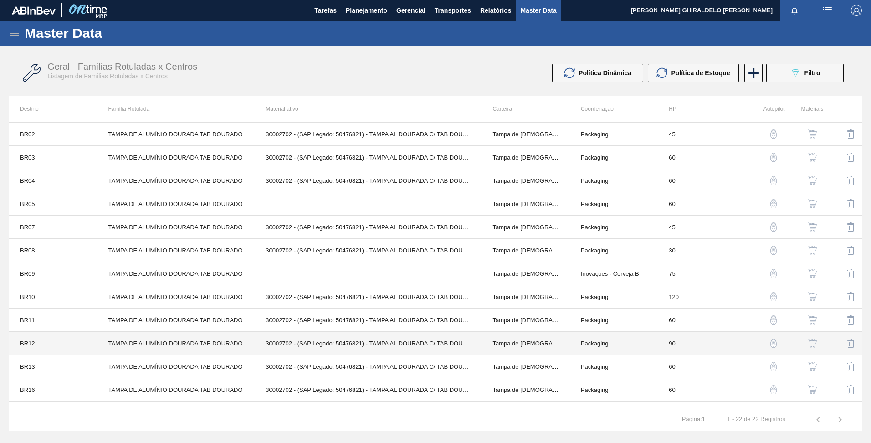
click at [134, 342] on td "TAMPA DE ALUMÍNIO DOURADA TAB DOURADO" at bounding box center [176, 343] width 158 height 23
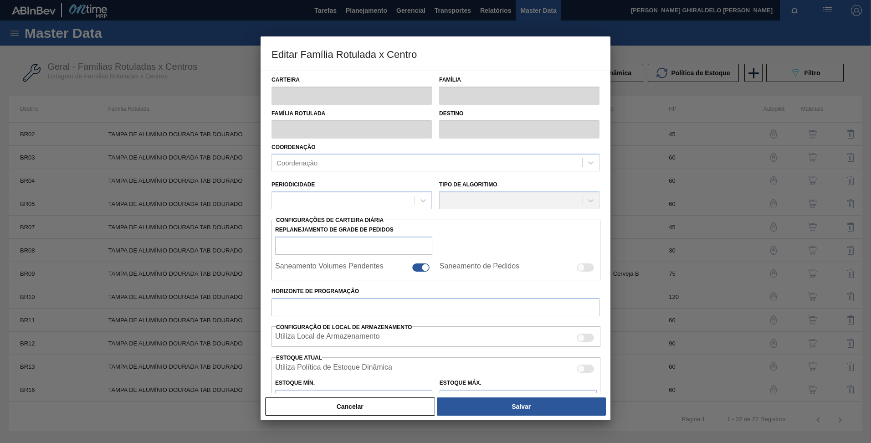
type input "Tampa de Lata"
type input "Tampa de Alumínio"
type input "TAMPA DE ALUMÍNIO DOURADA TAB DOURADO"
type input "BR12 - Cebrasa"
type input "90"
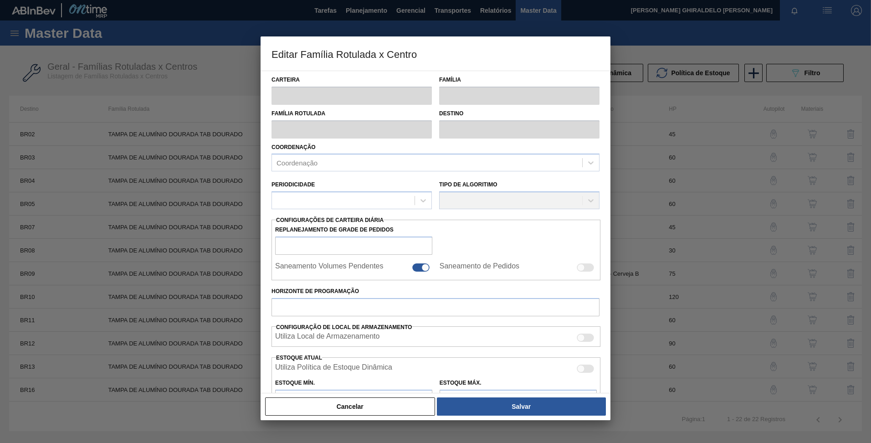
type input "0"
type input "100"
type input "0,000"
checkbox input "true"
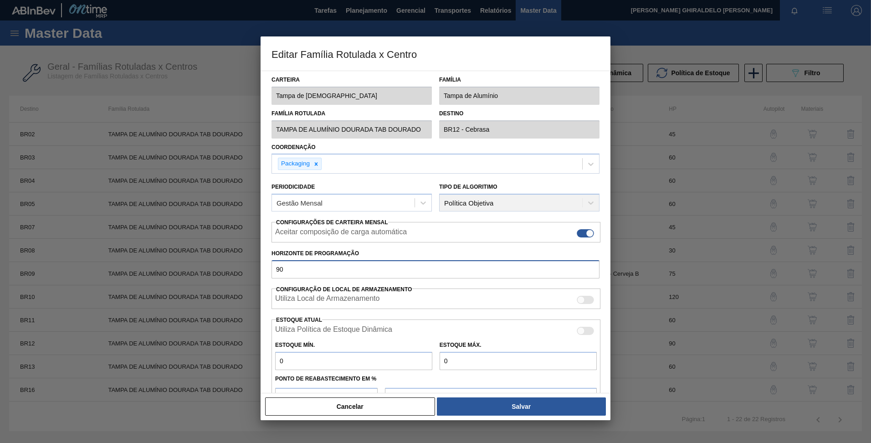
drag, startPoint x: 302, startPoint y: 270, endPoint x: 243, endPoint y: 270, distance: 59.7
click at [243, 270] on div "Editar Família Rotulada x Centro Carteira Tampa de Lata Família Tampa de Alumín…" at bounding box center [435, 221] width 871 height 443
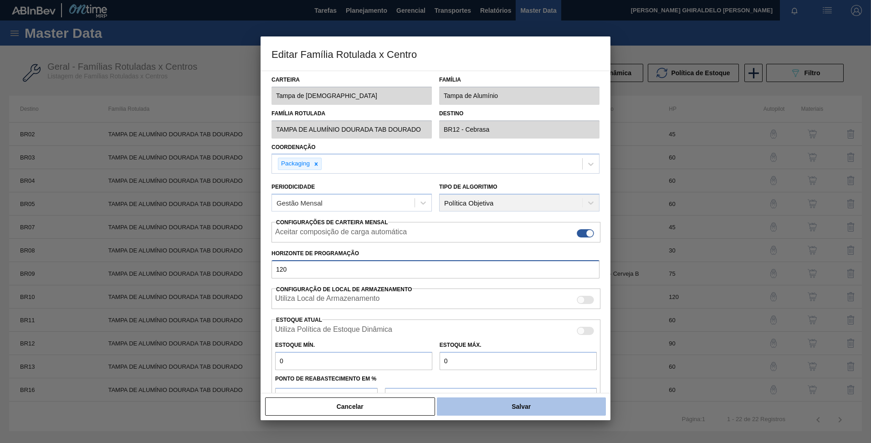
type input "120"
click at [471, 400] on button "Salvar" at bounding box center [521, 406] width 169 height 18
click at [498, 401] on button "Salvar" at bounding box center [521, 406] width 169 height 18
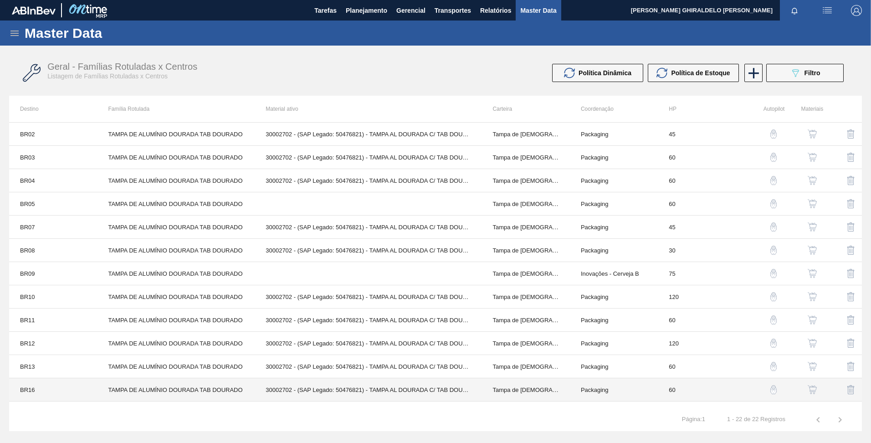
click at [145, 386] on td "TAMPA DE ALUMÍNIO DOURADA TAB DOURADO" at bounding box center [176, 389] width 158 height 23
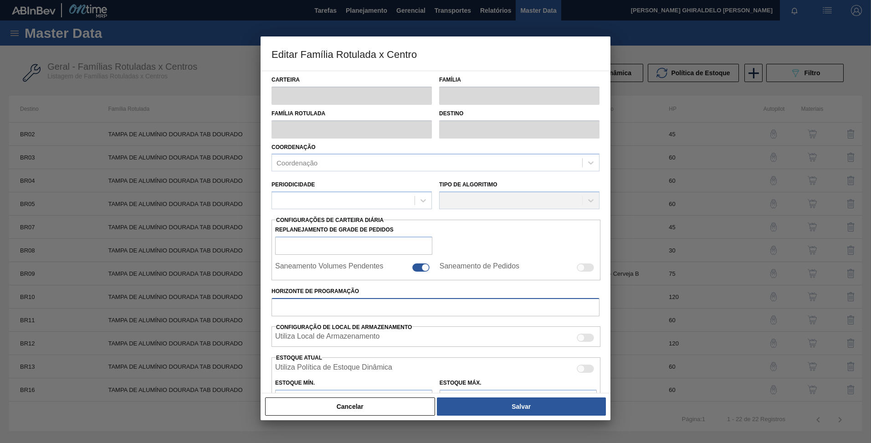
click at [338, 306] on input "Horizonte de Programação" at bounding box center [436, 307] width 328 height 18
click at [343, 288] on label "Horizonte de Programação" at bounding box center [436, 291] width 328 height 13
click at [343, 298] on input "Horizonte de Programação" at bounding box center [436, 307] width 328 height 18
type input "Tampa de Lata"
type input "Tampa de Alumínio"
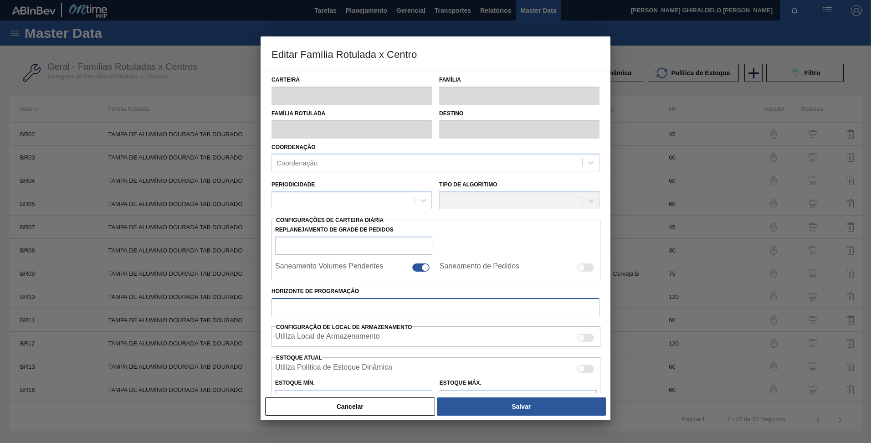
type input "TAMPA DE ALUMÍNIO DOURADA TAB DOURADO"
type input "BR16 - Jacareí"
type input "60"
type input "3.455,15"
type input "10.531,084"
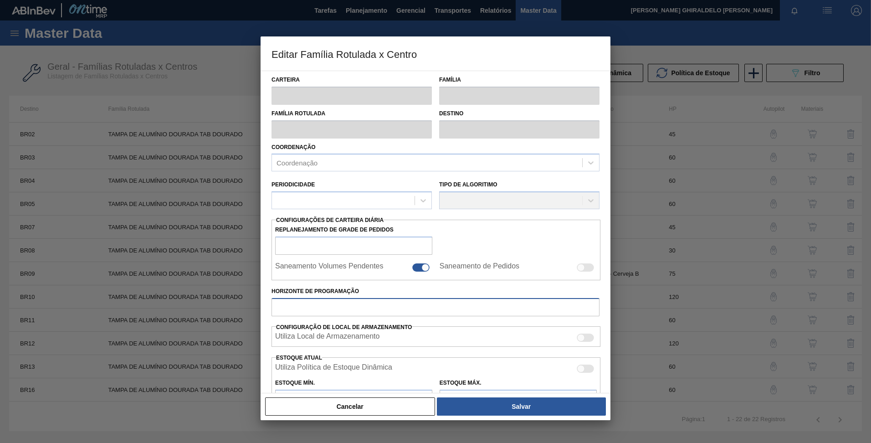
type input "70"
type input "8.374,371"
checkbox input "true"
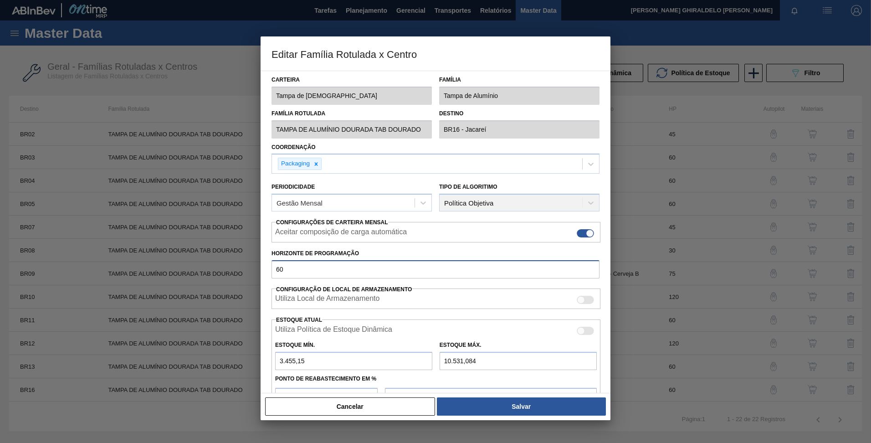
drag, startPoint x: 282, startPoint y: 268, endPoint x: 252, endPoint y: 262, distance: 31.1
click at [261, 263] on div "Carteira Tampa de Lata Família Tampa de Alumínio Família Rotulada TAMPA DE ALUM…" at bounding box center [436, 232] width 350 height 323
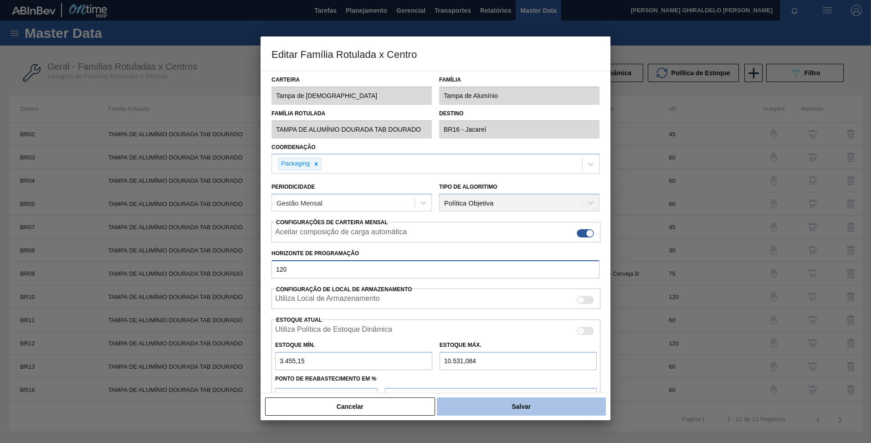
type input "120"
click at [501, 413] on button "Salvar" at bounding box center [521, 406] width 169 height 18
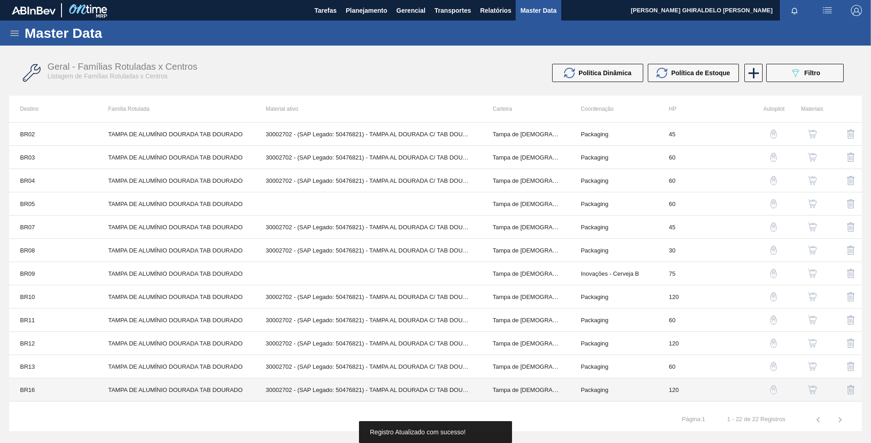
click at [158, 386] on td "TAMPA DE ALUMÍNIO DOURADA TAB DOURADO" at bounding box center [176, 389] width 158 height 23
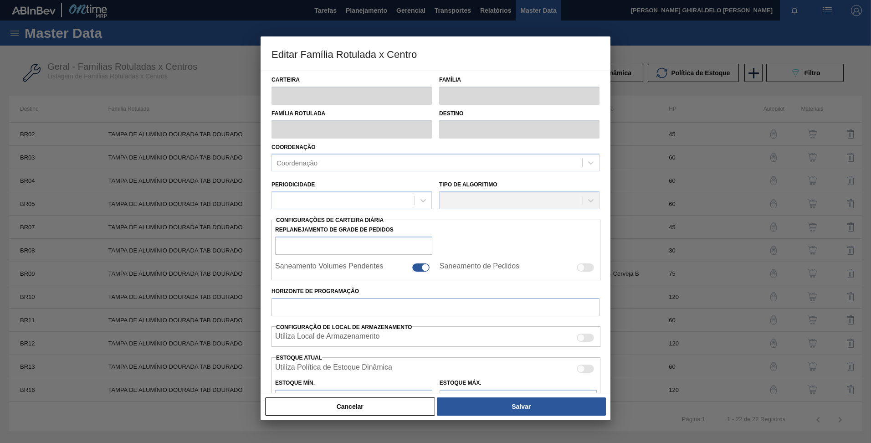
type input "Tampa de Lata"
type input "Tampa de Alumínio"
type input "TAMPA DE ALUMÍNIO DOURADA TAB DOURADO"
type input "BR16 - Jacareí"
type input "120"
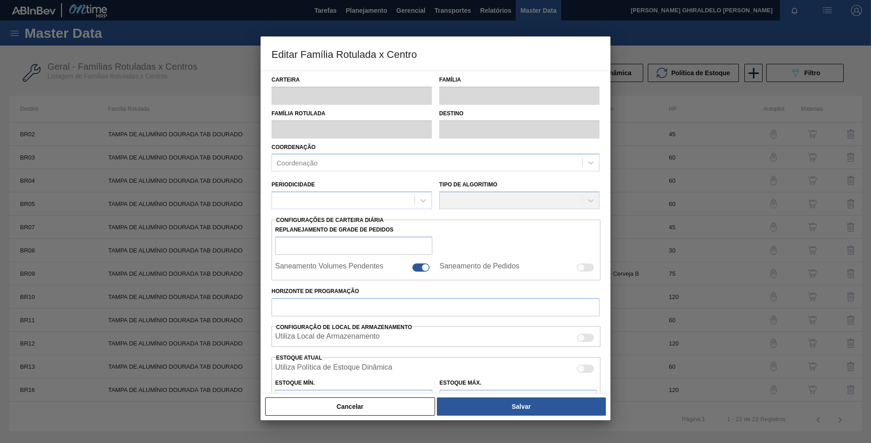
type input "3.455,15"
type input "10.531,084"
type input "70"
type input "8.374,371"
checkbox input "true"
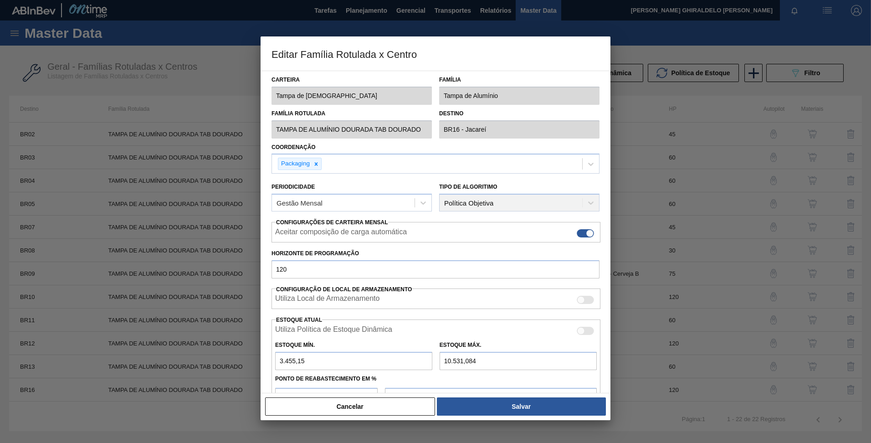
drag, startPoint x: 353, startPoint y: 412, endPoint x: 346, endPoint y: 409, distance: 7.4
click at [353, 412] on button "Cancelar" at bounding box center [350, 406] width 170 height 18
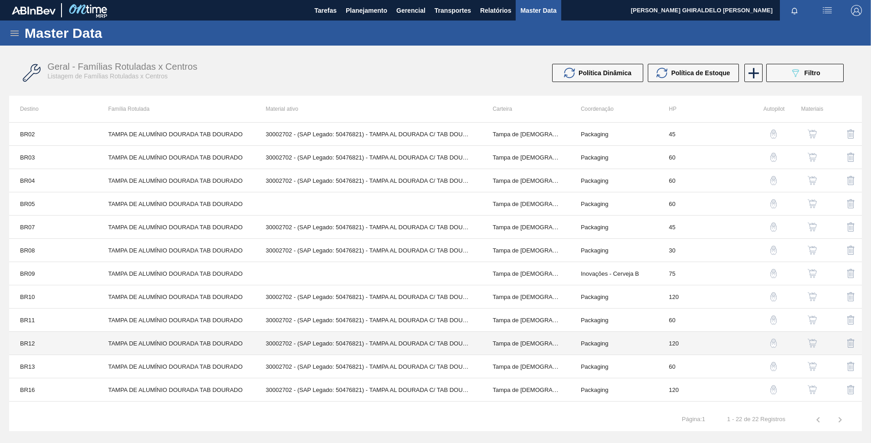
click at [127, 341] on td "TAMPA DE ALUMÍNIO DOURADA TAB DOURADO" at bounding box center [176, 343] width 158 height 23
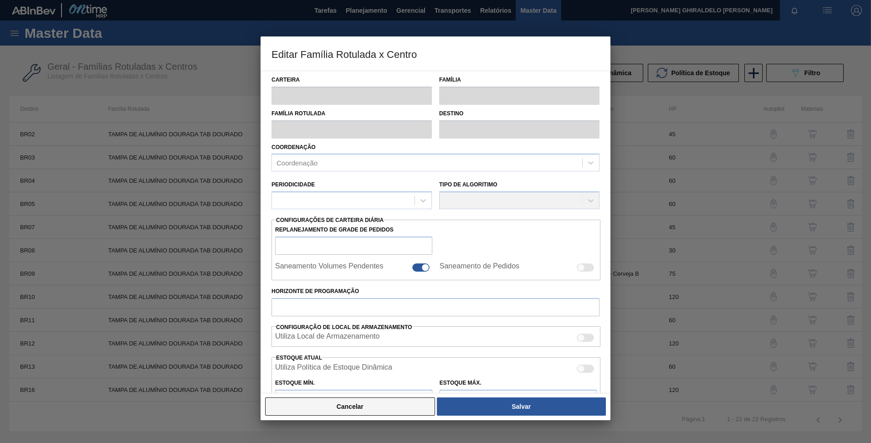
type input "Tampa de Lata"
type input "Tampa de Alumínio"
type input "TAMPA DE ALUMÍNIO DOURADA TAB DOURADO"
type input "BR12 - Cebrasa"
type input "120"
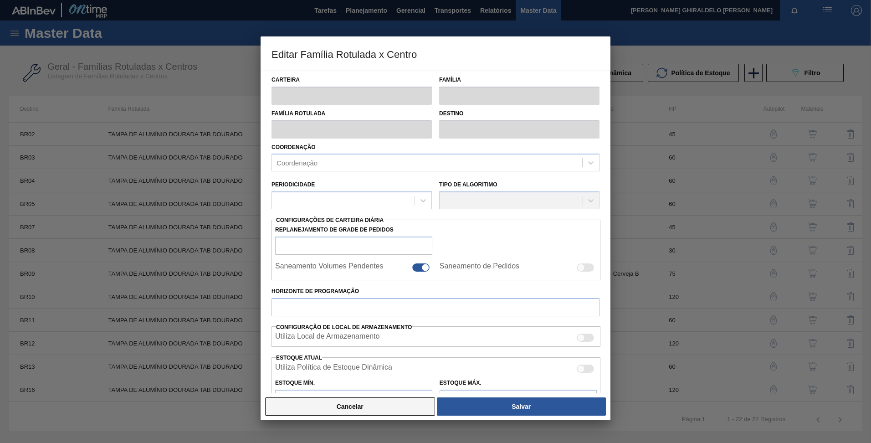
type input "0"
type input "100"
type input "0,000"
checkbox input "true"
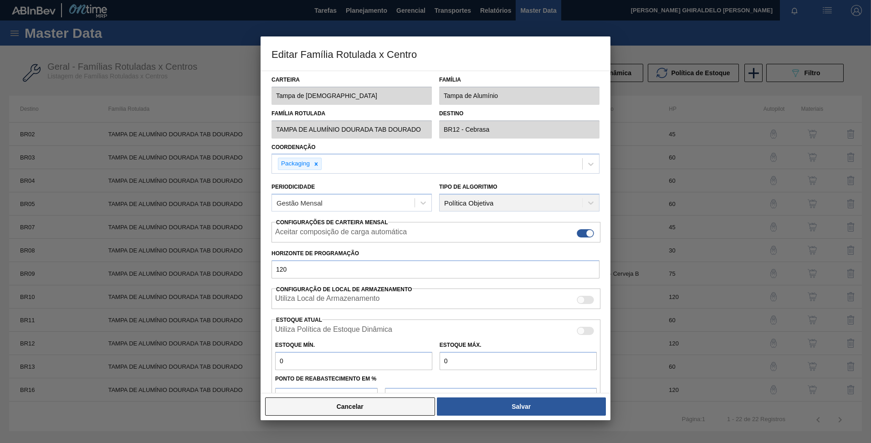
click at [333, 411] on button "Cancelar" at bounding box center [350, 406] width 170 height 18
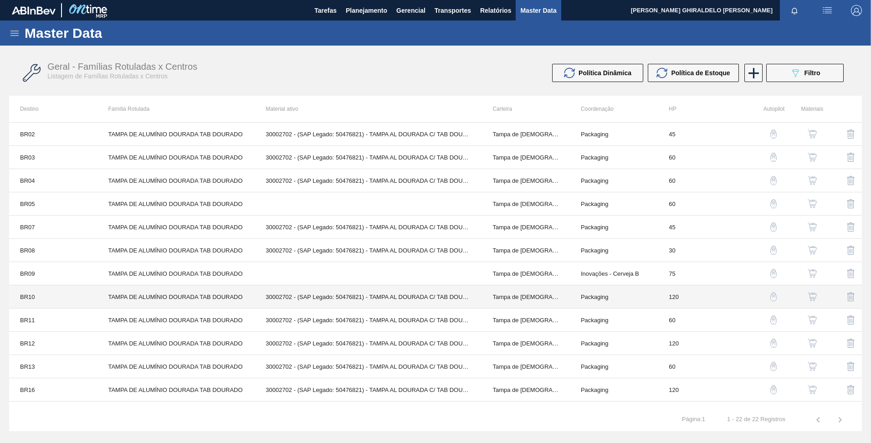
click at [176, 296] on td "TAMPA DE ALUMÍNIO DOURADA TAB DOURADO" at bounding box center [176, 296] width 158 height 23
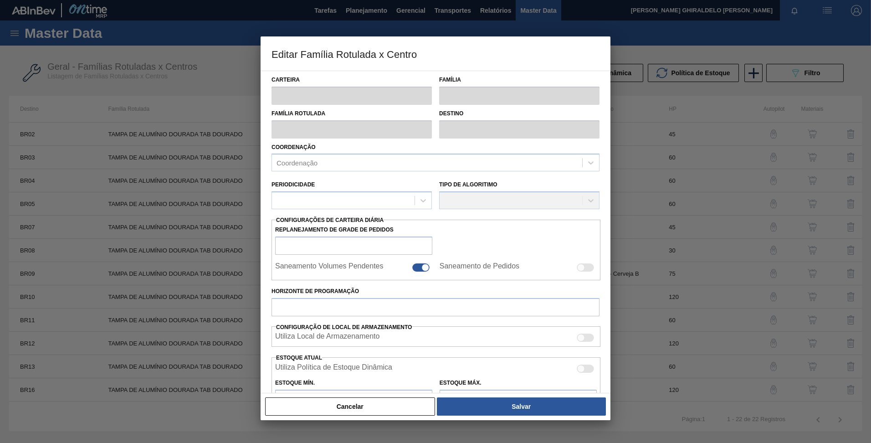
type input "Tampa de Lata"
type input "Tampa de Alumínio"
type input "TAMPA DE ALUMÍNIO DOURADA TAB DOURADO"
type input "BR10 - Guarulhos"
type input "120"
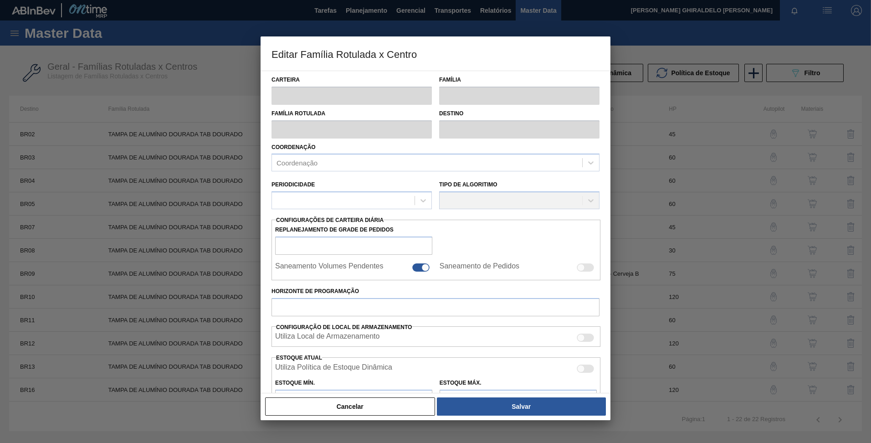
type input "0"
type input "100"
type input "0,000"
checkbox input "true"
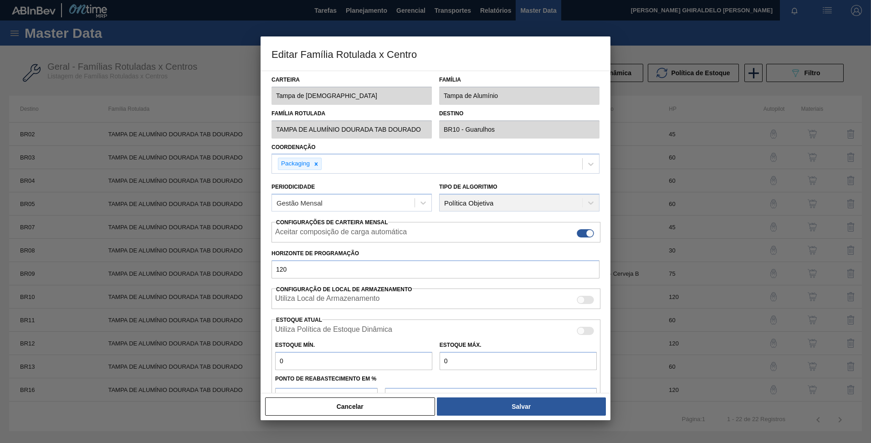
drag, startPoint x: 379, startPoint y: 405, endPoint x: 374, endPoint y: 402, distance: 4.7
click at [375, 402] on button "Cancelar" at bounding box center [350, 406] width 170 height 18
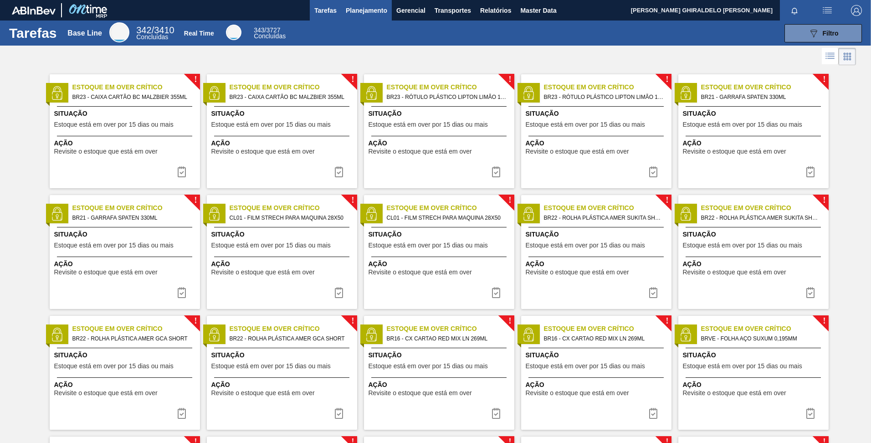
click at [368, 5] on span "Planejamento" at bounding box center [366, 10] width 41 height 11
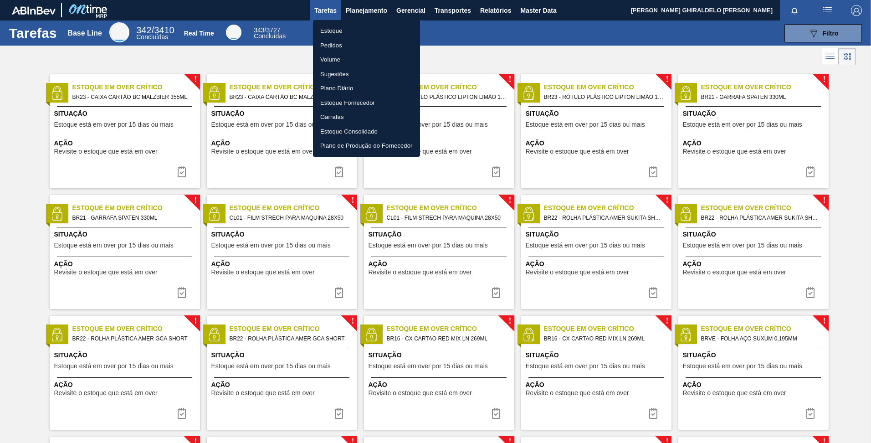
click at [339, 45] on li "Pedidos" at bounding box center [366, 45] width 107 height 15
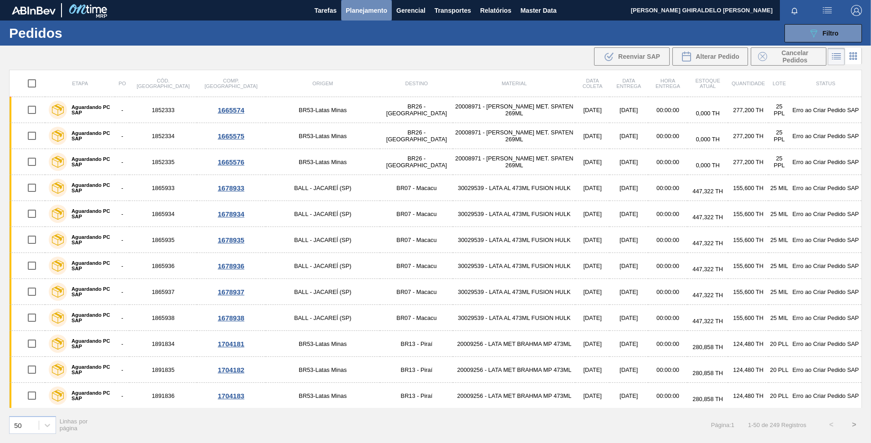
click at [369, 8] on span "Planejamento" at bounding box center [366, 10] width 41 height 11
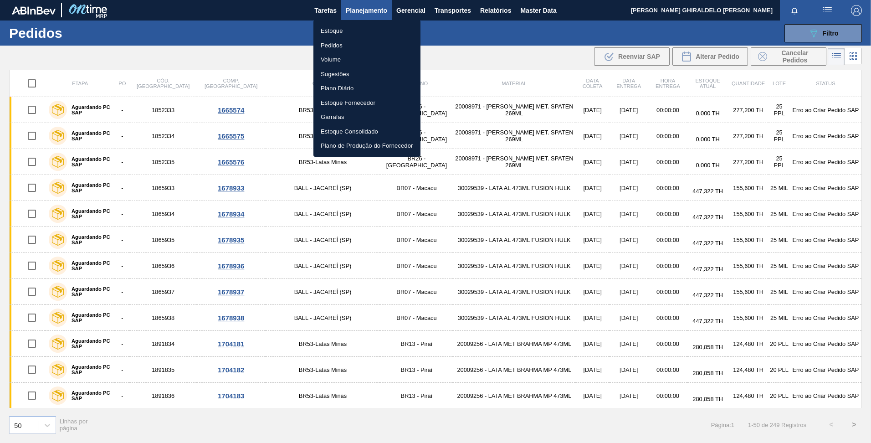
click at [482, 108] on div at bounding box center [435, 221] width 871 height 443
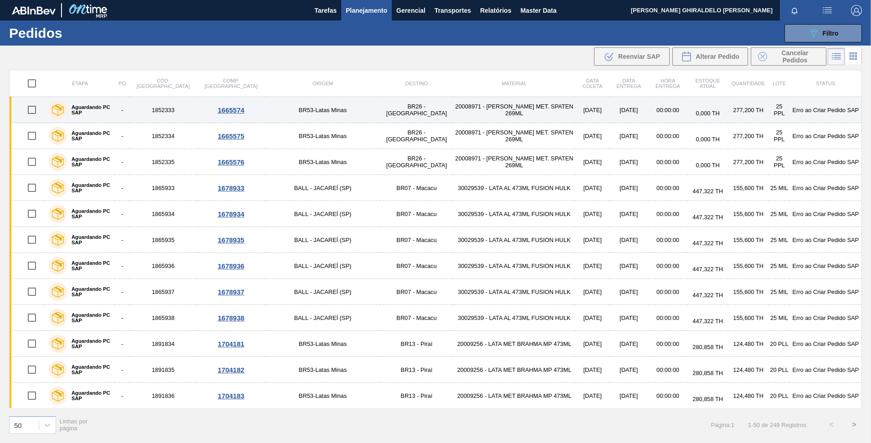
click at [477, 108] on td "20008971 - LATA MET. SPATEN 269ML" at bounding box center [514, 110] width 123 height 26
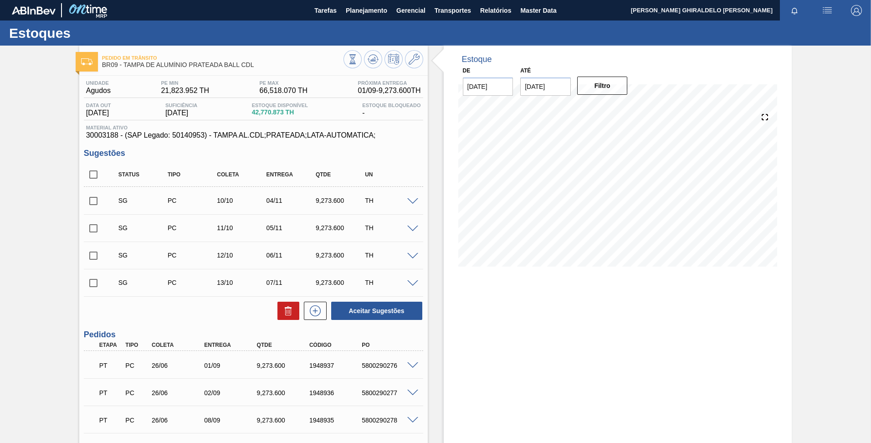
click at [548, 81] on input "10/09/2025" at bounding box center [545, 86] width 51 height 18
drag, startPoint x: 619, startPoint y: 105, endPoint x: 627, endPoint y: 114, distance: 12.2
click at [627, 114] on div "Previous Month Next Month setembro 2025 dom seg ter qua qui sex sab 31 1 2 3 4 …" at bounding box center [575, 154] width 110 height 108
click at [618, 109] on div "setembro 2025" at bounding box center [575, 108] width 109 height 8
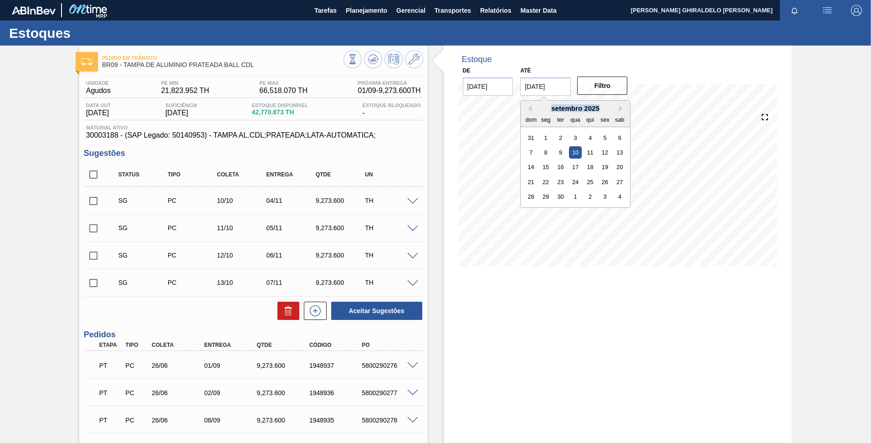
click at [618, 109] on div "setembro 2025" at bounding box center [575, 108] width 109 height 8
click at [620, 108] on button "Next Month" at bounding box center [622, 108] width 6 height 6
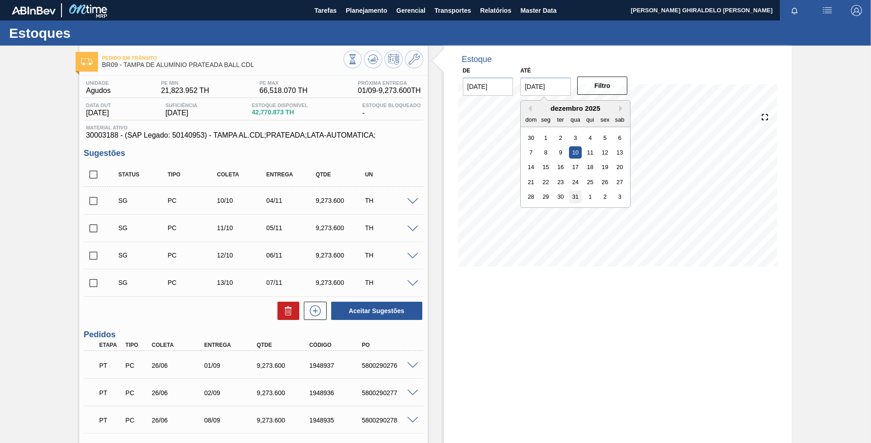
click at [576, 195] on div "31" at bounding box center [575, 196] width 12 height 12
type input "31/12/2025"
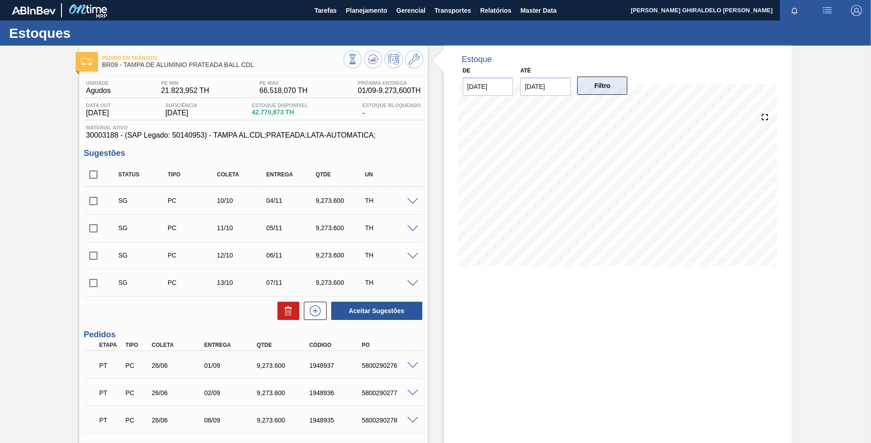
click at [595, 94] on button "Filtro" at bounding box center [602, 86] width 51 height 18
click at [374, 61] on icon at bounding box center [373, 59] width 11 height 11
click at [549, 10] on span "Master Data" at bounding box center [538, 10] width 36 height 11
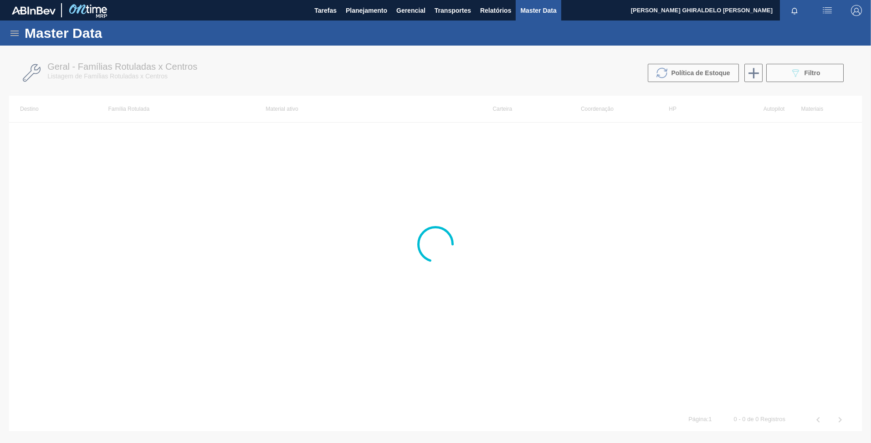
click at [11, 30] on div "Master Data" at bounding box center [435, 32] width 871 height 25
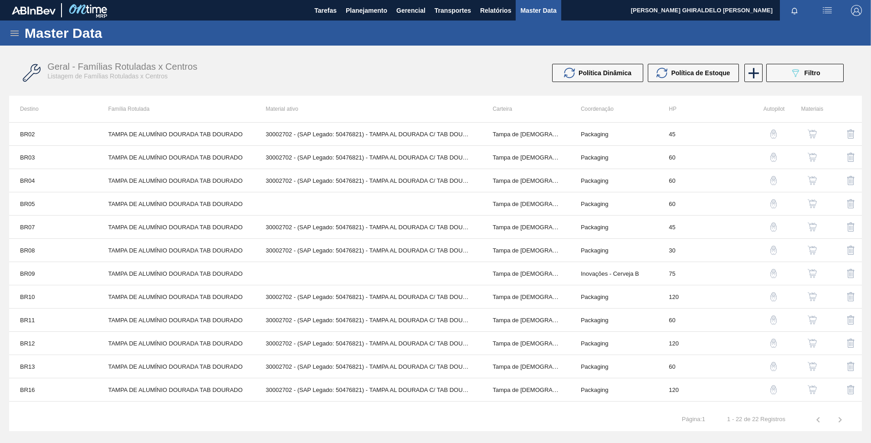
click at [21, 35] on div "Master Data" at bounding box center [435, 32] width 871 height 25
click at [19, 34] on icon at bounding box center [14, 33] width 11 height 11
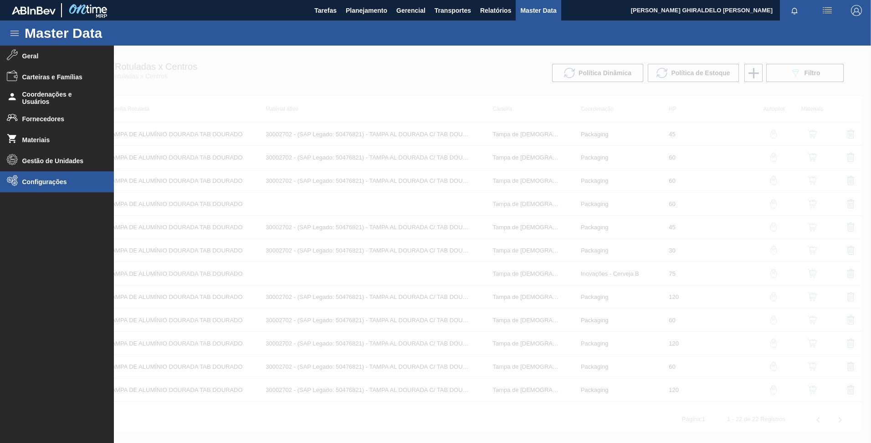
click at [60, 182] on span "Configurações" at bounding box center [59, 181] width 75 height 7
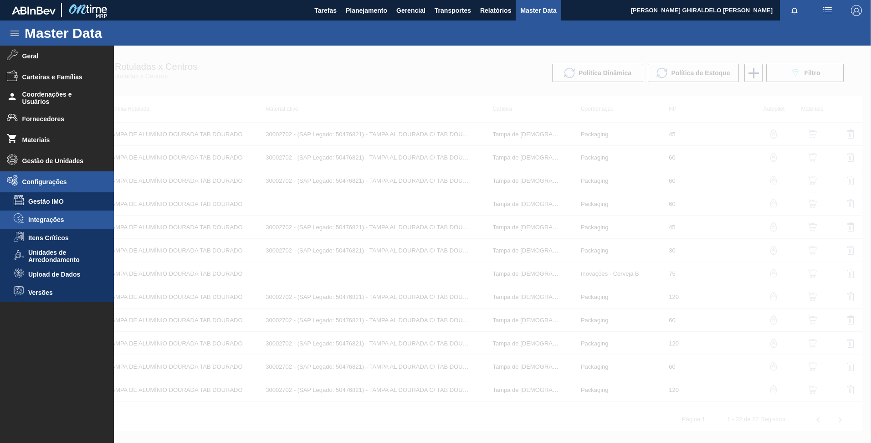
click at [58, 218] on span "Integrações" at bounding box center [63, 219] width 70 height 7
